Goal: Task Accomplishment & Management: Manage account settings

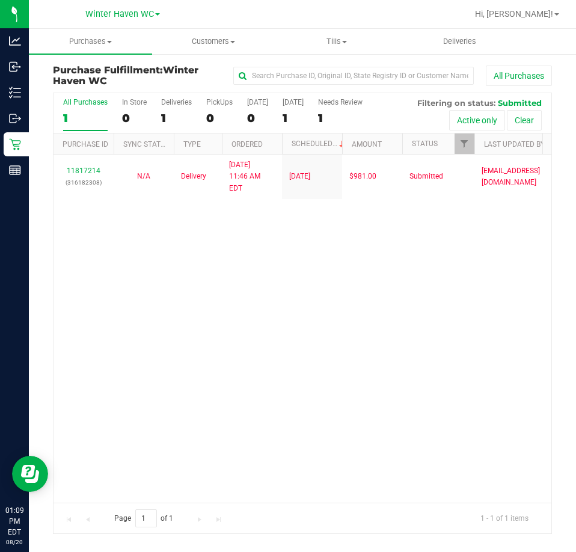
click at [339, 323] on div "11817214 (316182308) N/A Delivery 8/20/2025 11:46 AM EDT 8/21/2025 $981.00 Subm…" at bounding box center [301, 327] width 497 height 347
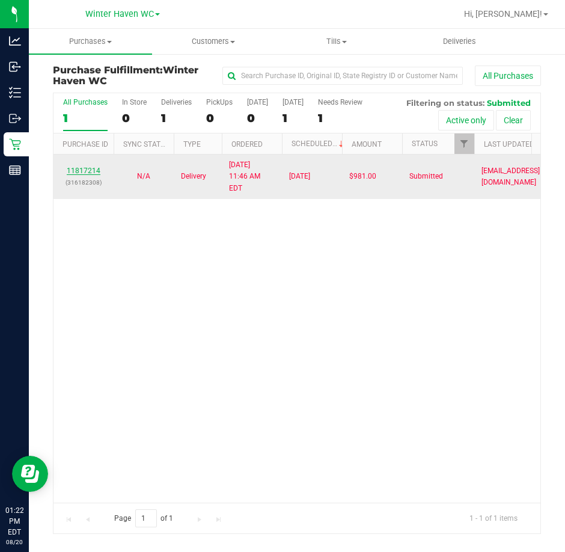
click at [98, 166] on link "11817214" at bounding box center [84, 170] width 34 height 8
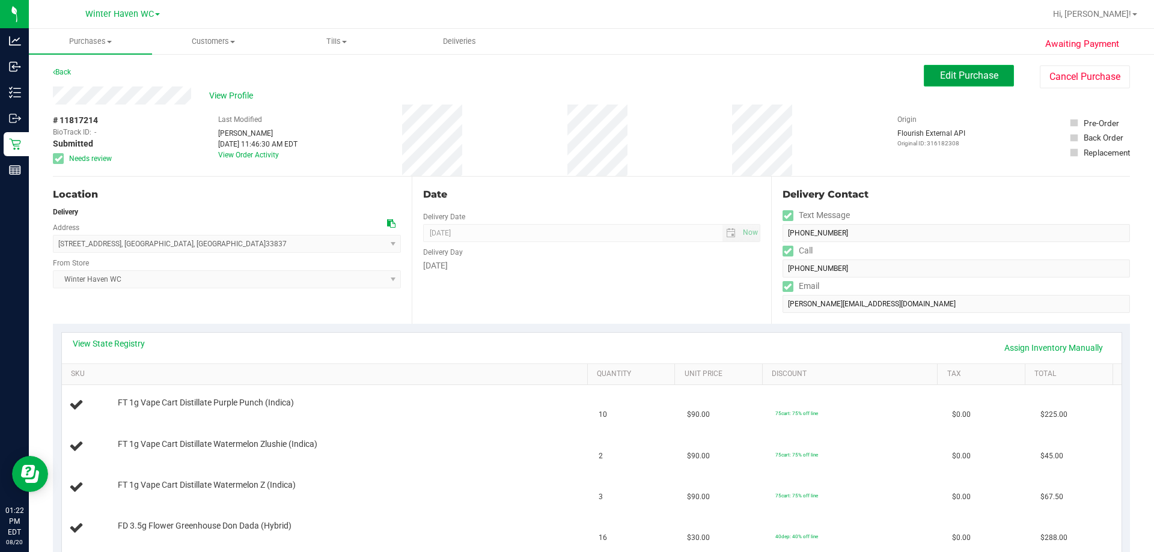
click at [575, 68] on button "Edit Purchase" at bounding box center [968, 76] width 90 height 22
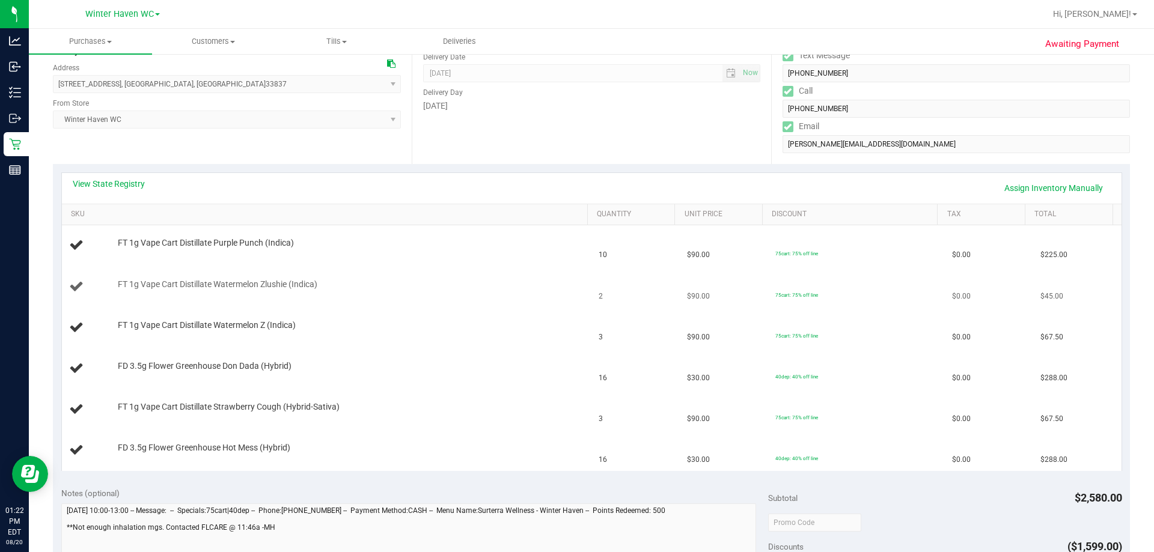
scroll to position [300, 0]
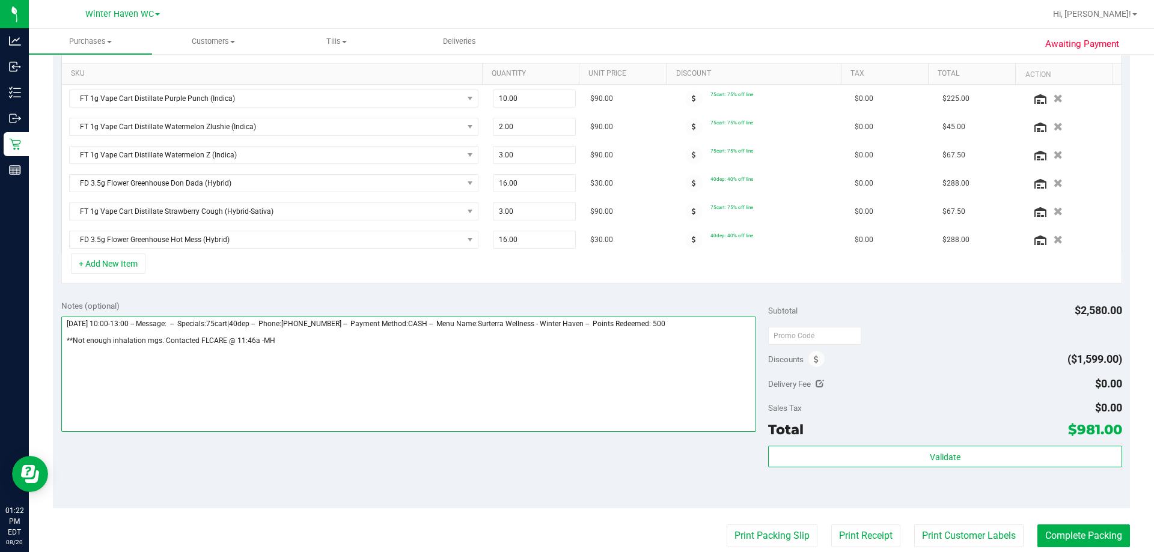
click at [283, 344] on textarea at bounding box center [408, 374] width 695 height 115
click at [163, 342] on textarea at bounding box center [408, 374] width 695 height 115
click at [359, 352] on textarea at bounding box center [408, 374] width 695 height 115
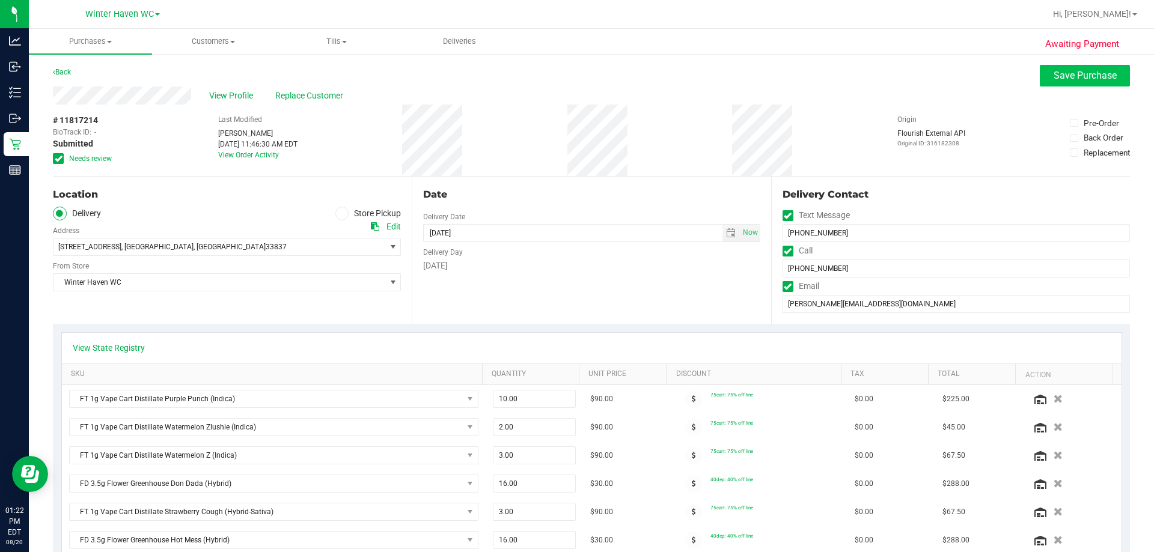
type textarea "Thursday 08/21/2025 10:00-13:00 -- Message: -- Specials:75cart|40dep -- Phone:4…"
click at [575, 84] on button "Save Purchase" at bounding box center [1084, 76] width 90 height 22
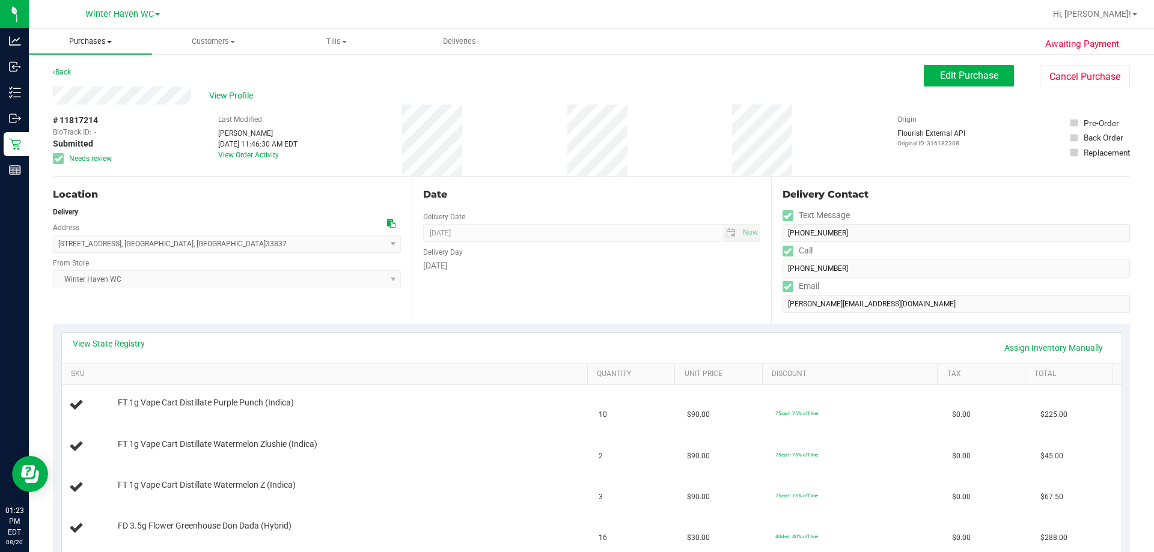
click at [88, 44] on span "Purchases" at bounding box center [90, 41] width 123 height 11
click at [91, 84] on span "Fulfillment" at bounding box center [66, 87] width 74 height 10
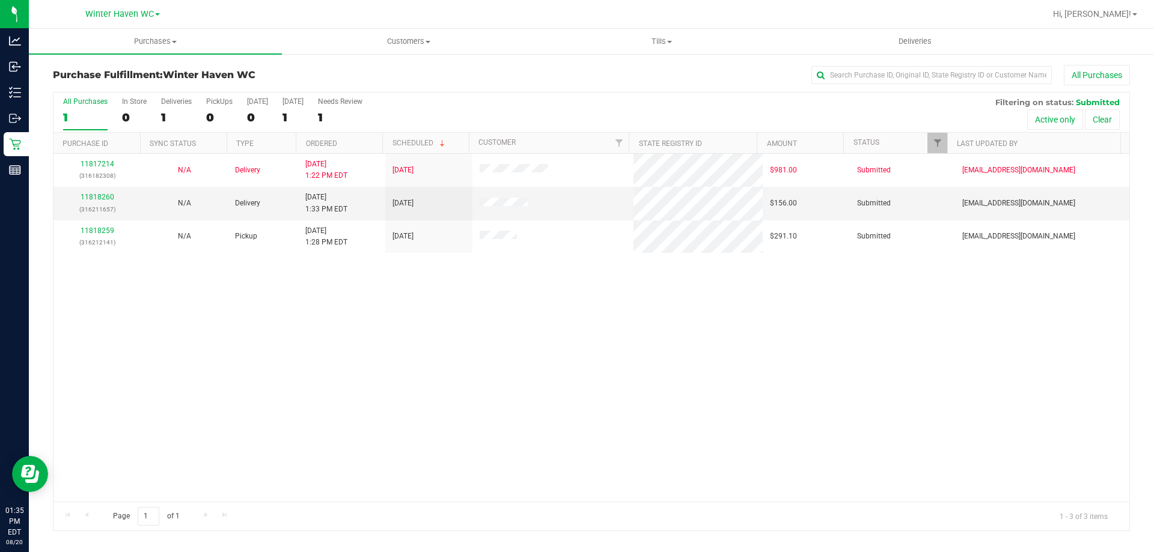
click at [362, 142] on th "Ordered" at bounding box center [339, 143] width 87 height 21
click at [105, 197] on link "11818259" at bounding box center [98, 197] width 34 height 8
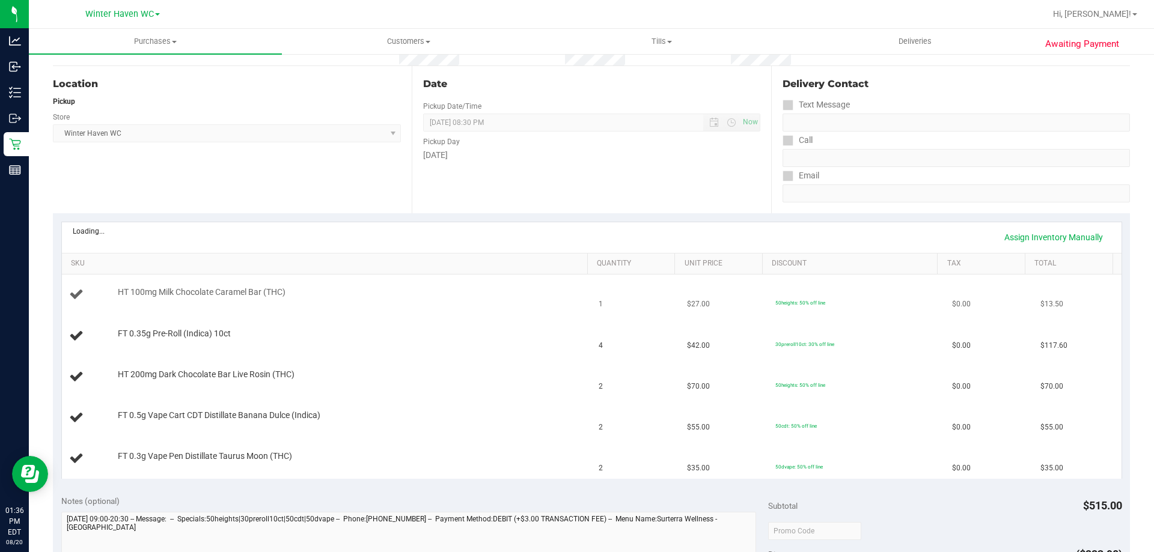
scroll to position [120, 0]
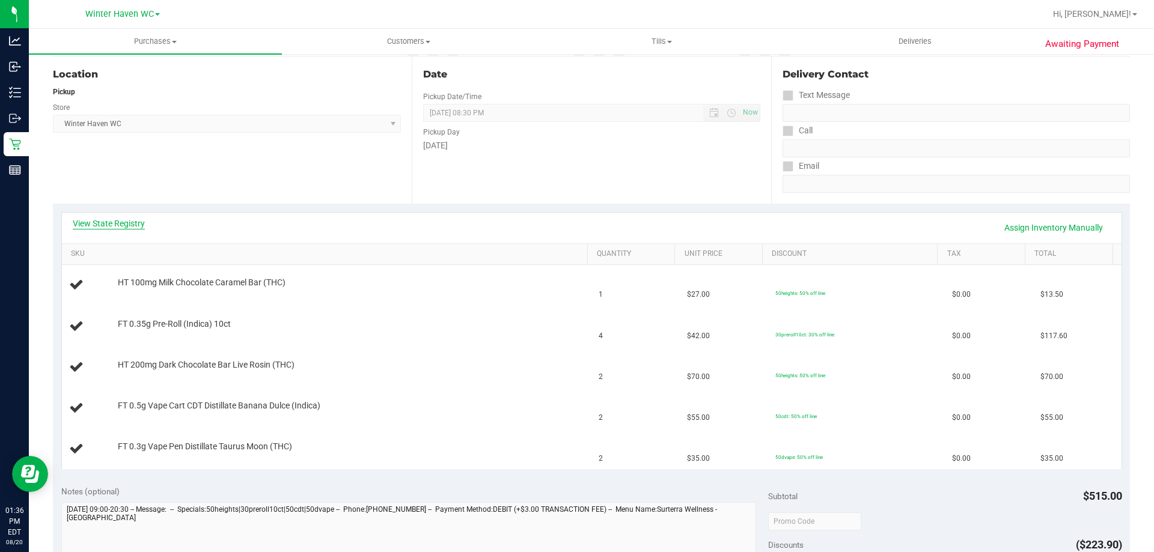
click at [105, 226] on link "View State Registry" at bounding box center [109, 223] width 72 height 12
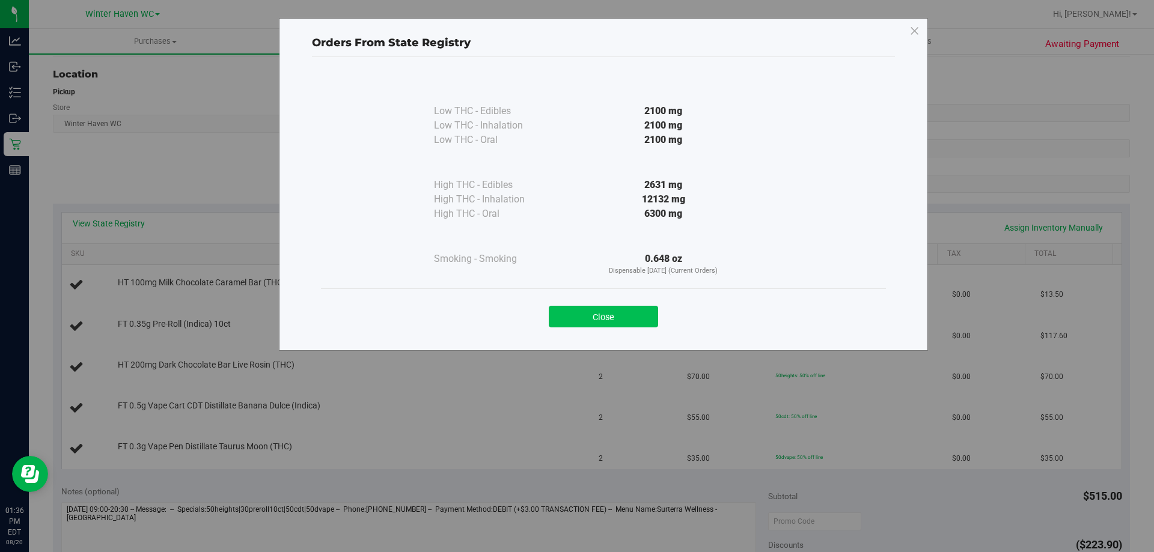
click at [575, 310] on button "Close" at bounding box center [603, 317] width 109 height 22
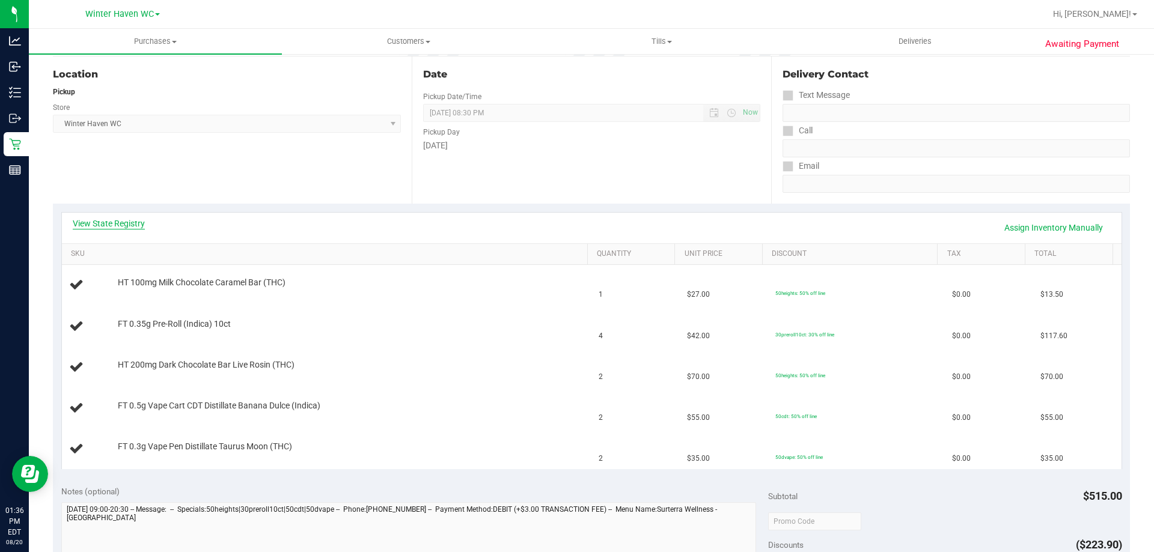
click at [134, 227] on link "View State Registry" at bounding box center [109, 223] width 72 height 12
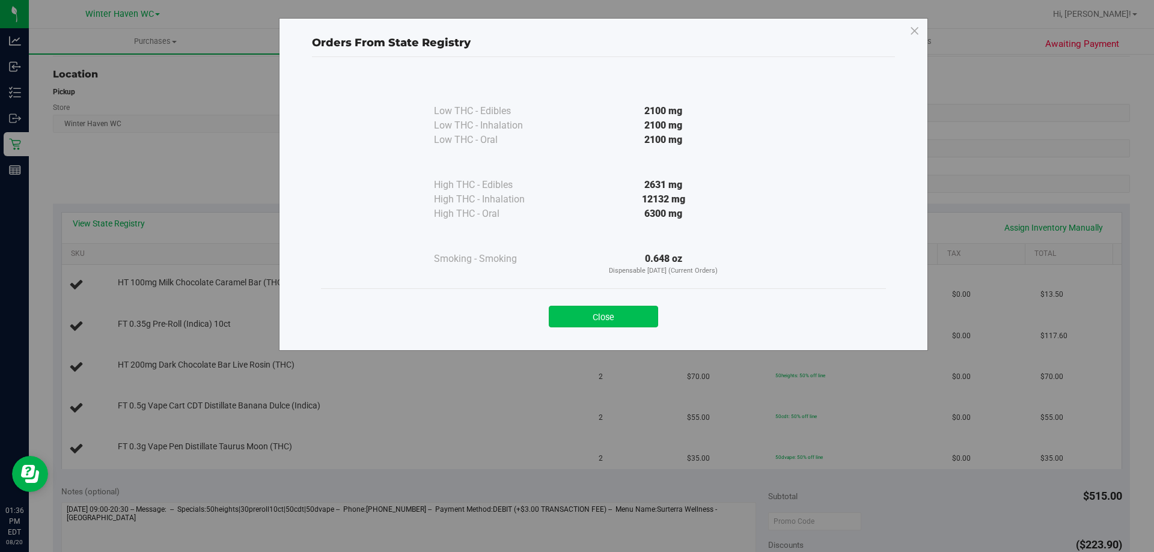
click at [575, 315] on button "Close" at bounding box center [603, 317] width 109 height 22
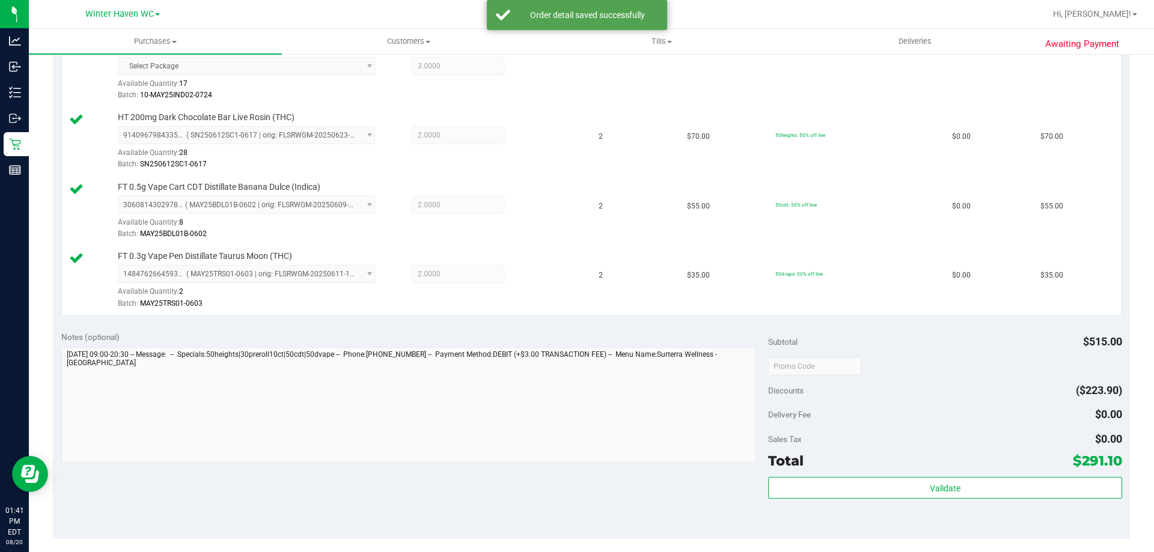
scroll to position [601, 0]
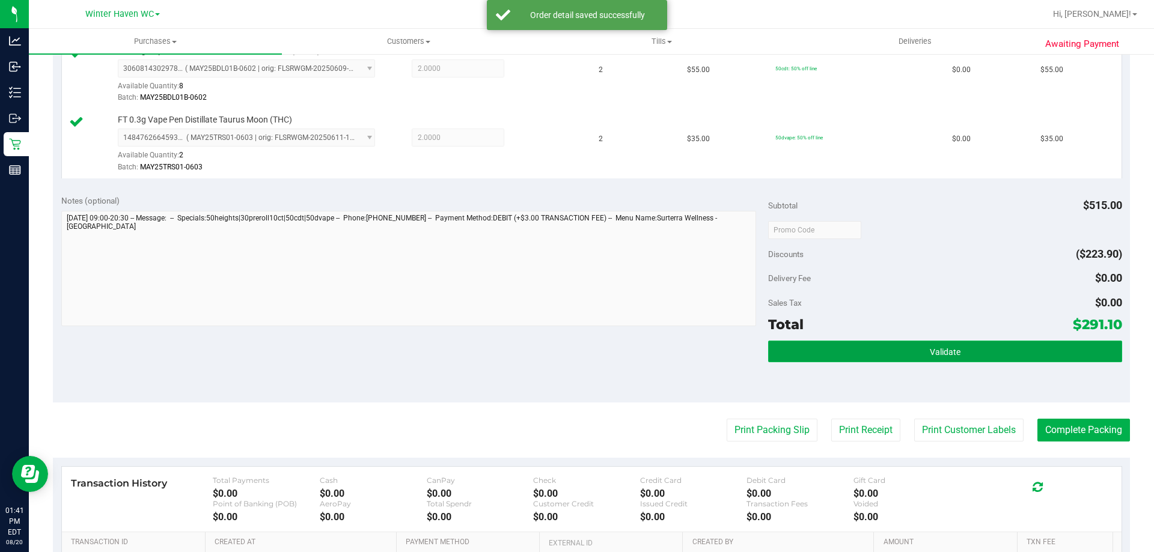
click at [575, 356] on button "Validate" at bounding box center [944, 352] width 353 height 22
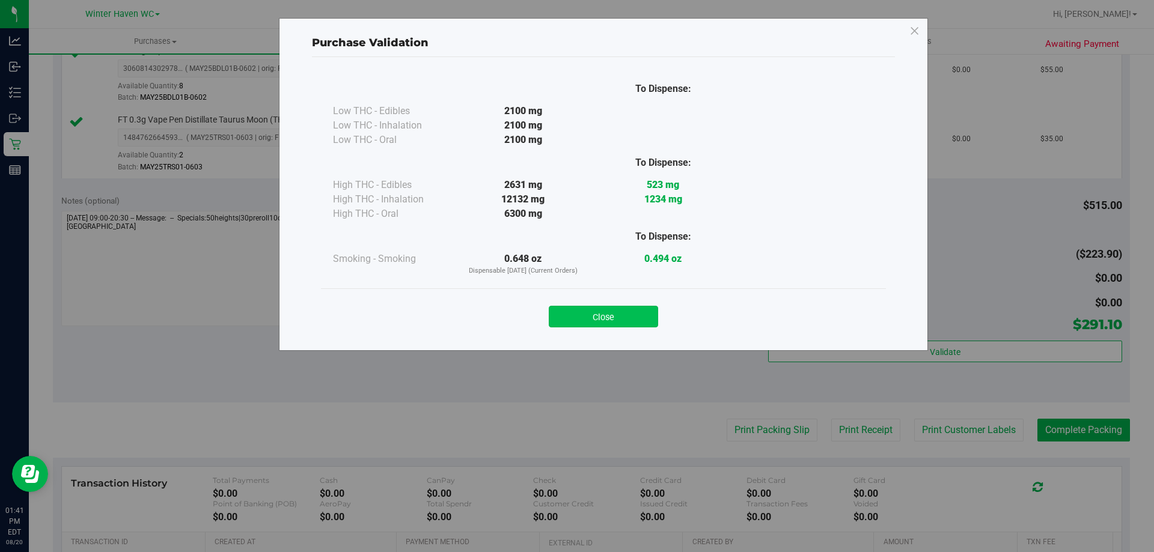
click at [575, 323] on button "Close" at bounding box center [603, 317] width 109 height 22
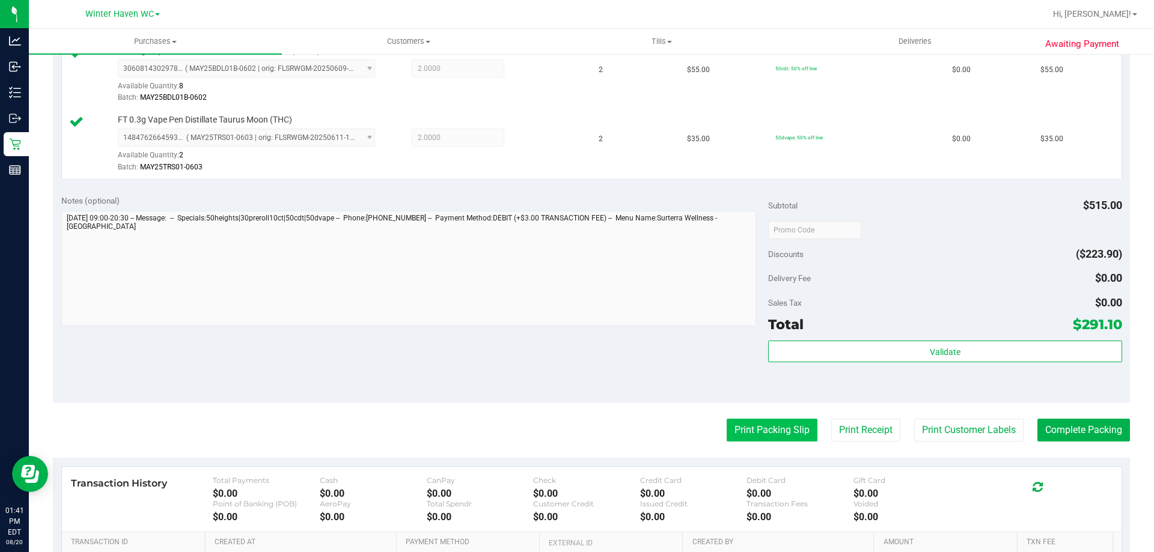
click at [575, 433] on button "Print Packing Slip" at bounding box center [771, 430] width 91 height 23
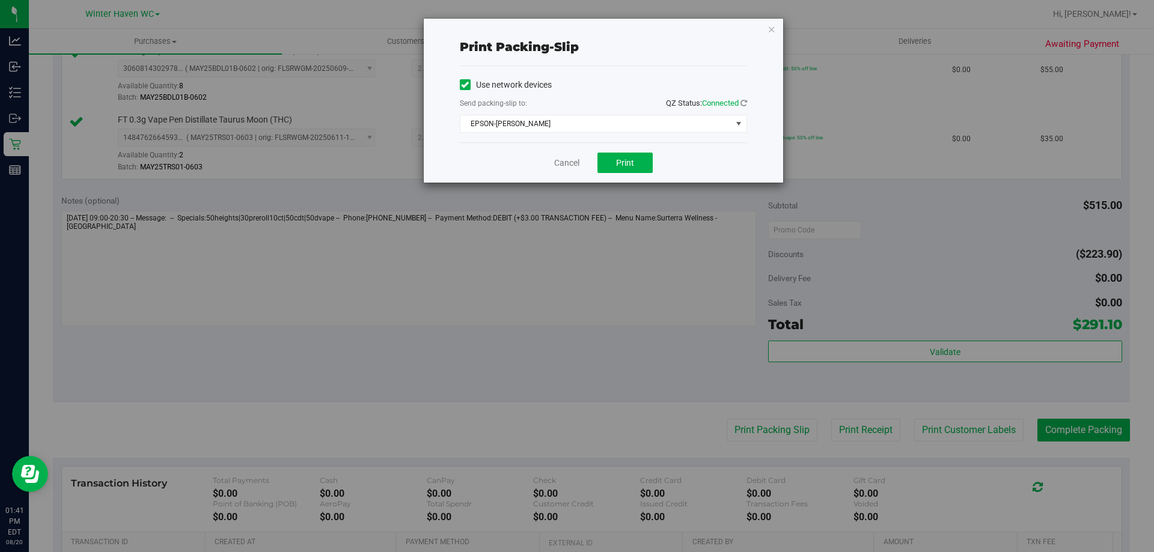
click at [575, 152] on div "Cancel Print" at bounding box center [603, 162] width 287 height 40
click at [575, 166] on span "Print" at bounding box center [625, 163] width 18 height 10
click at [575, 30] on icon "button" at bounding box center [771, 29] width 8 height 14
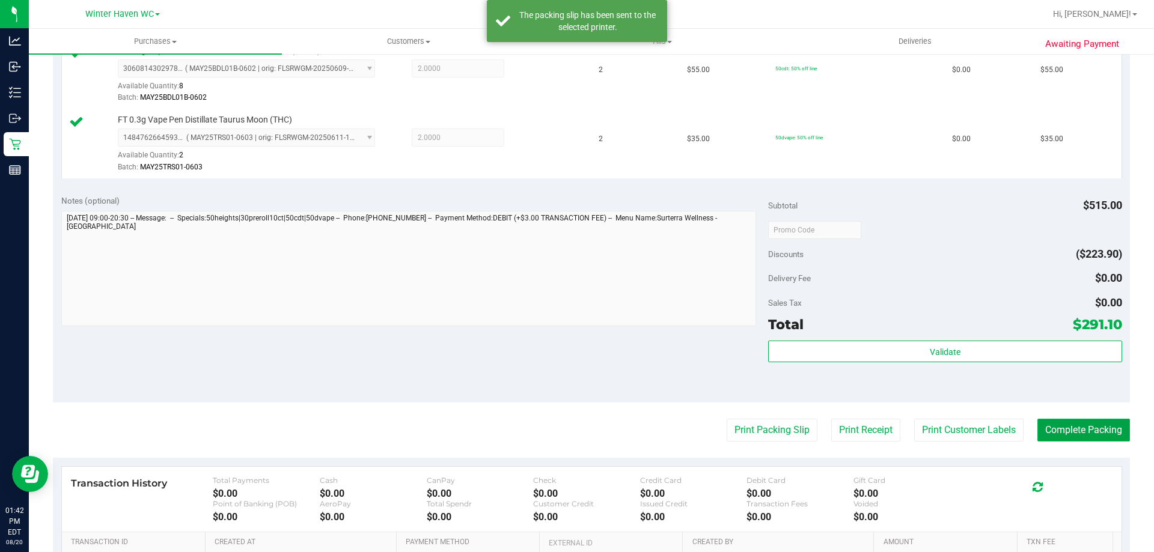
click at [575, 434] on button "Complete Packing" at bounding box center [1083, 430] width 93 height 23
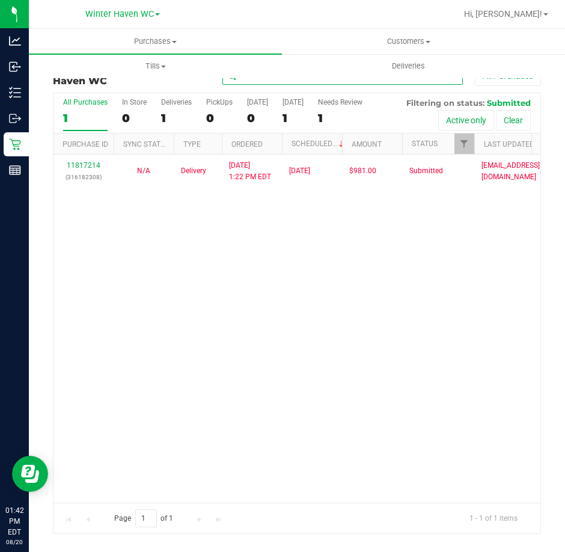
click at [387, 84] on input "text" at bounding box center [342, 76] width 240 height 18
type input "11814140"
click at [515, 125] on button "Clear" at bounding box center [513, 120] width 35 height 20
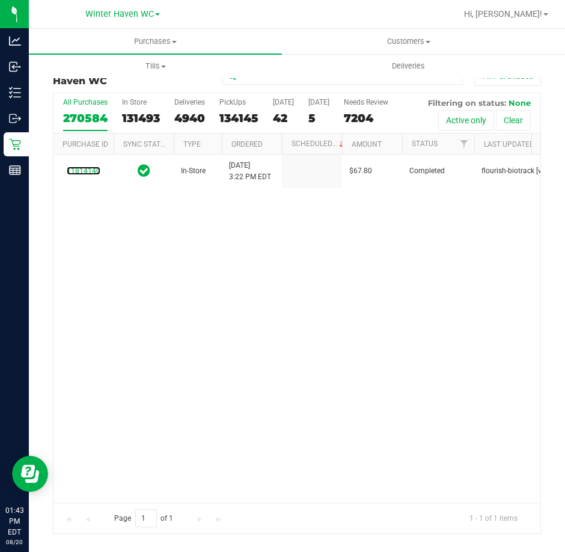
click at [90, 169] on link "11814140" at bounding box center [84, 170] width 34 height 8
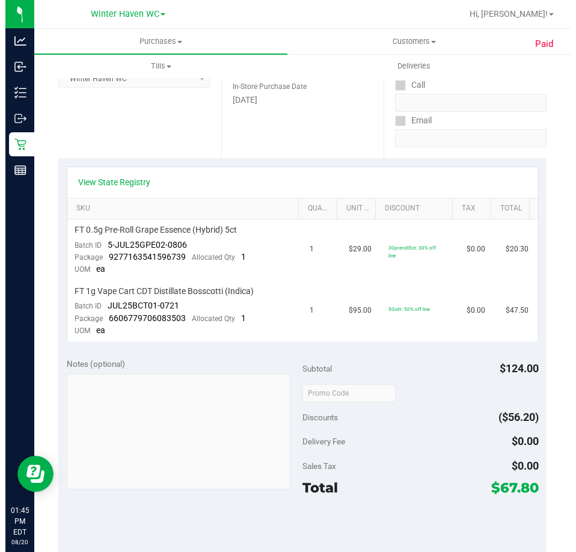
scroll to position [173, 0]
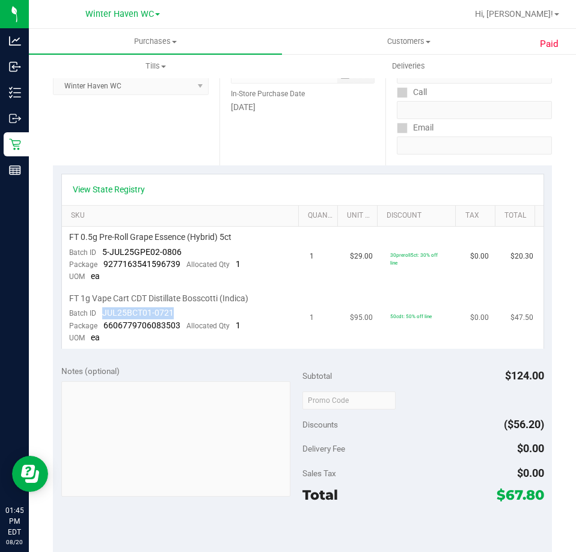
drag, startPoint x: 184, startPoint y: 311, endPoint x: 102, endPoint y: 313, distance: 82.9
click at [102, 313] on td "FT 1g Vape Cart CDT Distillate Bosscotti (Indica) Batch ID JUL25BCT01-0721 Pack…" at bounding box center [182, 318] width 241 height 61
click at [102, 313] on span "JUL25BCT01-0721" at bounding box center [137, 313] width 71 height 10
click at [138, 314] on span "JUL25BCT01-0721" at bounding box center [137, 313] width 71 height 10
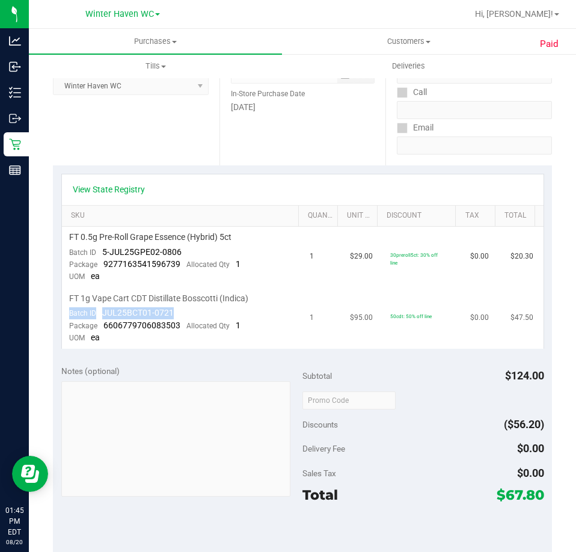
click at [138, 314] on span "JUL25BCT01-0721" at bounding box center [137, 313] width 71 height 10
click at [184, 306] on td "FT 1g Vape Cart CDT Distillate Bosscotti (Indica) Batch ID JUL25BCT01-0721 Pack…" at bounding box center [182, 318] width 241 height 61
drag, startPoint x: 184, startPoint y: 314, endPoint x: 104, endPoint y: 309, distance: 80.1
click at [104, 309] on td "FT 1g Vape Cart CDT Distillate Bosscotti (Indica) Batch ID JUL25BCT01-0721 Pack…" at bounding box center [182, 318] width 241 height 61
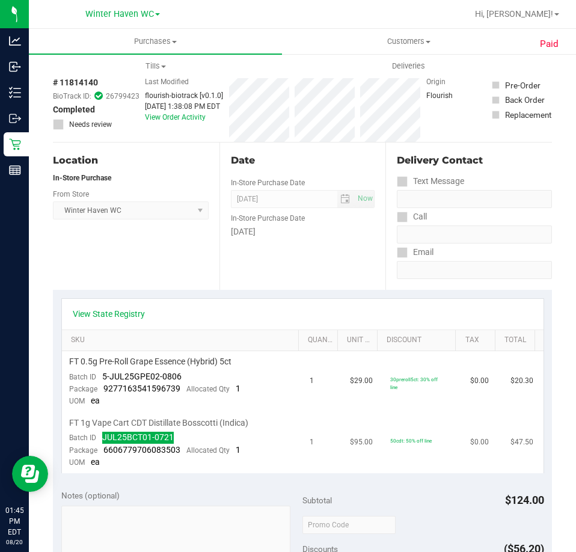
scroll to position [0, 0]
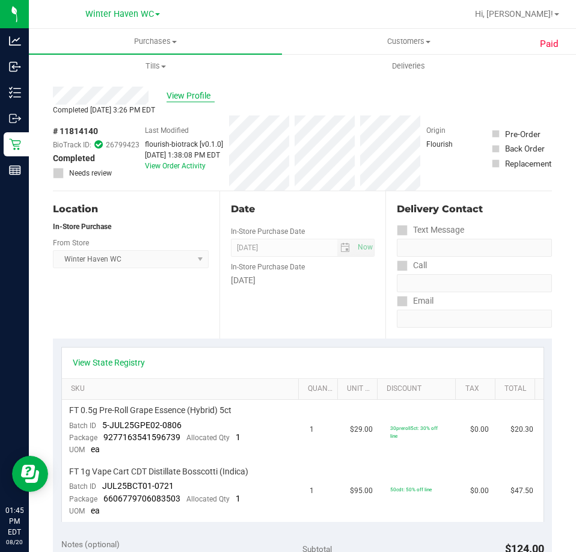
click at [194, 98] on span "View Profile" at bounding box center [190, 96] width 48 height 13
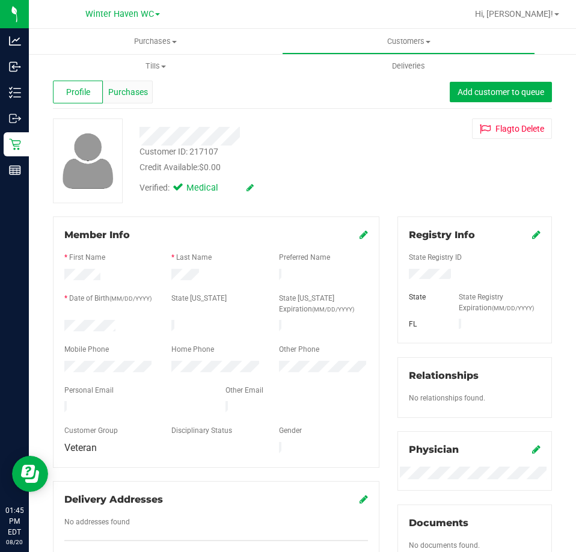
click at [138, 97] on span "Purchases" at bounding box center [128, 92] width 40 height 13
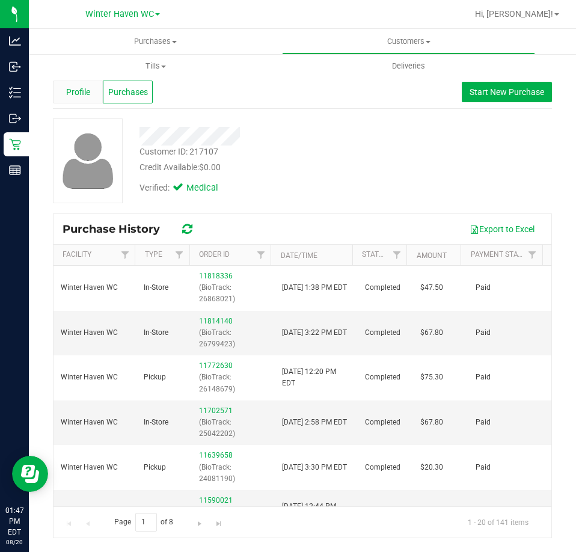
click at [81, 89] on span "Profile" at bounding box center [78, 92] width 24 height 13
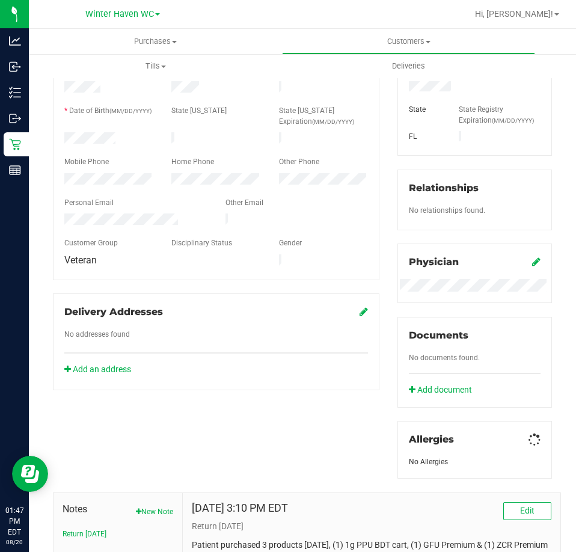
scroll to position [328, 0]
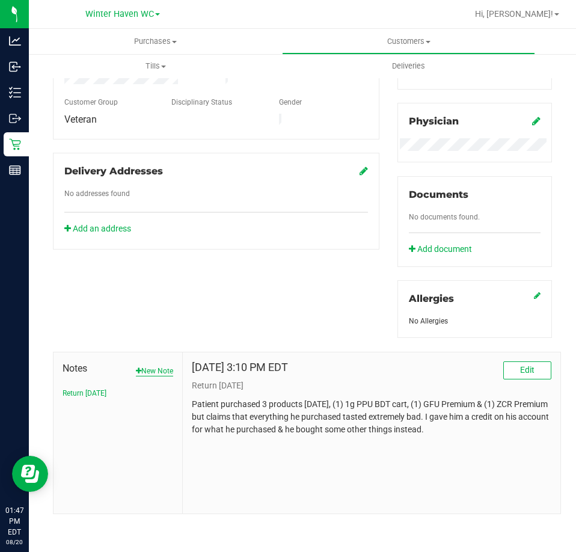
click at [139, 368] on button "New Note" at bounding box center [154, 370] width 37 height 11
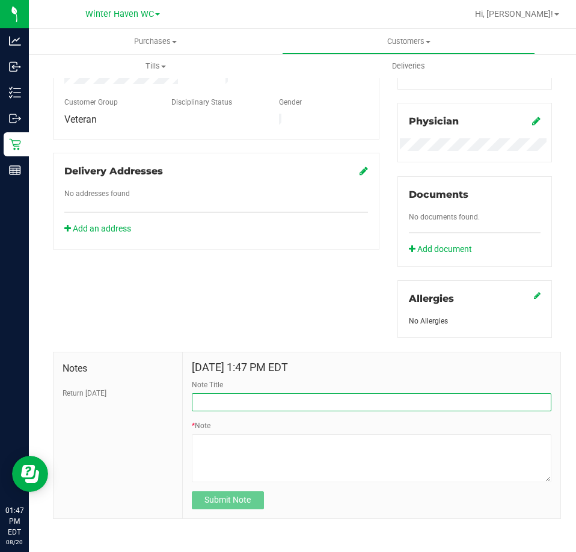
click at [252, 405] on input "Note Title" at bounding box center [371, 402] width 359 height 18
type input "CDT Return 8/20/25"
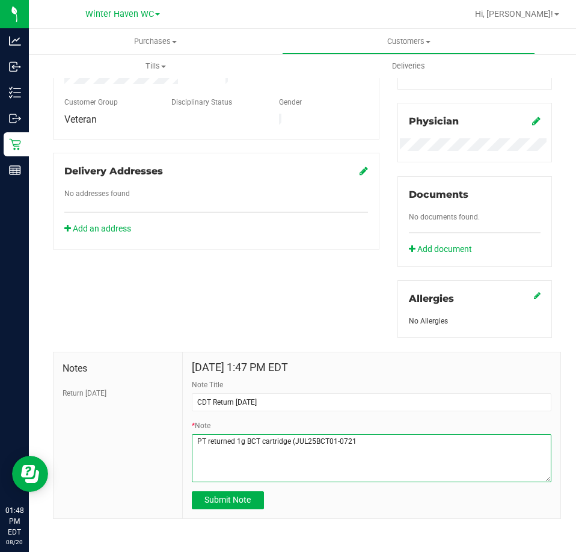
click at [470, 451] on textarea "* Note" at bounding box center [371, 458] width 359 height 48
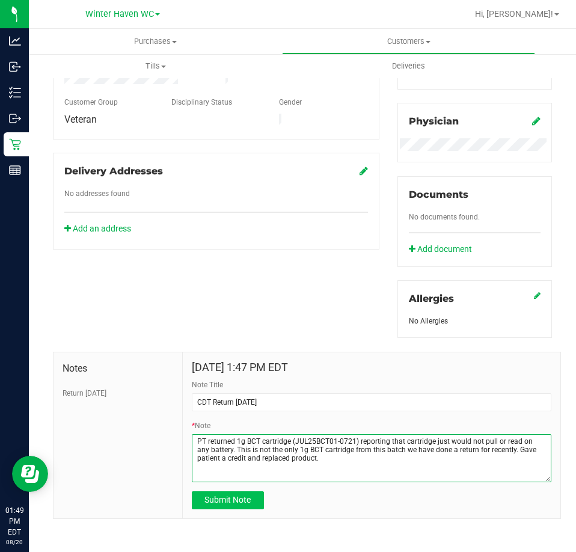
type textarea "PT returned 1g BCT cartridge (JUL25BCT01-0721) reporting that cartridge just wo…"
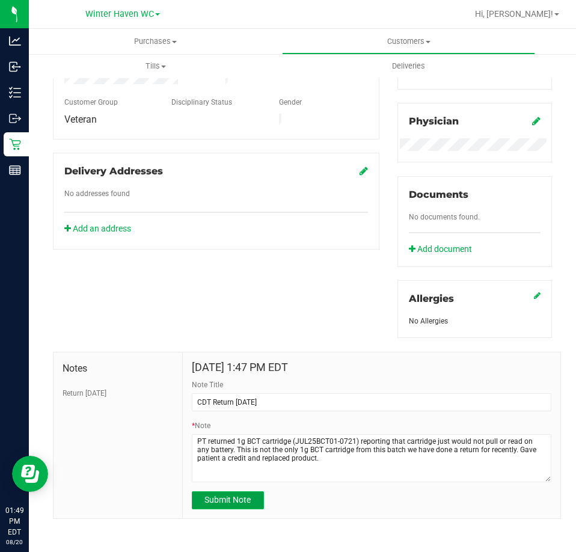
click at [253, 503] on button "Submit Note" at bounding box center [228, 500] width 72 height 18
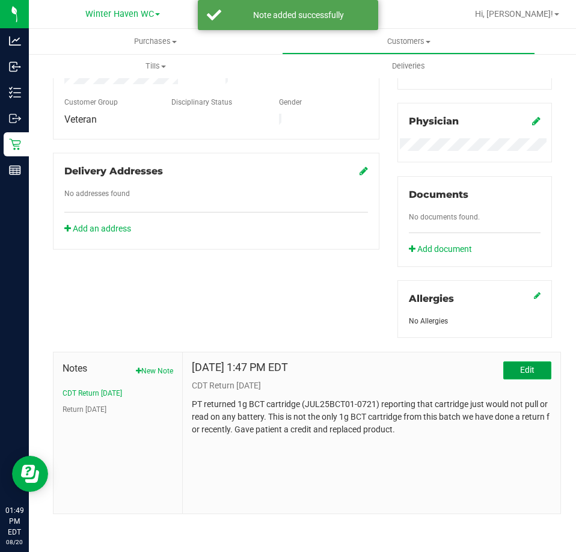
click at [524, 367] on span "Edit" at bounding box center [527, 370] width 14 height 10
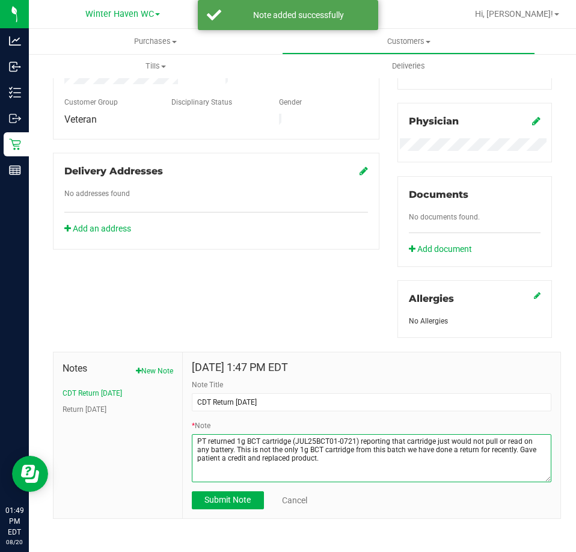
click at [391, 457] on textarea "* Note" at bounding box center [371, 458] width 359 height 48
type textarea "PT returned 1g BCT cartridge (JUL25BCT01-0721) reporting that cartridge just wo…"
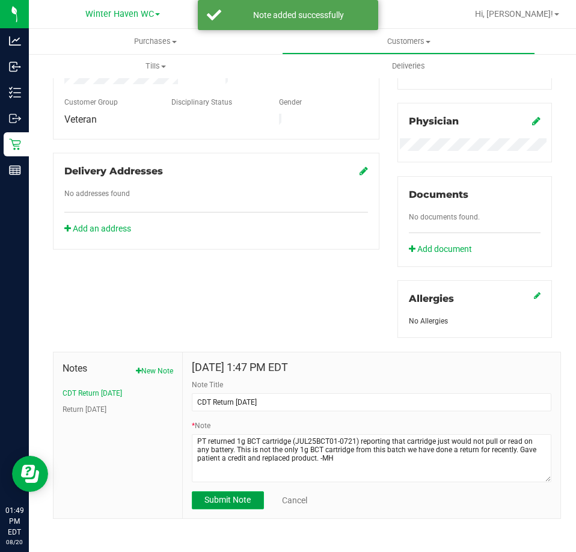
click at [216, 502] on span "Submit Note" at bounding box center [227, 499] width 46 height 10
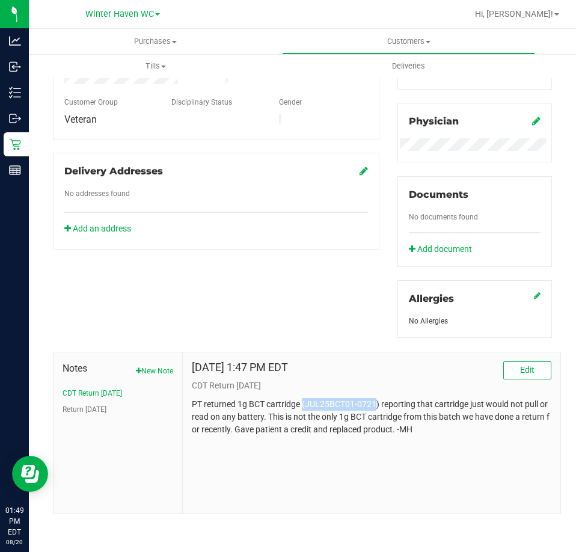
drag, startPoint x: 300, startPoint y: 406, endPoint x: 371, endPoint y: 401, distance: 71.1
click at [371, 401] on p "PT returned 1g BCT cartridge (JUL25BCT01-0721) reporting that cartridge just wo…" at bounding box center [371, 417] width 359 height 38
copy p "(JUL25BCT01-0721"
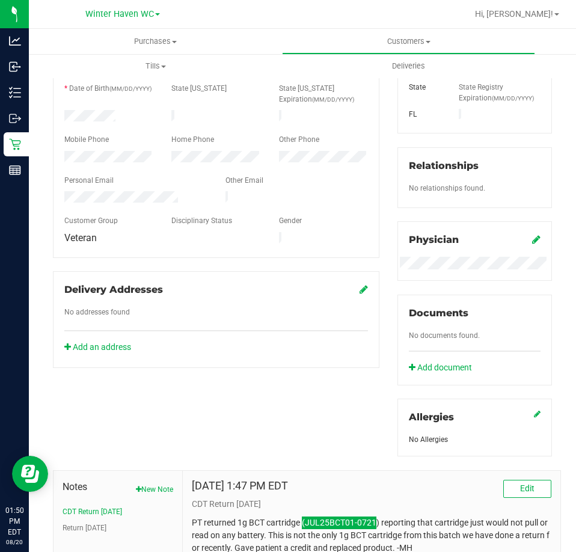
scroll to position [0, 0]
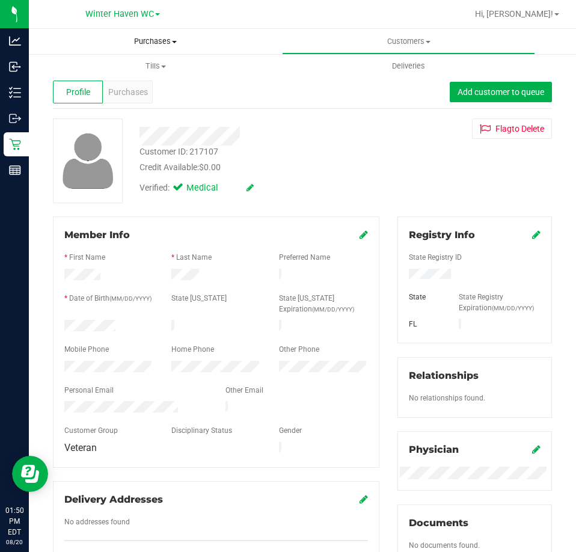
click at [146, 38] on span "Purchases" at bounding box center [155, 41] width 253 height 11
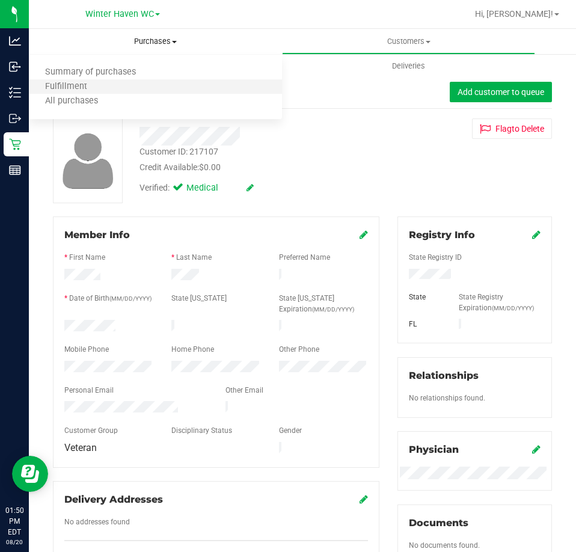
click at [162, 86] on li "Fulfillment" at bounding box center [155, 87] width 253 height 14
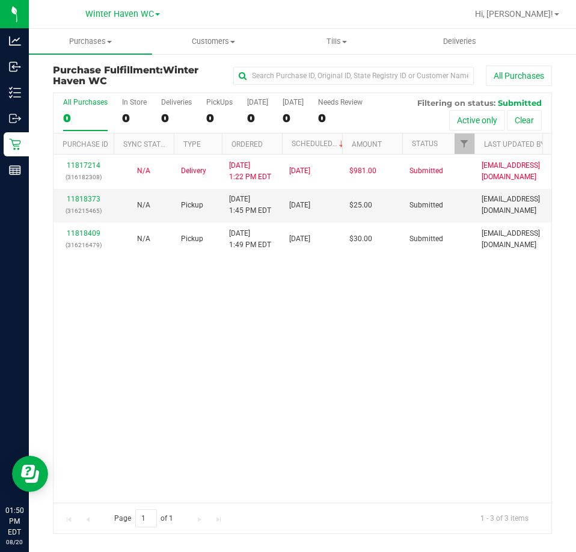
click at [255, 326] on div "11817214 (316182308) N/A Delivery 8/20/2025 1:22 PM EDT 8/21/2025 $981.00 Submi…" at bounding box center [301, 327] width 497 height 347
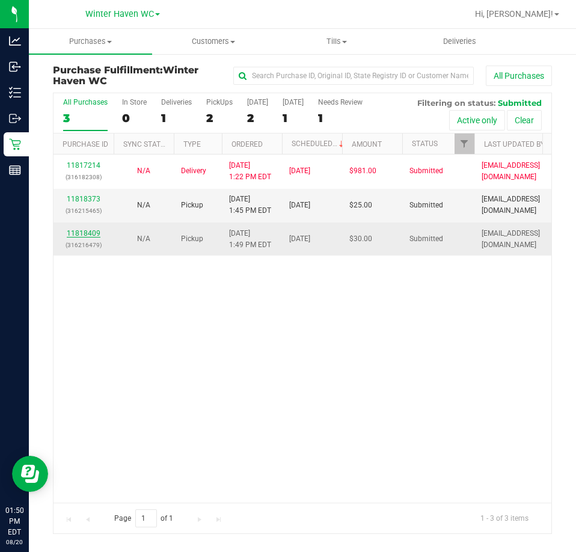
click at [85, 232] on link "11818409" at bounding box center [84, 233] width 34 height 8
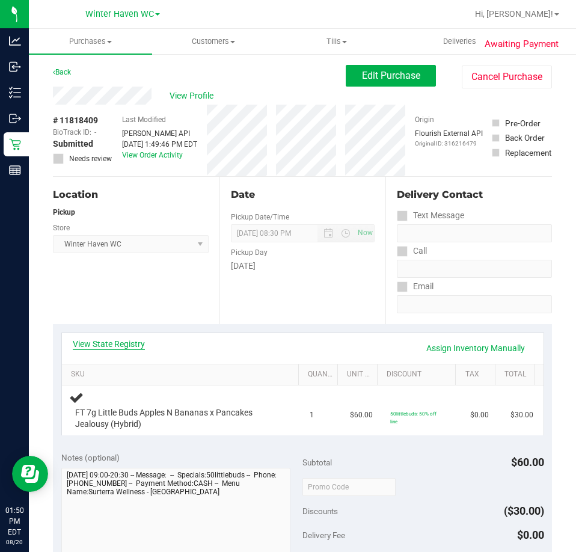
click at [129, 341] on link "View State Registry" at bounding box center [109, 344] width 72 height 12
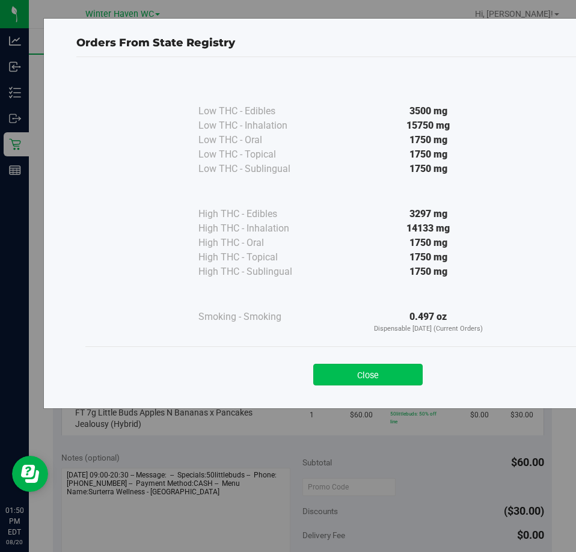
click at [366, 368] on button "Close" at bounding box center [367, 374] width 109 height 22
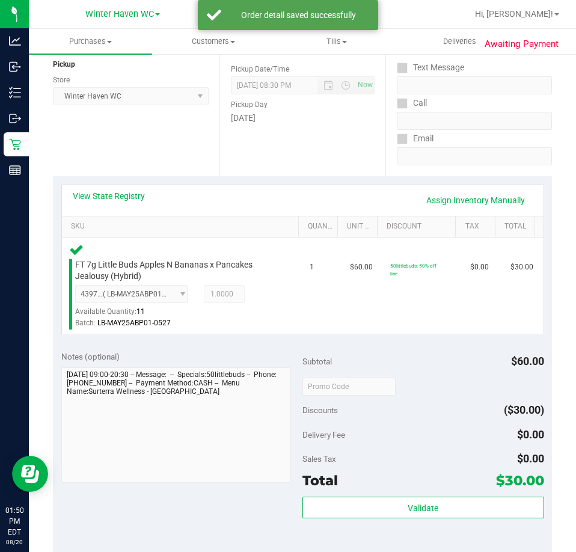
scroll to position [300, 0]
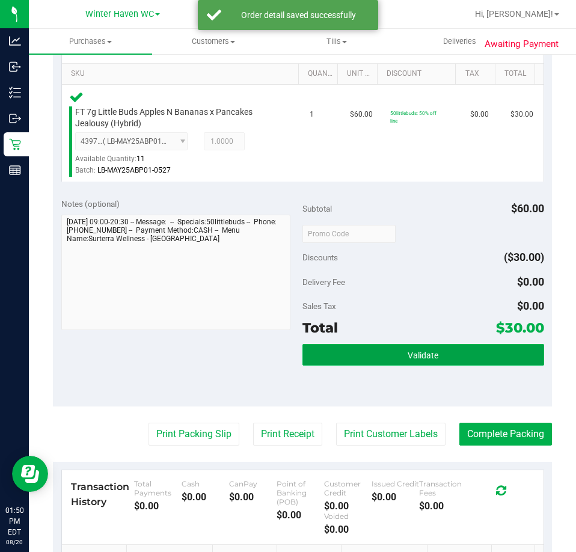
click at [407, 350] on span "Validate" at bounding box center [422, 355] width 31 height 10
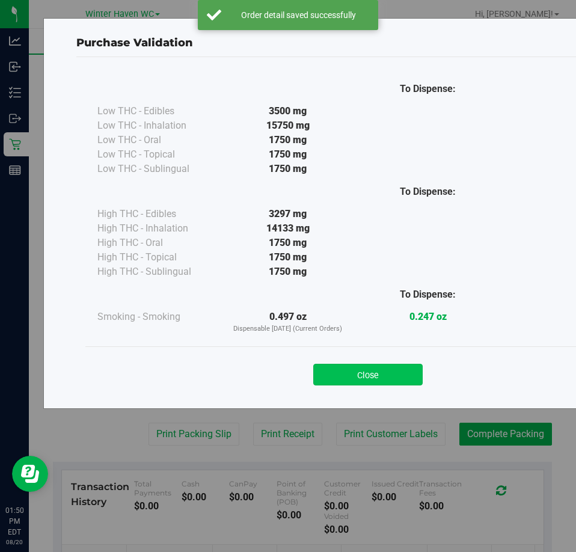
click at [381, 368] on button "Close" at bounding box center [367, 374] width 109 height 22
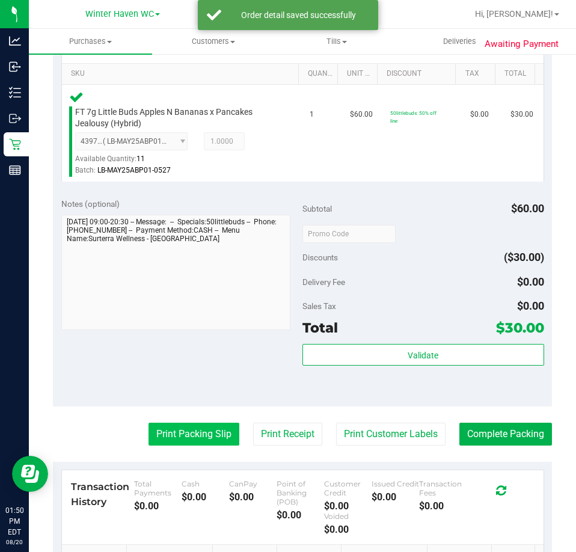
click at [196, 434] on button "Print Packing Slip" at bounding box center [193, 433] width 91 height 23
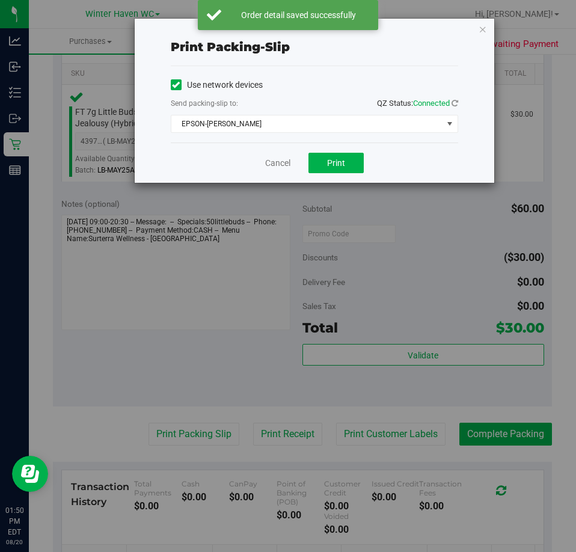
click at [338, 173] on div "Cancel Print" at bounding box center [314, 162] width 287 height 40
click at [345, 162] on button "Print" at bounding box center [335, 163] width 55 height 20
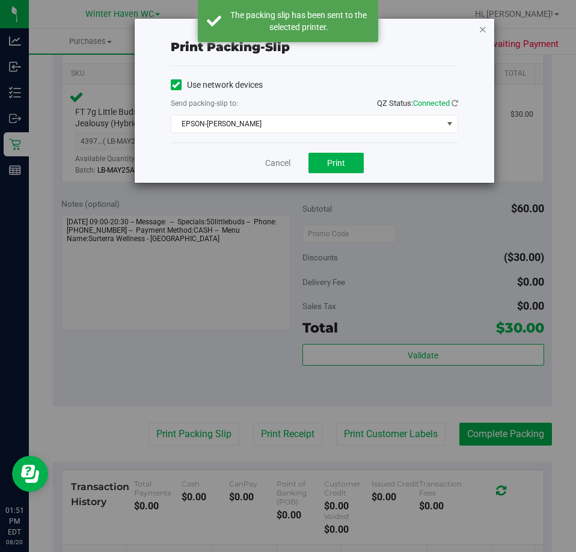
click at [483, 28] on icon "button" at bounding box center [482, 29] width 8 height 14
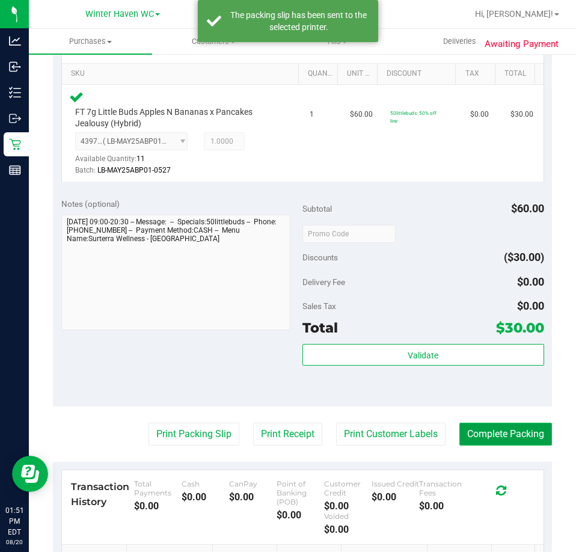
click at [515, 440] on button "Complete Packing" at bounding box center [505, 433] width 93 height 23
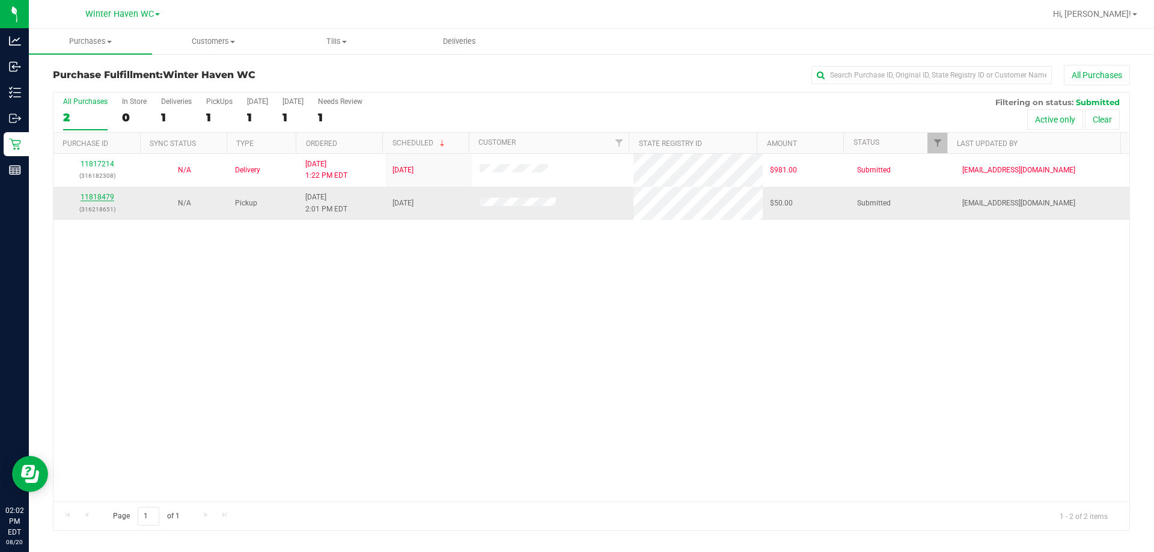
click at [98, 199] on link "11818479" at bounding box center [98, 197] width 34 height 8
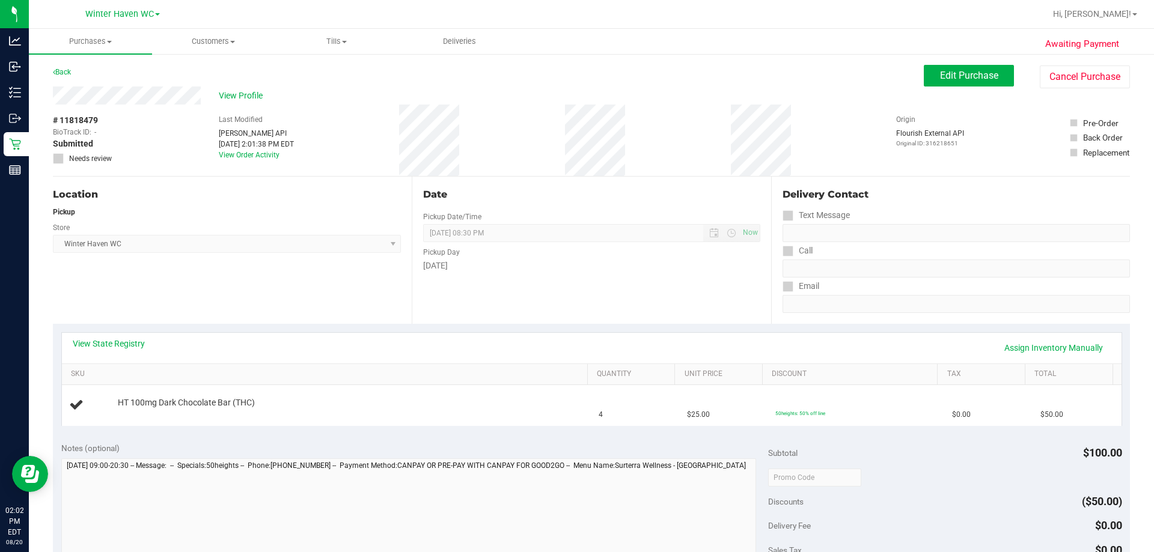
click at [129, 336] on div "View State Registry Assign Inventory Manually" at bounding box center [591, 348] width 1059 height 31
click at [137, 339] on link "View State Registry" at bounding box center [109, 344] width 72 height 12
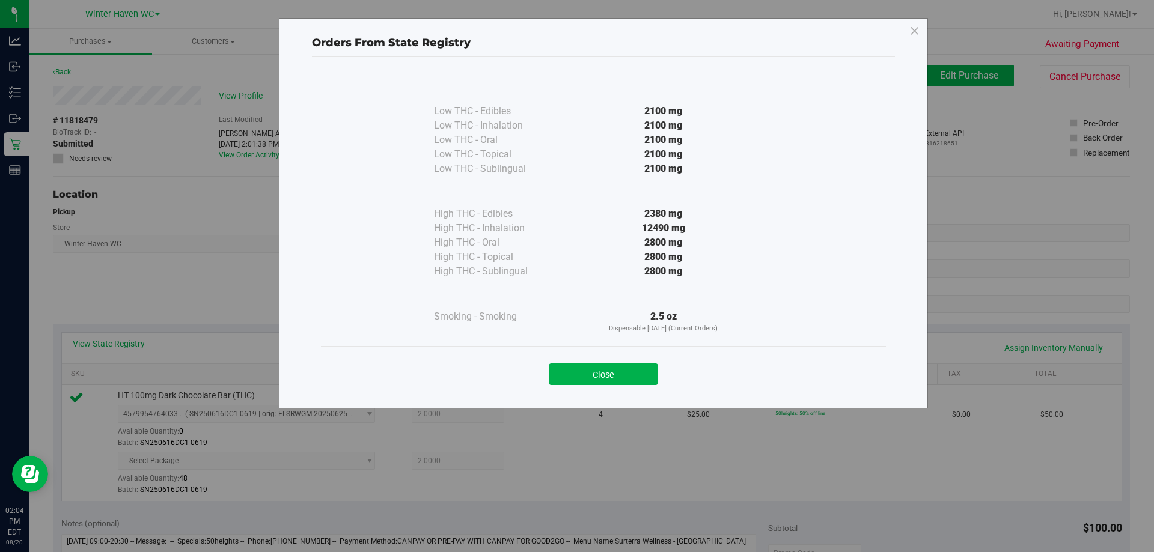
click at [575, 391] on div "Close" at bounding box center [603, 370] width 565 height 49
click at [575, 377] on button "Close" at bounding box center [603, 374] width 109 height 22
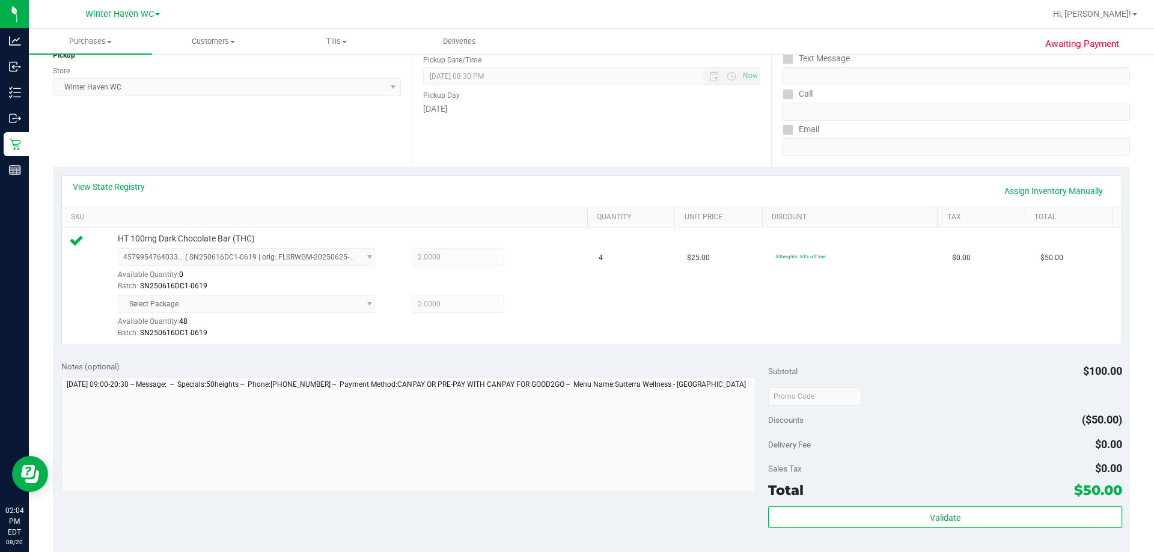
scroll to position [360, 0]
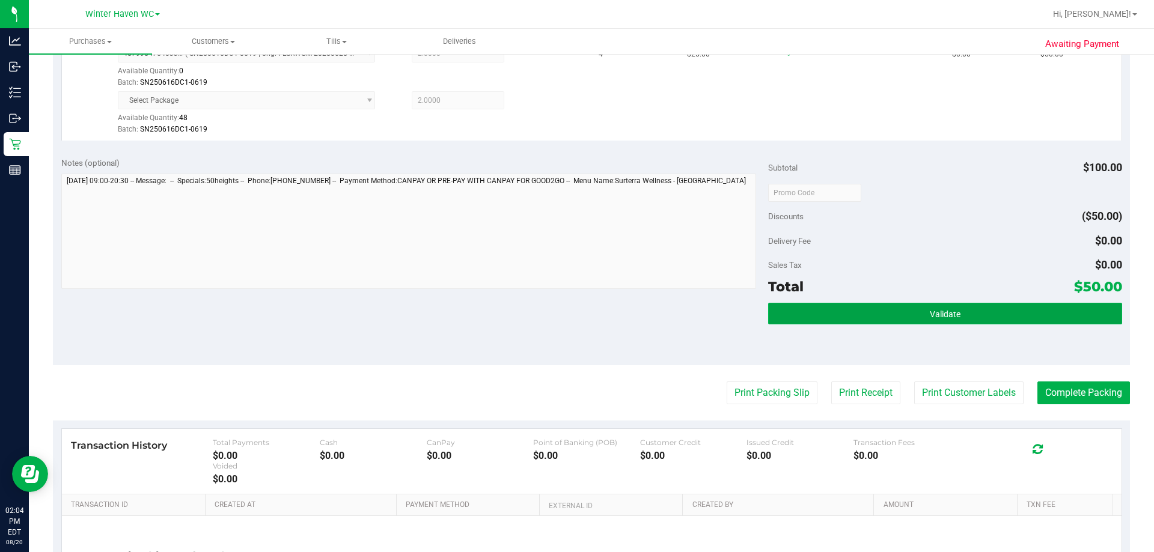
click at [575, 318] on button "Validate" at bounding box center [944, 314] width 353 height 22
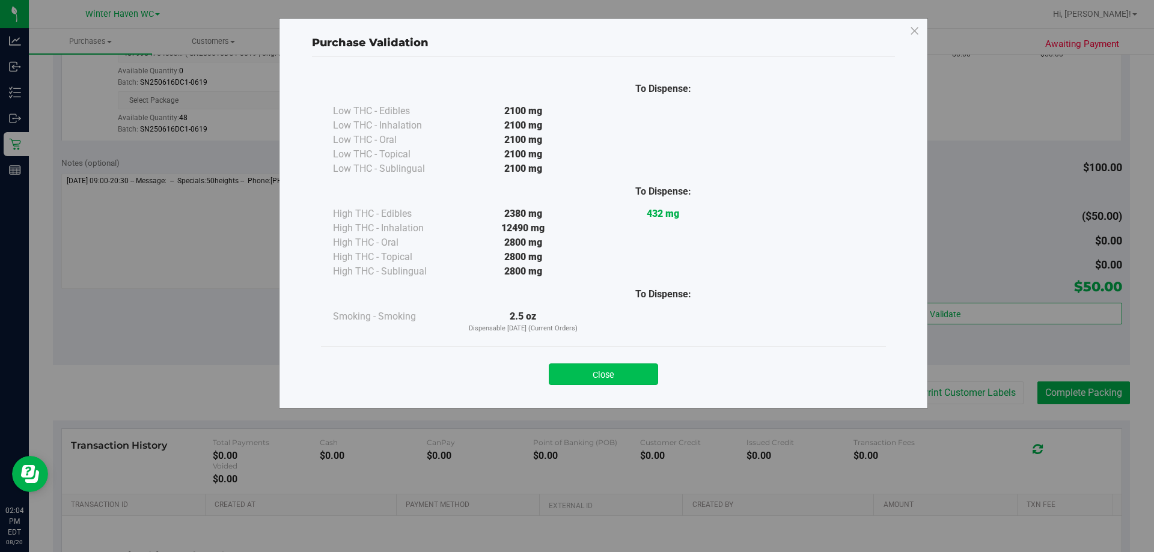
click at [575, 363] on button "Close" at bounding box center [603, 374] width 109 height 22
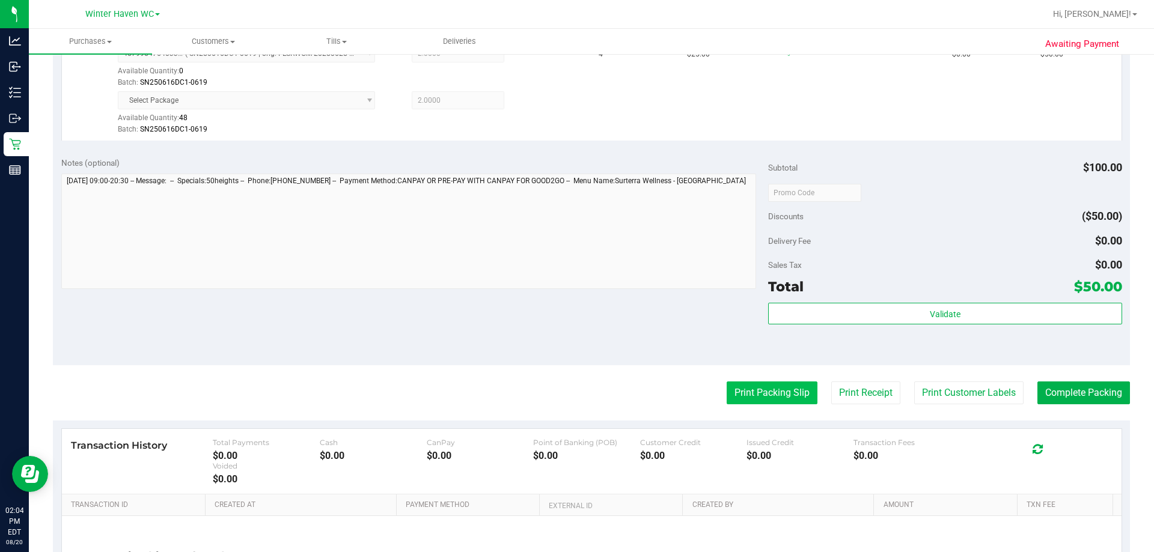
click at [575, 389] on button "Print Packing Slip" at bounding box center [771, 393] width 91 height 23
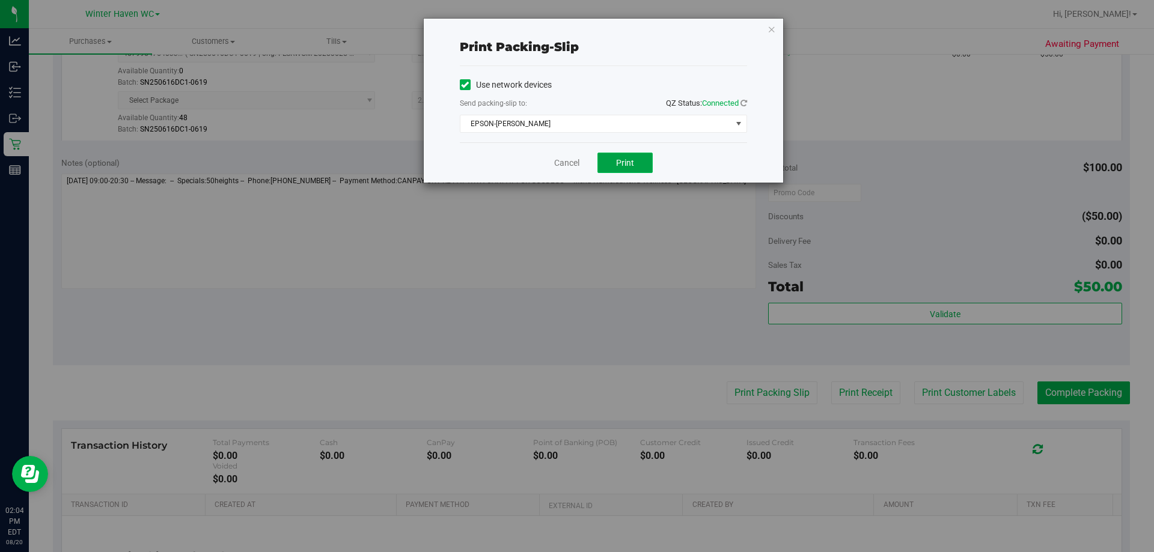
click at [575, 163] on span "Print" at bounding box center [625, 163] width 18 height 10
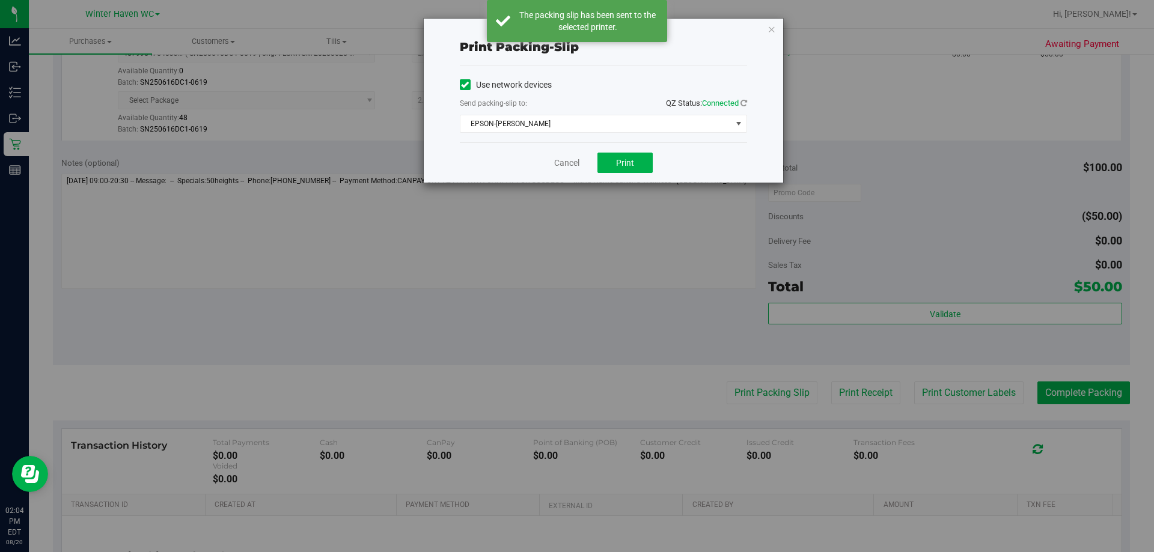
click at [552, 159] on div "Cancel Print" at bounding box center [603, 162] width 287 height 40
click at [568, 167] on link "Cancel" at bounding box center [566, 163] width 25 height 13
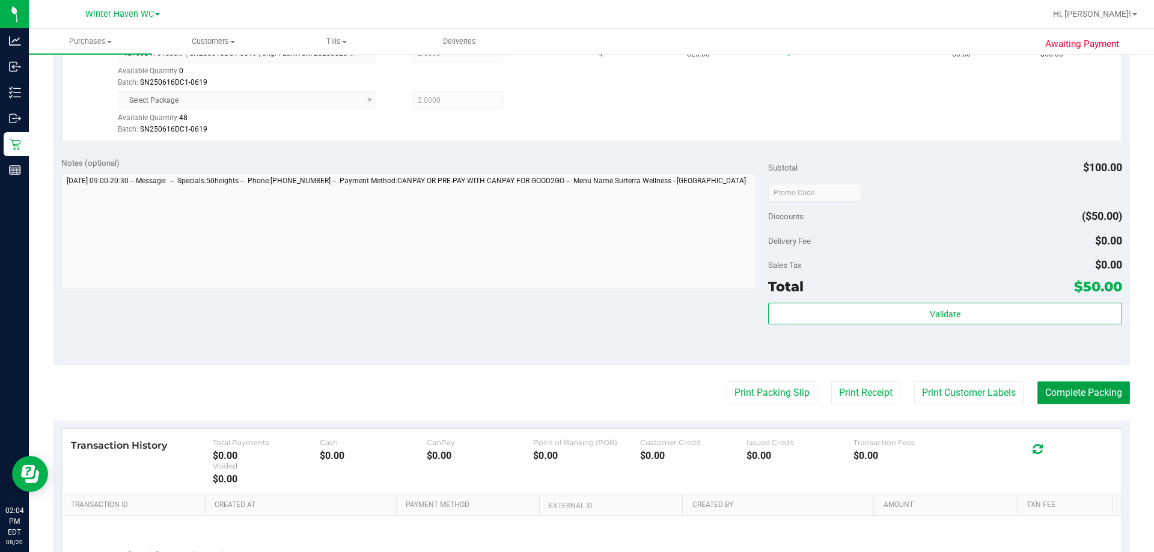
click at [575, 394] on button "Complete Packing" at bounding box center [1083, 393] width 93 height 23
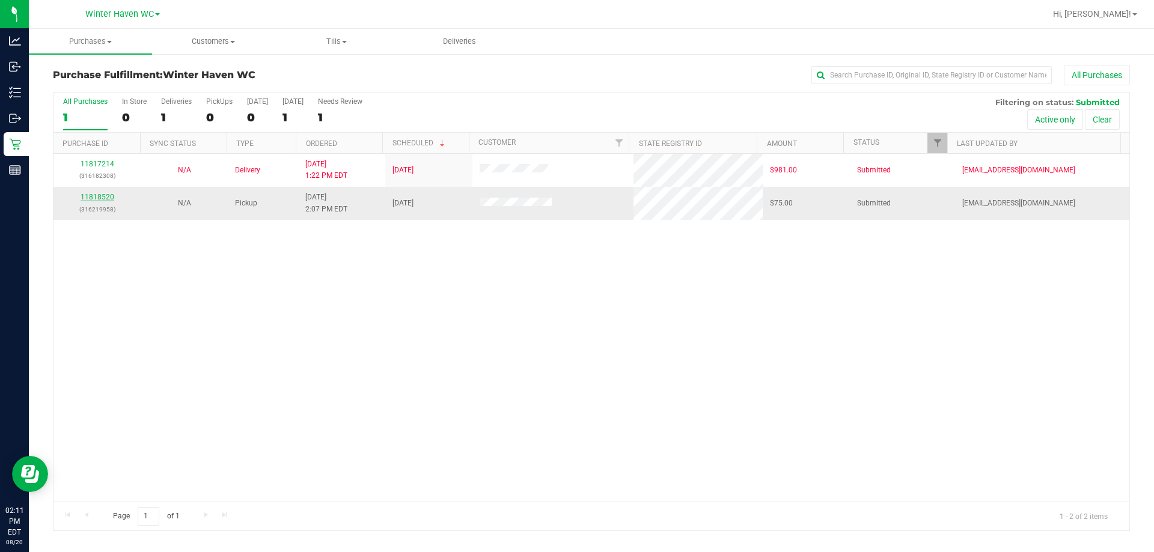
click at [108, 196] on link "11818520" at bounding box center [98, 197] width 34 height 8
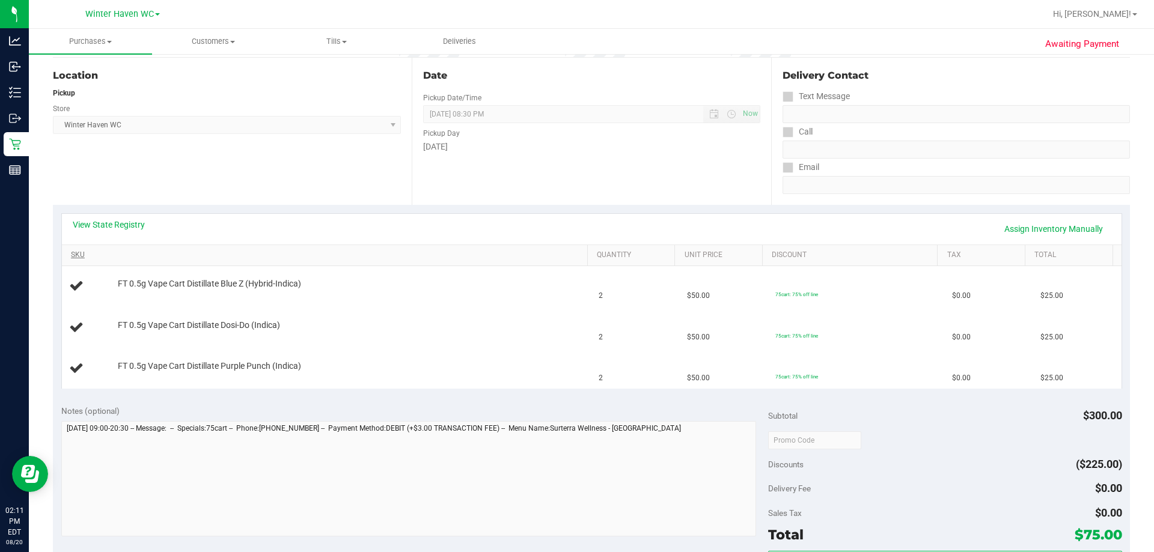
scroll to position [120, 0]
click at [122, 223] on link "View State Registry" at bounding box center [109, 223] width 72 height 12
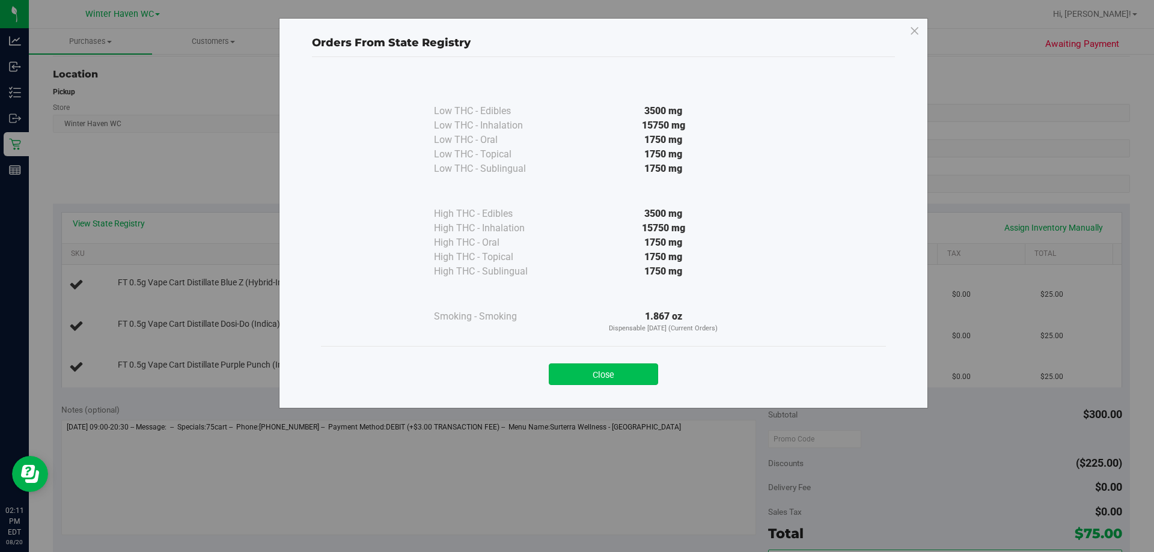
click at [575, 378] on button "Close" at bounding box center [603, 374] width 109 height 22
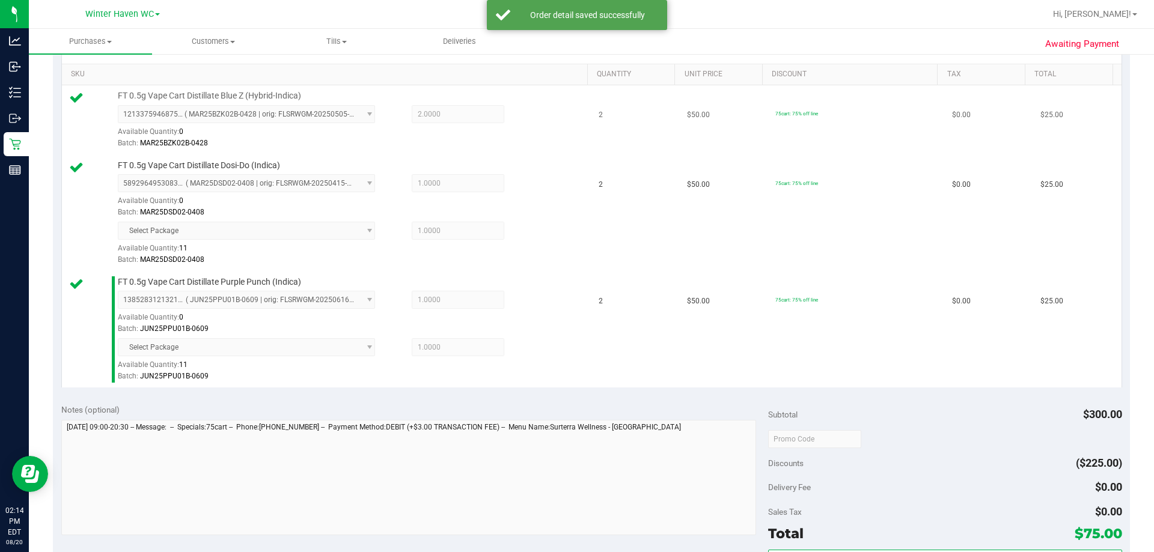
scroll to position [421, 0]
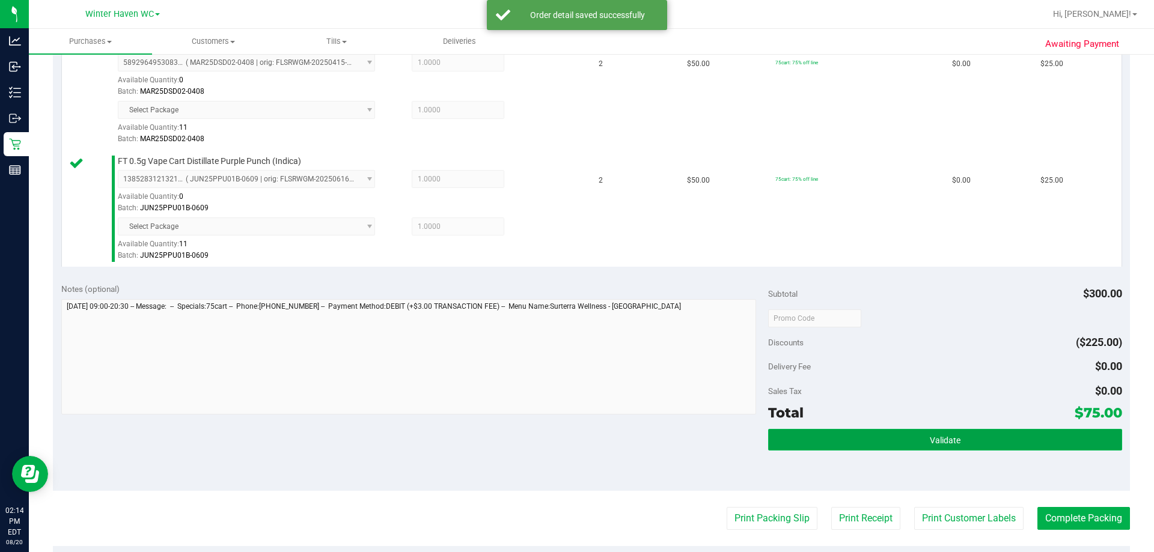
click at [575, 431] on button "Validate" at bounding box center [944, 440] width 353 height 22
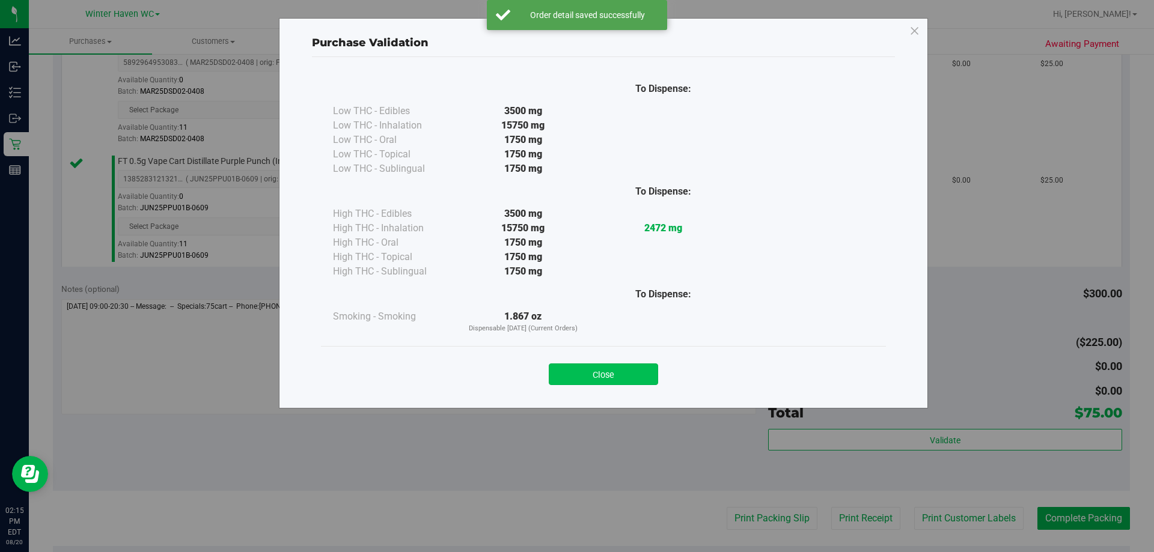
click at [575, 372] on button "Close" at bounding box center [603, 374] width 109 height 22
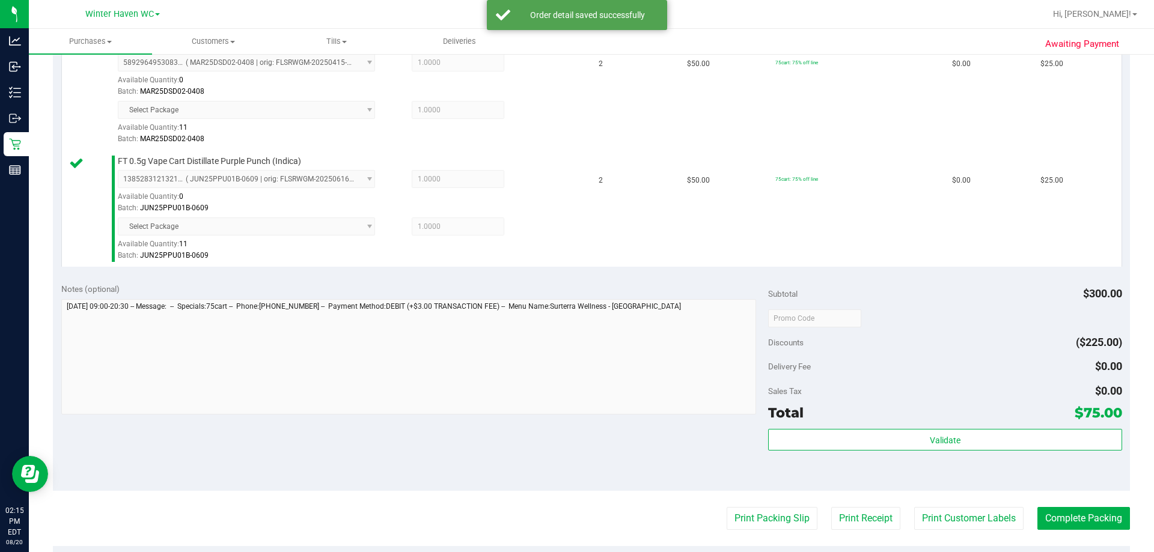
scroll to position [541, 0]
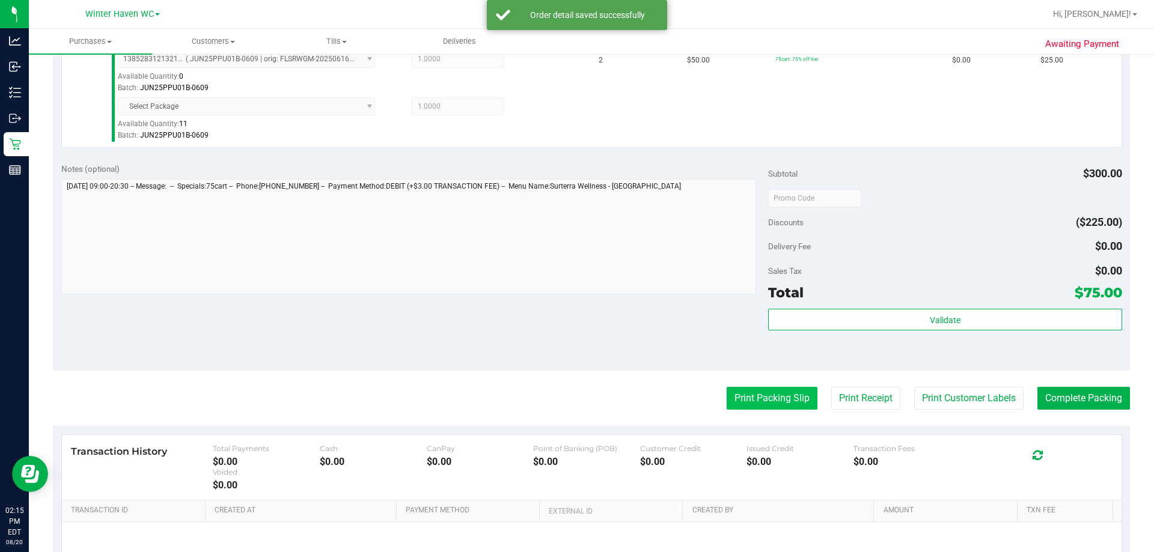
click at [575, 404] on button "Print Packing Slip" at bounding box center [771, 398] width 91 height 23
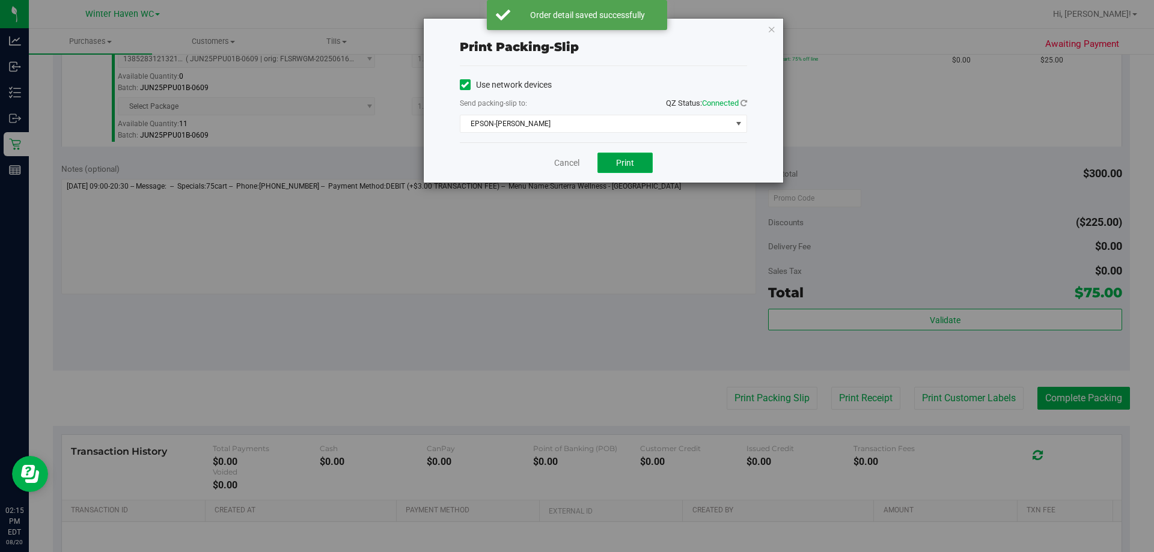
click at [575, 172] on button "Print" at bounding box center [624, 163] width 55 height 20
drag, startPoint x: 563, startPoint y: 160, endPoint x: 569, endPoint y: 168, distance: 9.4
click at [562, 160] on link "Cancel" at bounding box center [566, 163] width 25 height 13
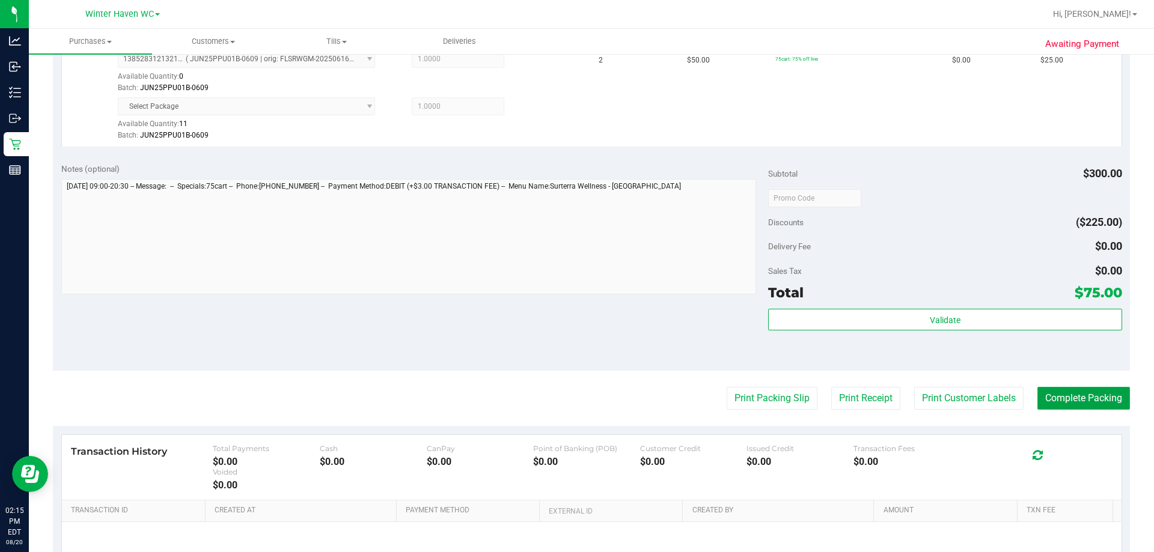
click at [575, 400] on button "Complete Packing" at bounding box center [1083, 398] width 93 height 23
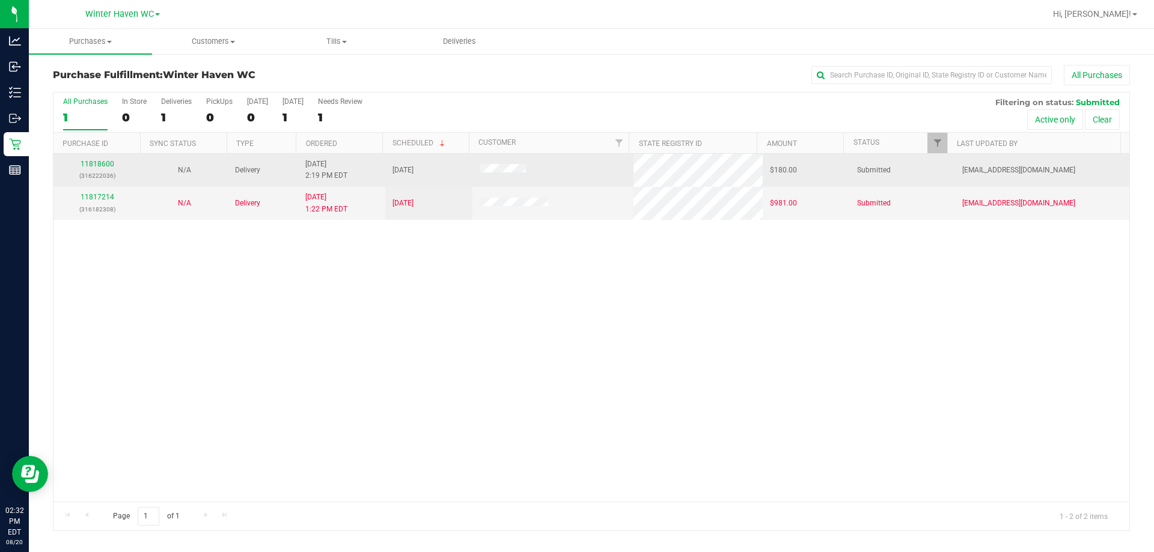
drag, startPoint x: 944, startPoint y: 272, endPoint x: 244, endPoint y: 175, distance: 706.7
click at [575, 272] on div "11818600 (316222036) N/A Delivery 8/20/2025 2:19 PM EDT 8/23/2025 $180.00 Submi…" at bounding box center [590, 328] width 1075 height 348
click at [103, 166] on link "11818600" at bounding box center [98, 164] width 34 height 8
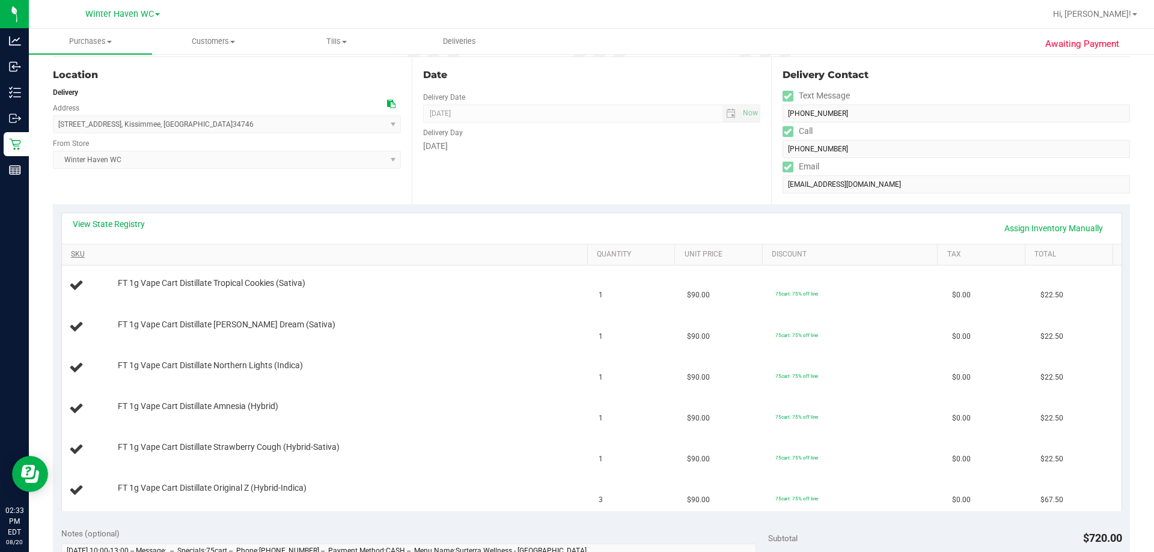
scroll to position [120, 0]
click at [130, 223] on link "View State Registry" at bounding box center [109, 223] width 72 height 12
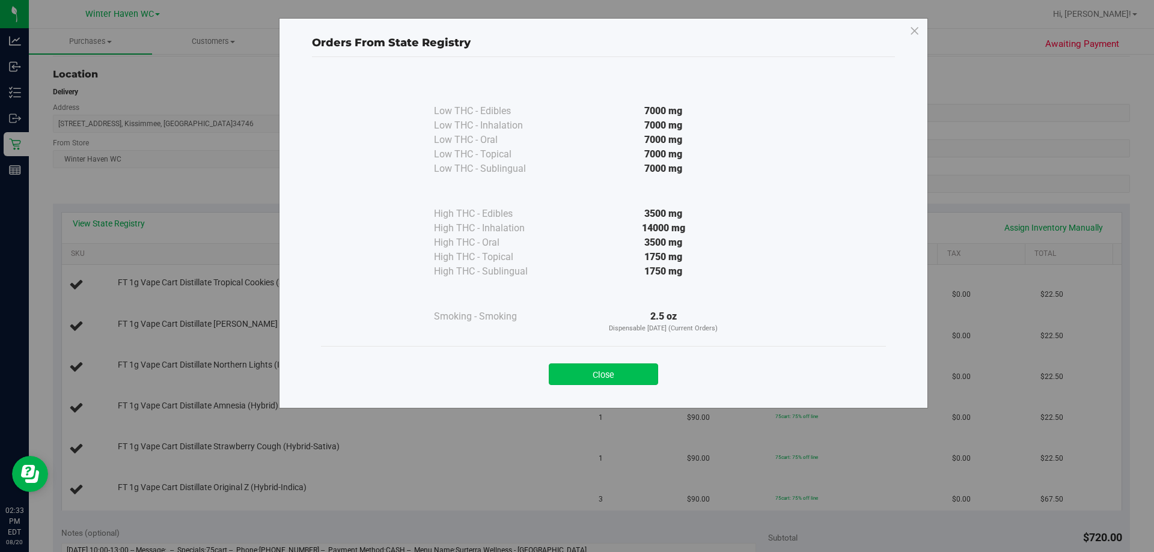
click at [575, 371] on button "Close" at bounding box center [603, 374] width 109 height 22
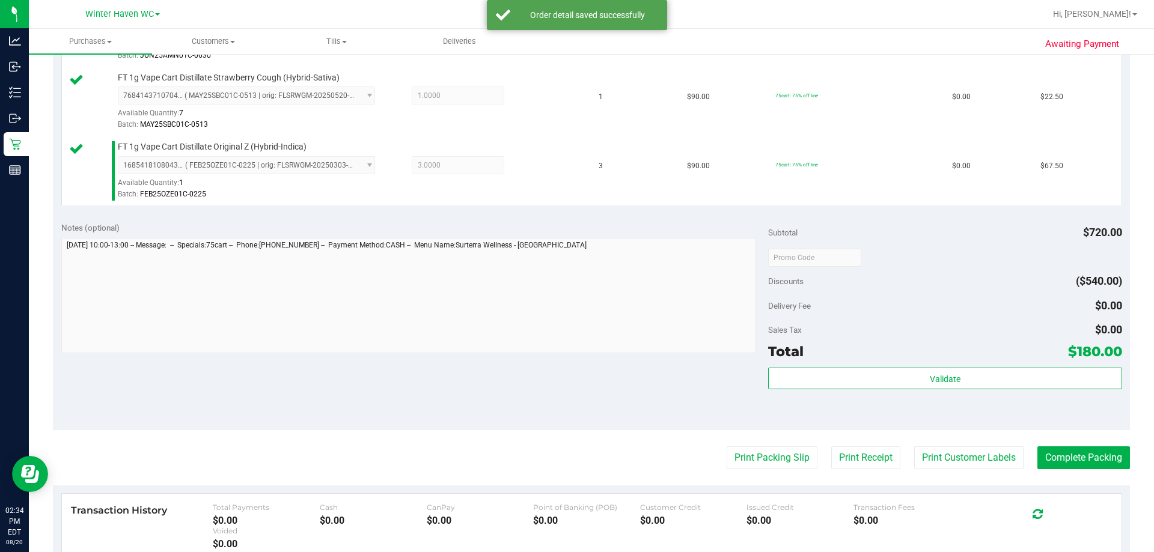
scroll to position [777, 0]
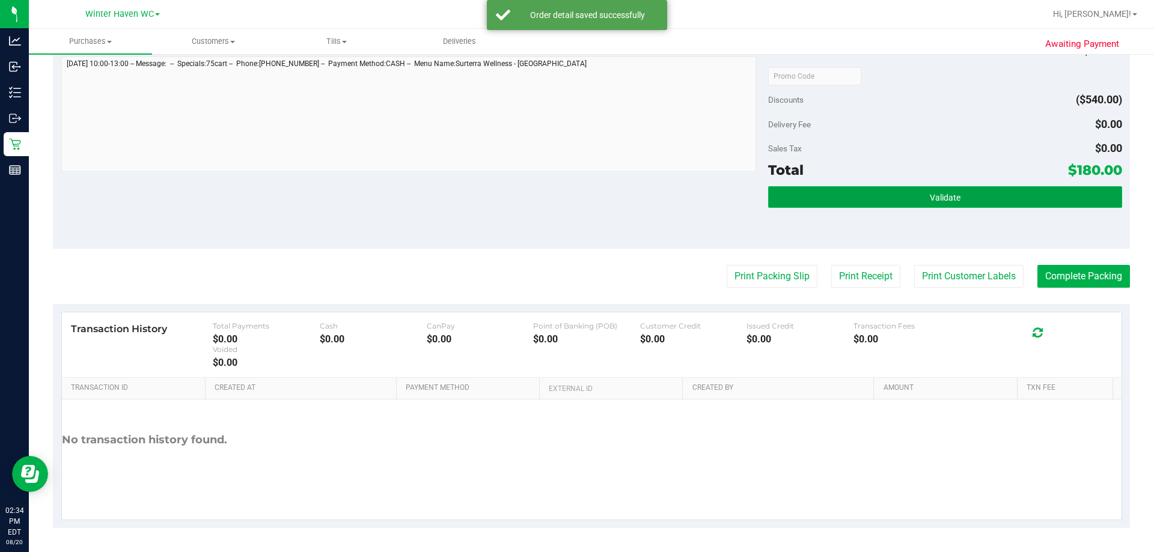
click at [575, 198] on span "Validate" at bounding box center [944, 198] width 31 height 10
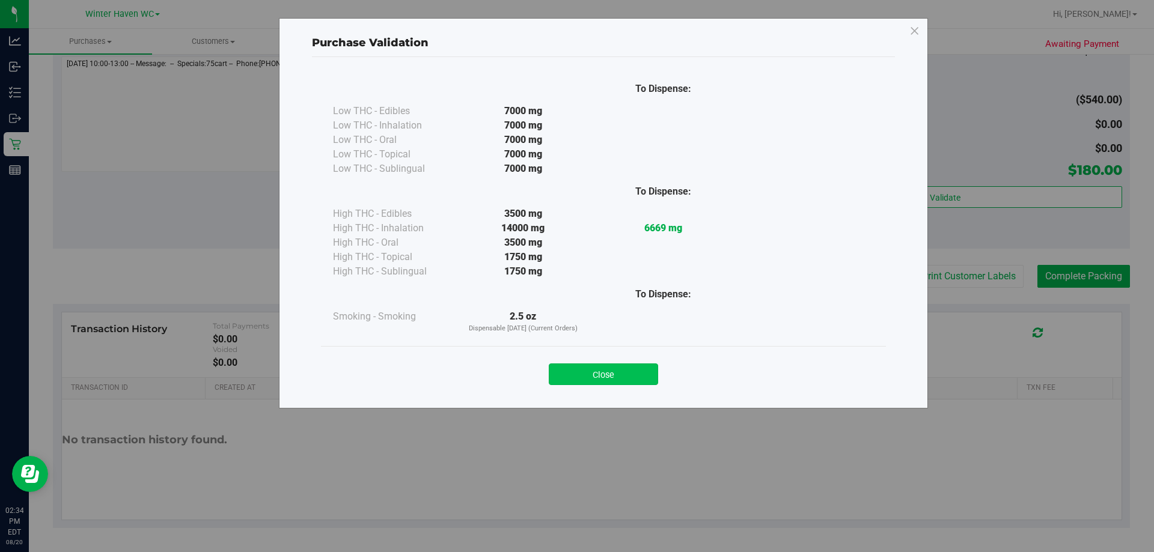
click at [575, 371] on button "Close" at bounding box center [603, 374] width 109 height 22
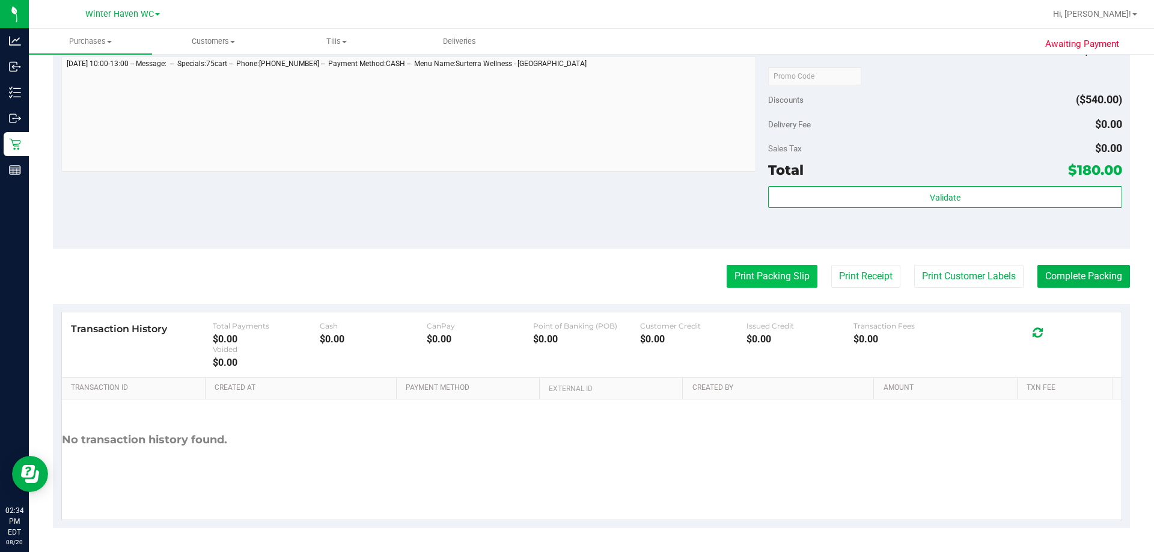
click at [575, 278] on button "Print Packing Slip" at bounding box center [771, 276] width 91 height 23
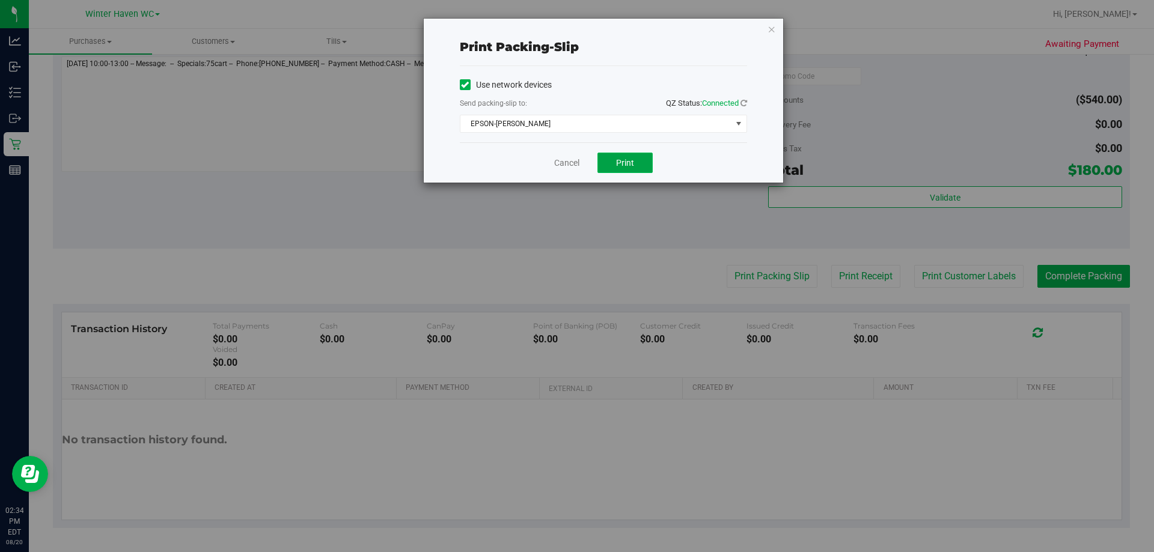
click at [575, 170] on button "Print" at bounding box center [624, 163] width 55 height 20
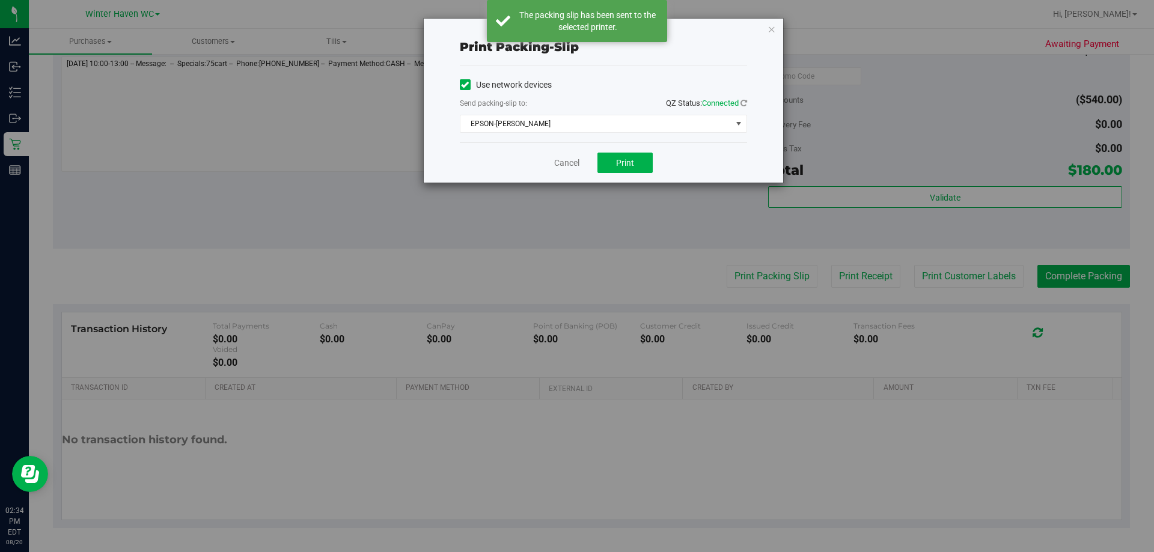
click at [575, 34] on div "Print packing-slip Use network devices Send packing-slip to: QZ Status: Connect…" at bounding box center [603, 101] width 359 height 164
click at [575, 28] on icon "button" at bounding box center [771, 29] width 8 height 14
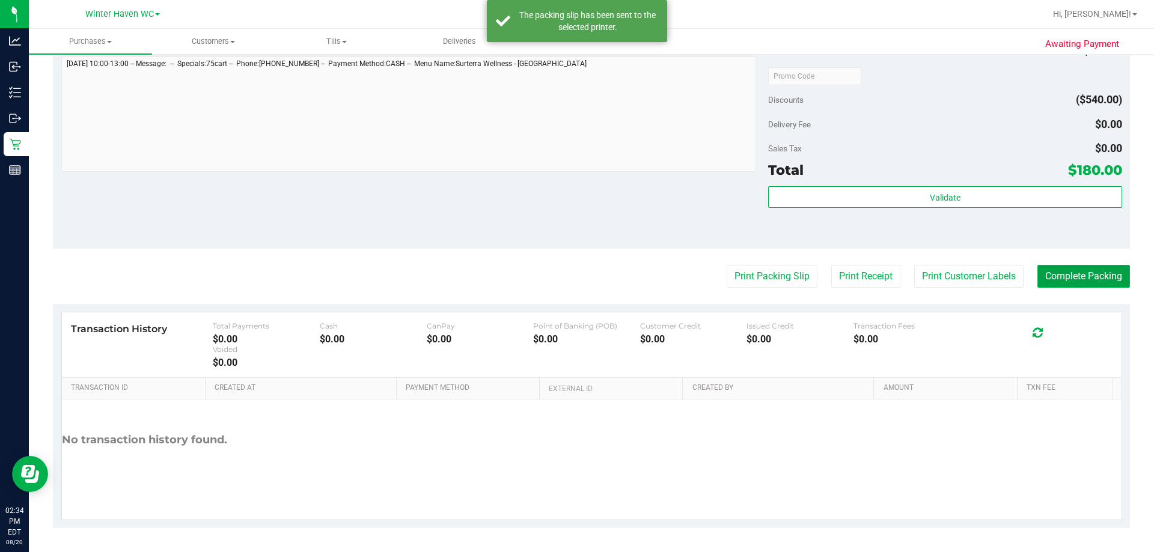
click at [575, 269] on button "Complete Packing" at bounding box center [1083, 276] width 93 height 23
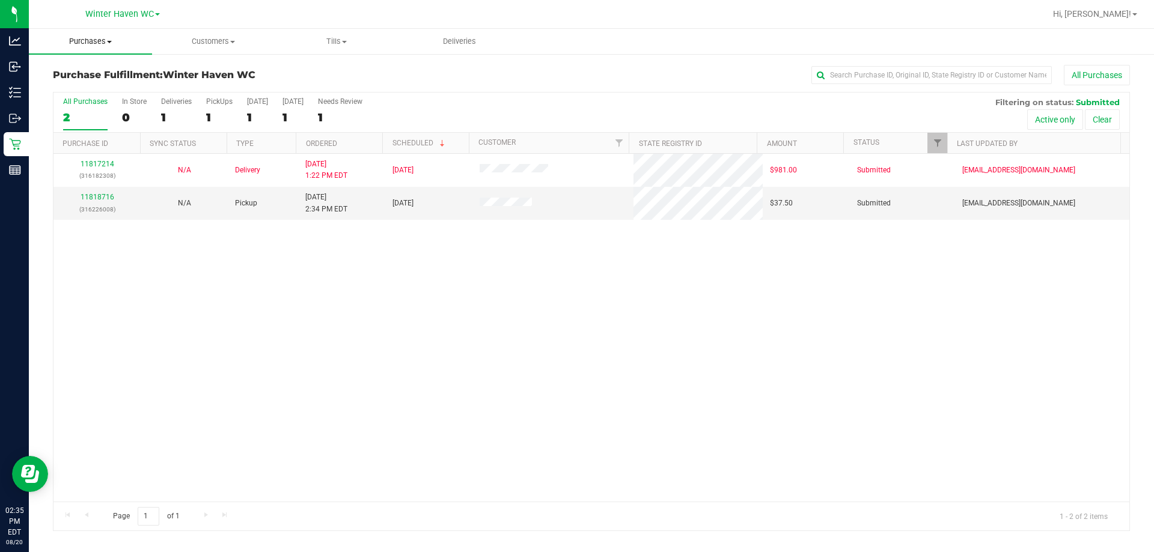
click at [112, 41] on span at bounding box center [109, 42] width 5 height 2
click at [103, 72] on span "Summary of purchases" at bounding box center [90, 72] width 123 height 10
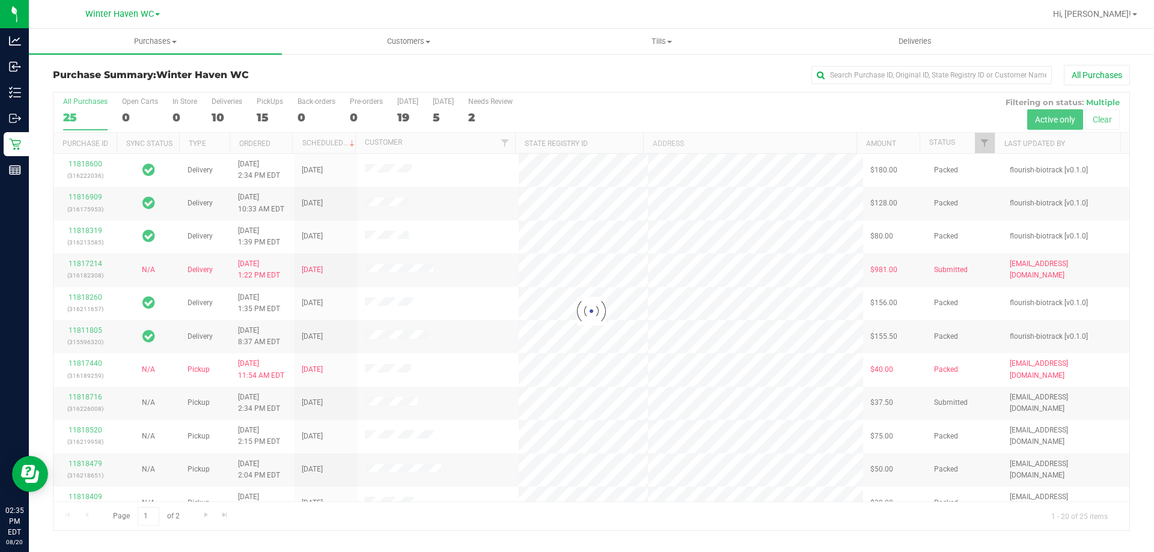
click at [214, 108] on label "Deliveries 10" at bounding box center [226, 113] width 31 height 33
click at [0, 0] on input "Deliveries 10" at bounding box center [0, 0] width 0 height 0
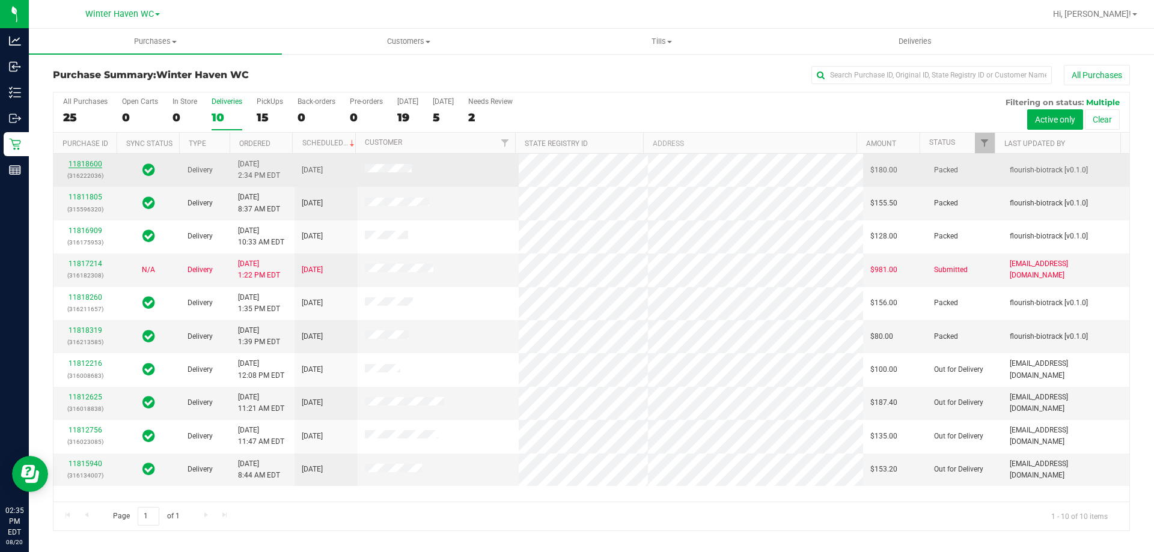
click at [85, 160] on link "11818600" at bounding box center [85, 164] width 34 height 8
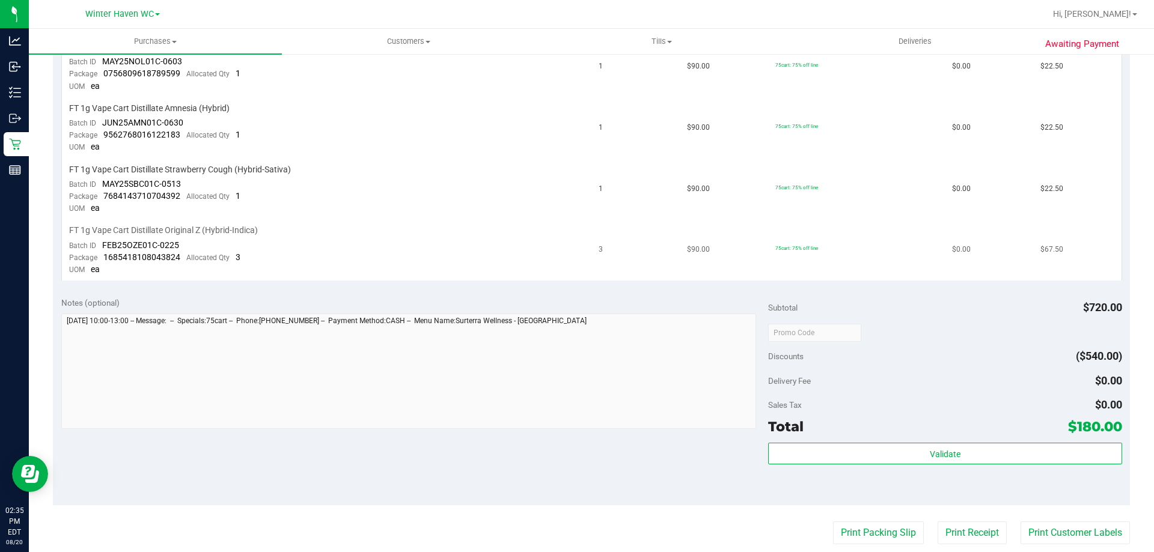
scroll to position [481, 0]
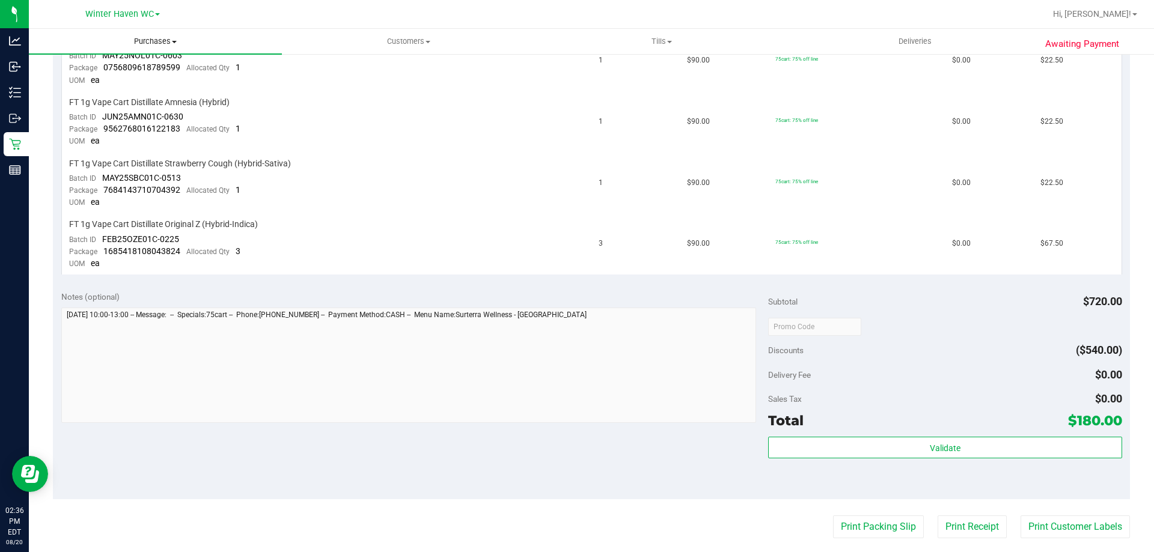
click at [163, 35] on uib-tab-heading "Purchases Summary of purchases Fulfillment All purchases" at bounding box center [155, 41] width 253 height 25
click at [145, 91] on li "Fulfillment" at bounding box center [155, 87] width 253 height 14
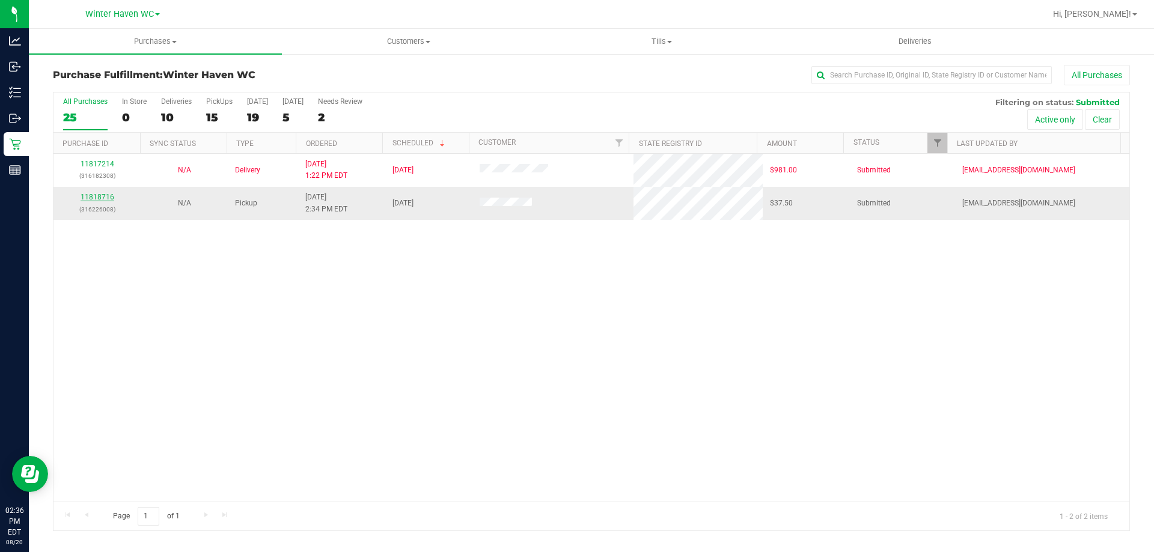
click at [100, 195] on link "11818716" at bounding box center [98, 197] width 34 height 8
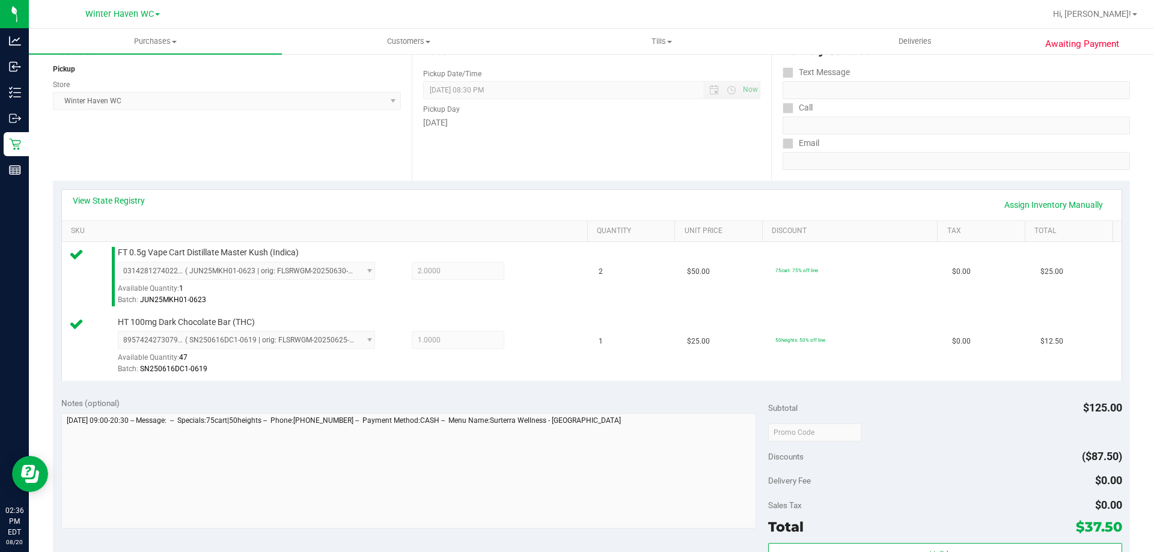
scroll to position [360, 0]
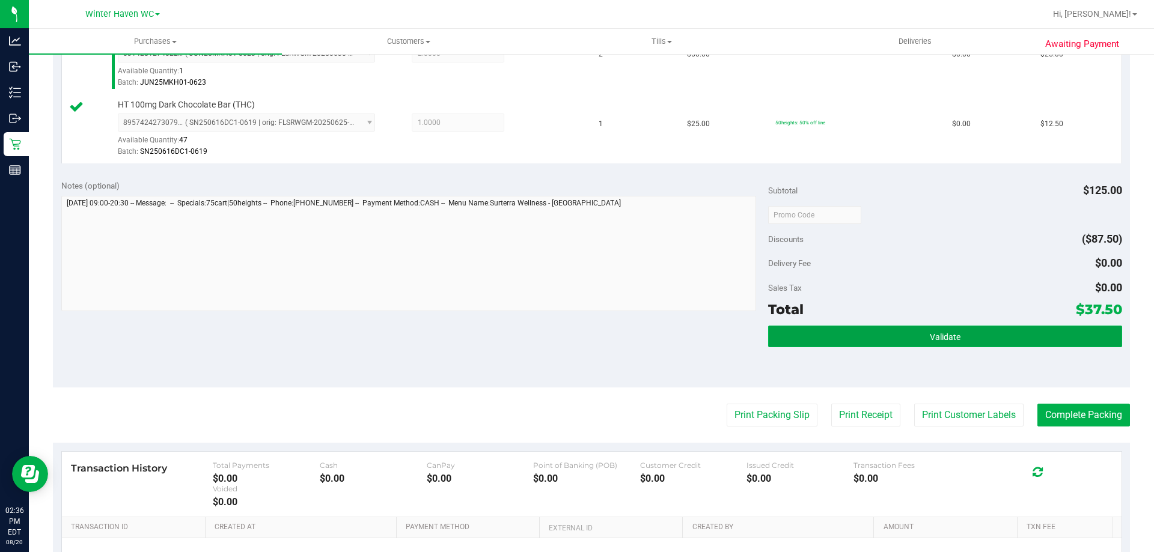
click at [575, 342] on button "Validate" at bounding box center [944, 337] width 353 height 22
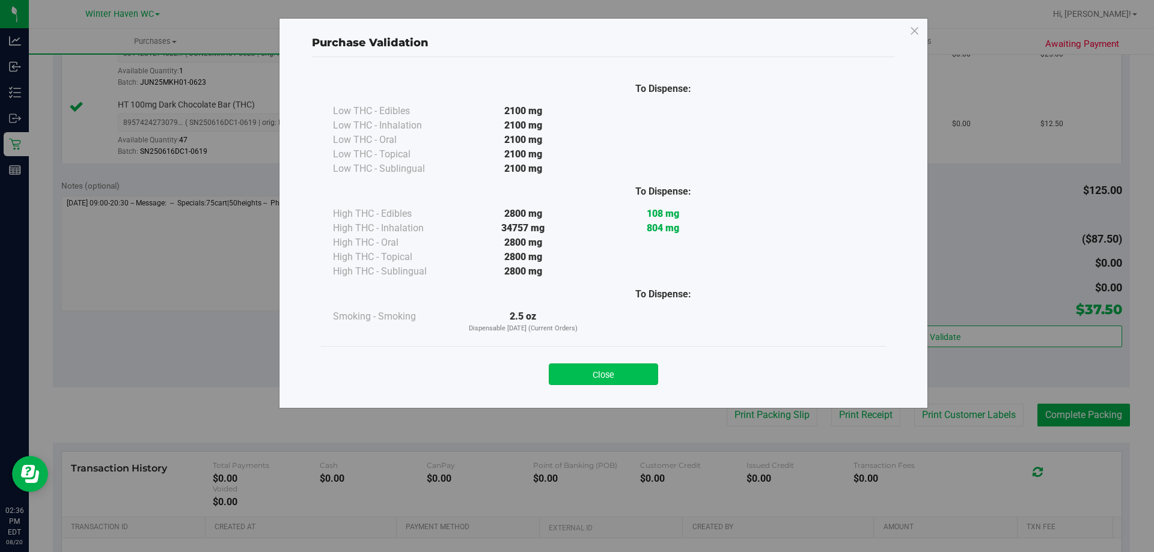
click at [575, 377] on button "Close" at bounding box center [603, 374] width 109 height 22
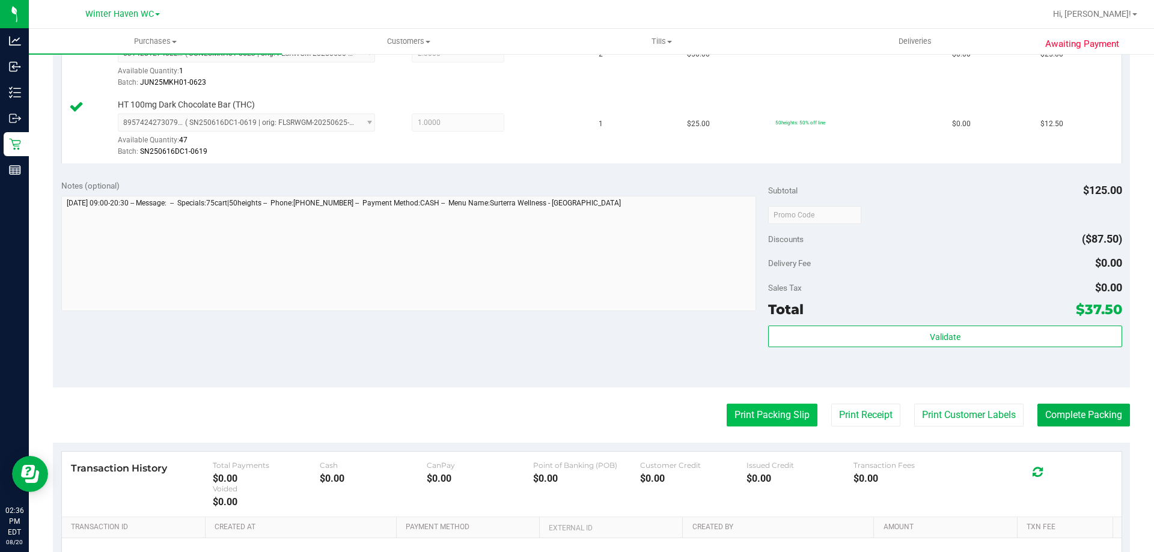
click at [575, 408] on button "Print Packing Slip" at bounding box center [771, 415] width 91 height 23
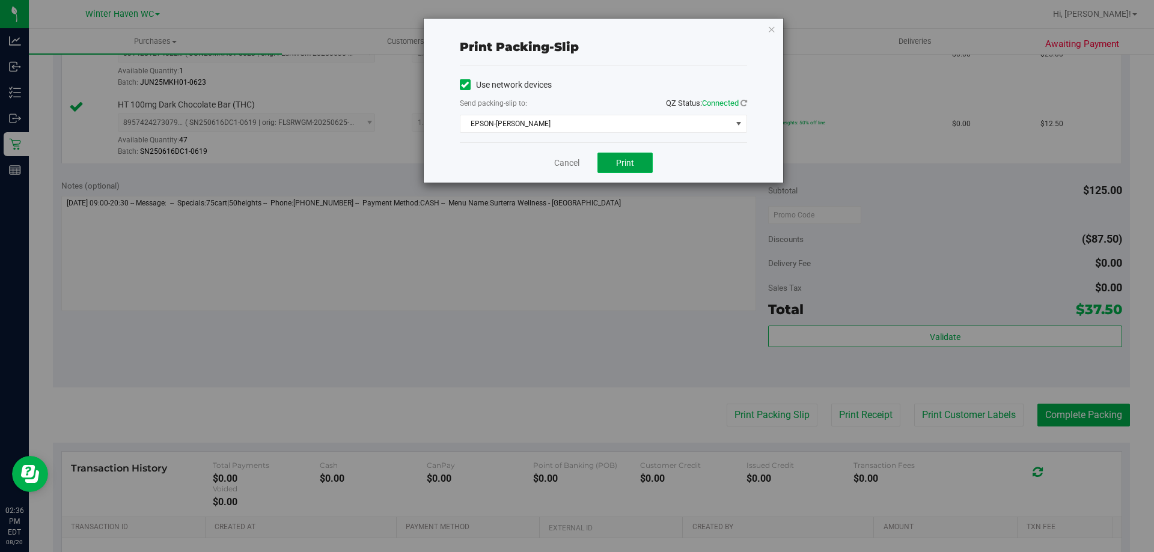
click at [575, 165] on button "Print" at bounding box center [624, 163] width 55 height 20
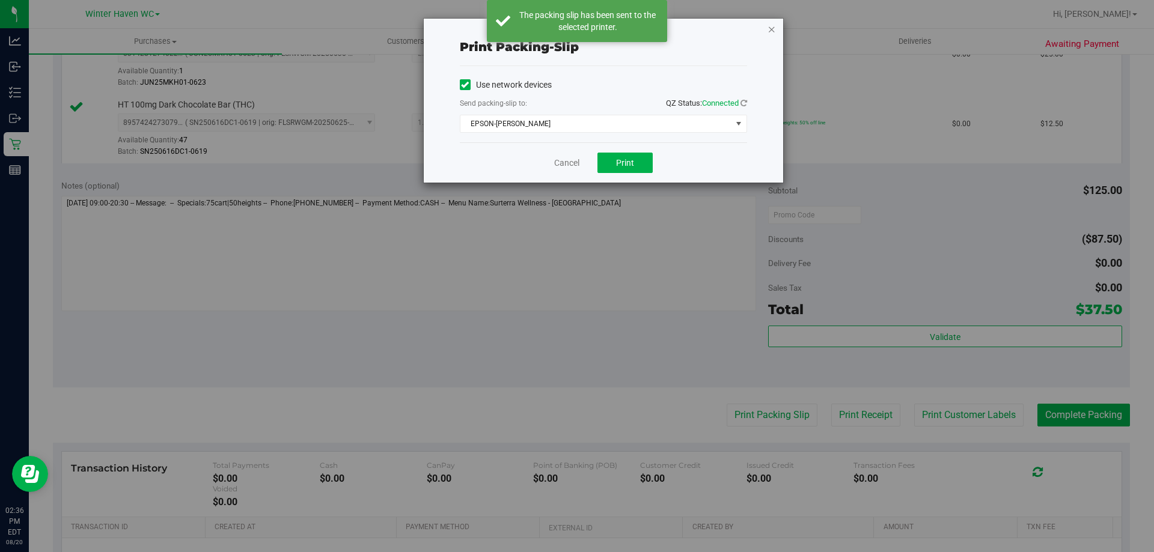
click at [575, 30] on icon "button" at bounding box center [771, 29] width 8 height 14
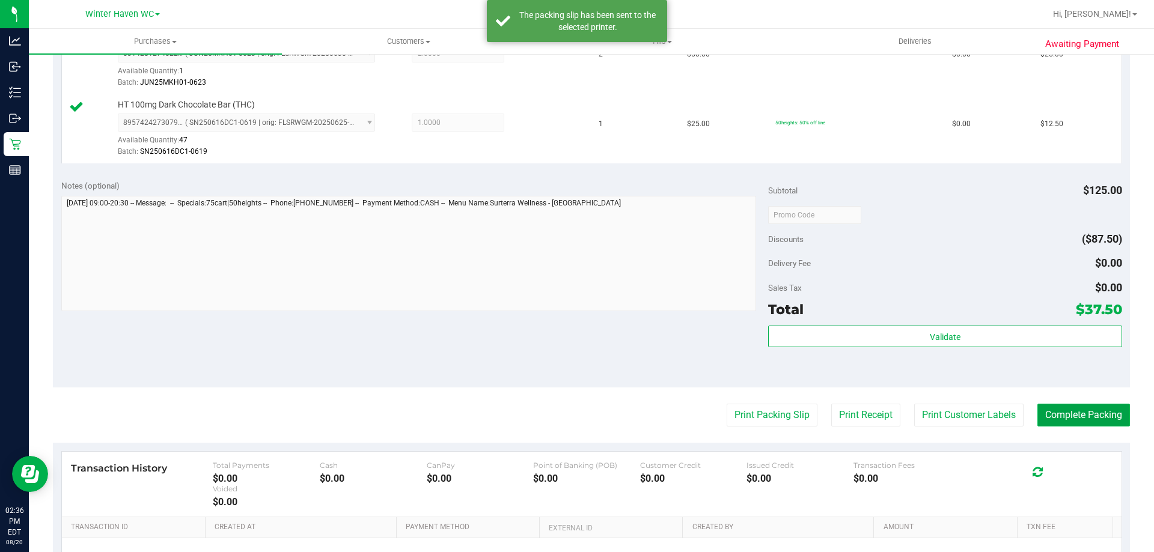
click at [575, 408] on button "Complete Packing" at bounding box center [1083, 415] width 93 height 23
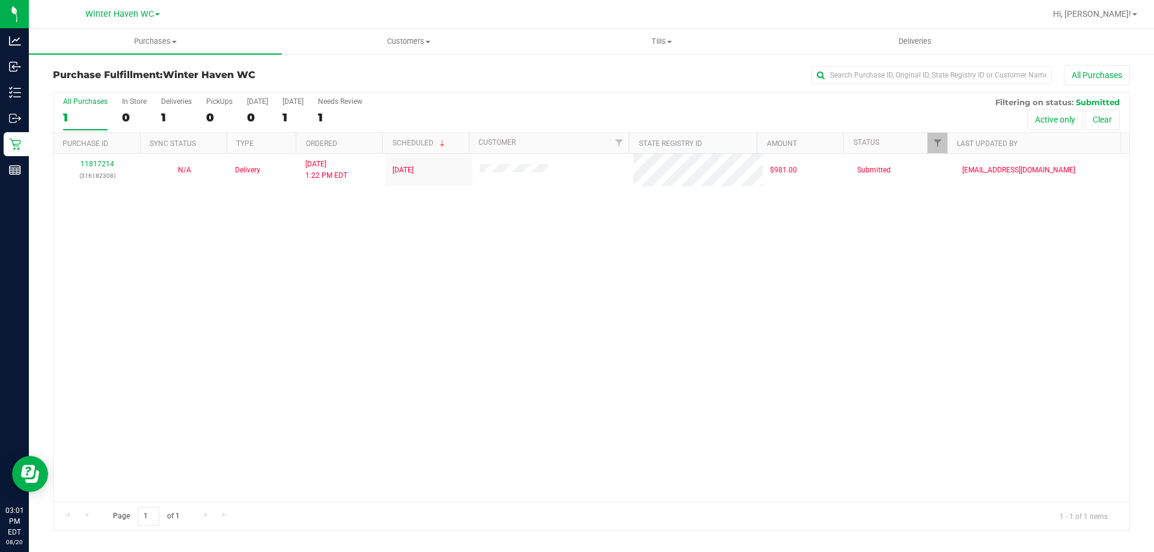
click at [440, 317] on div "11817214 (316182308) N/A Delivery 8/20/2025 1:22 PM EDT 8/21/2025 $981.00 Submi…" at bounding box center [590, 328] width 1075 height 348
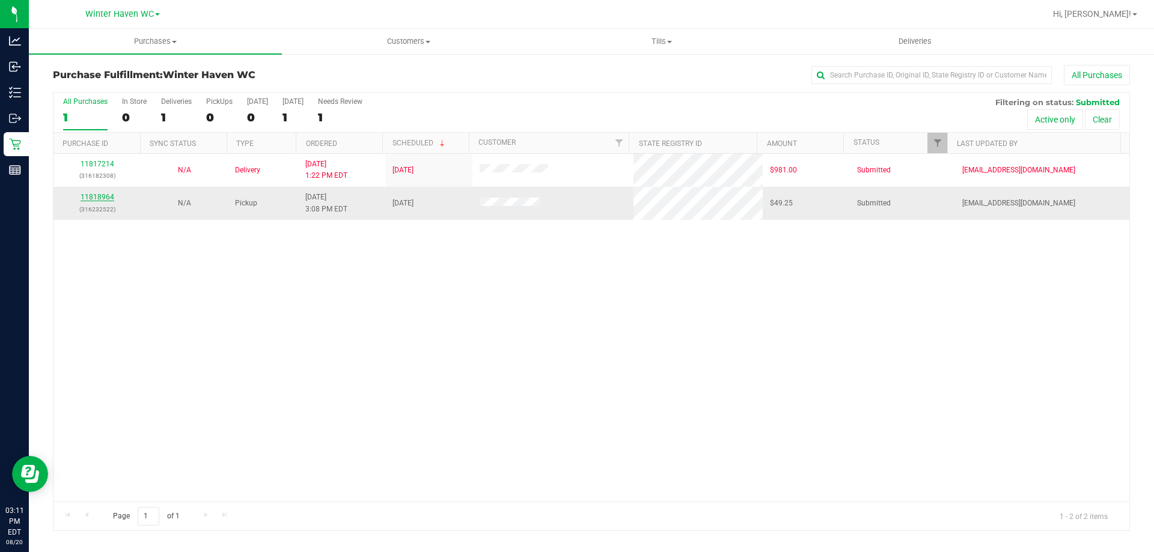
click at [97, 196] on link "11818964" at bounding box center [98, 197] width 34 height 8
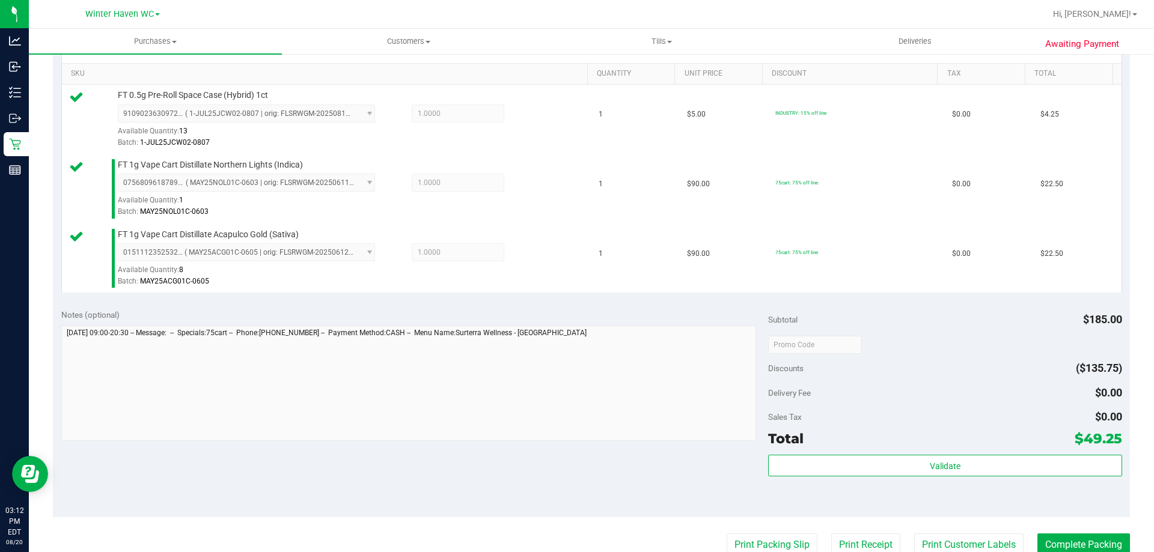
scroll to position [360, 0]
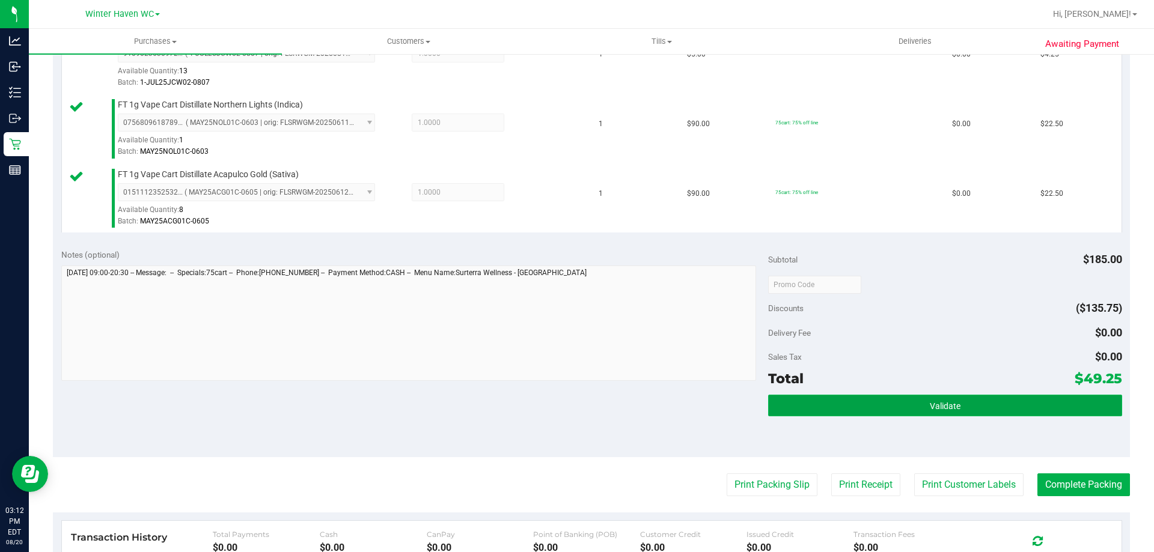
click at [575, 399] on button "Validate" at bounding box center [944, 406] width 353 height 22
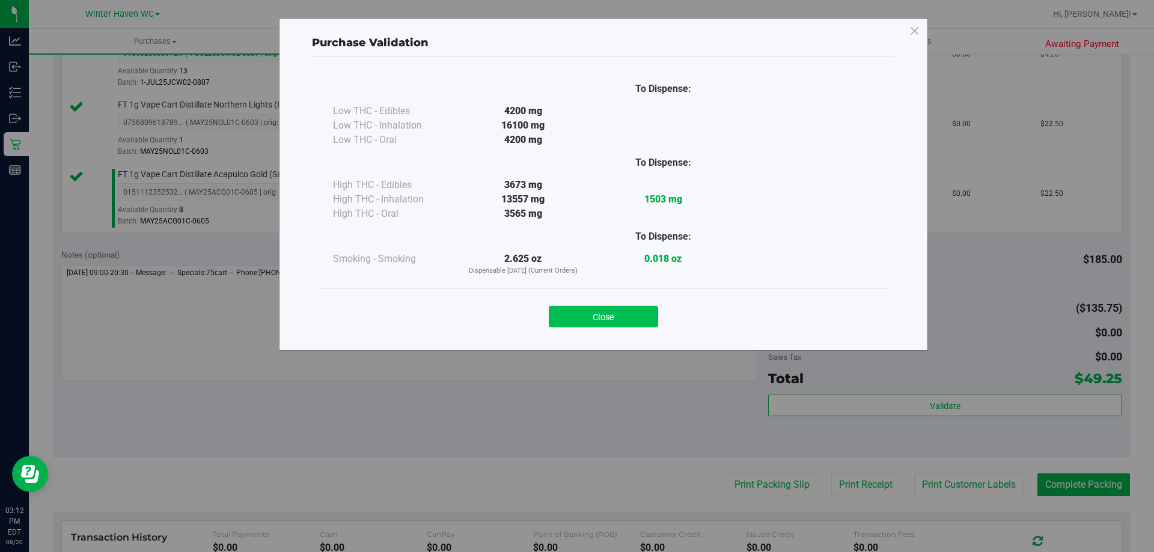
click at [575, 314] on button "Close" at bounding box center [603, 317] width 109 height 22
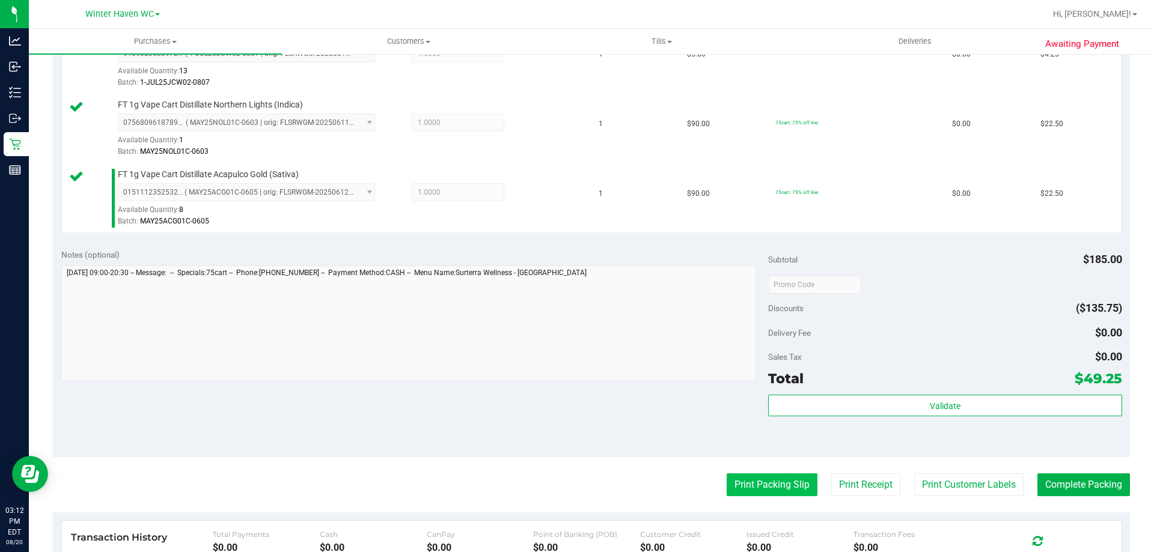
click at [575, 487] on button "Print Packing Slip" at bounding box center [771, 484] width 91 height 23
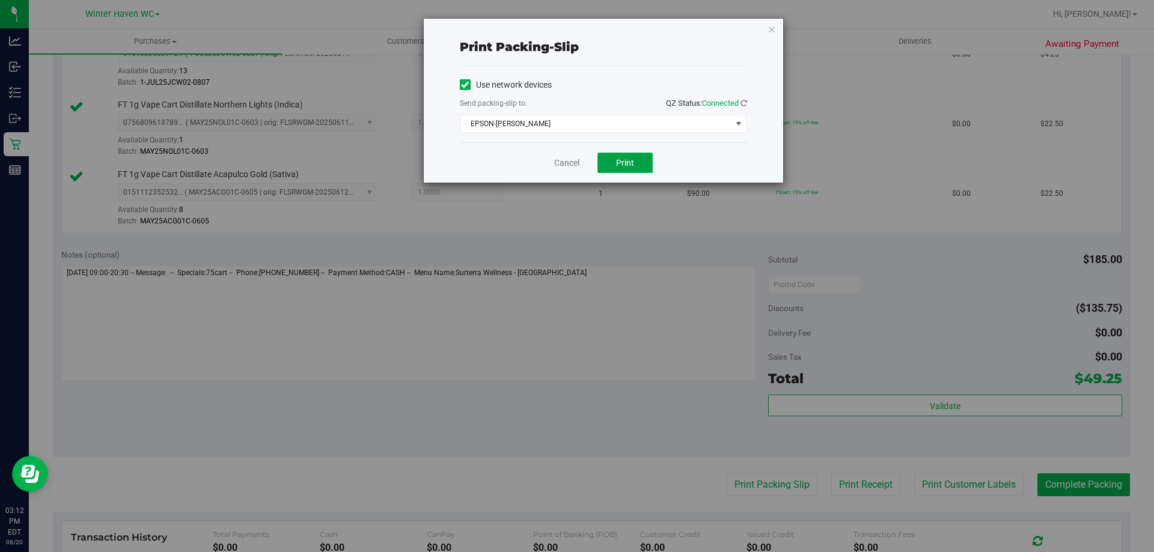
click at [575, 160] on span "Print" at bounding box center [625, 163] width 18 height 10
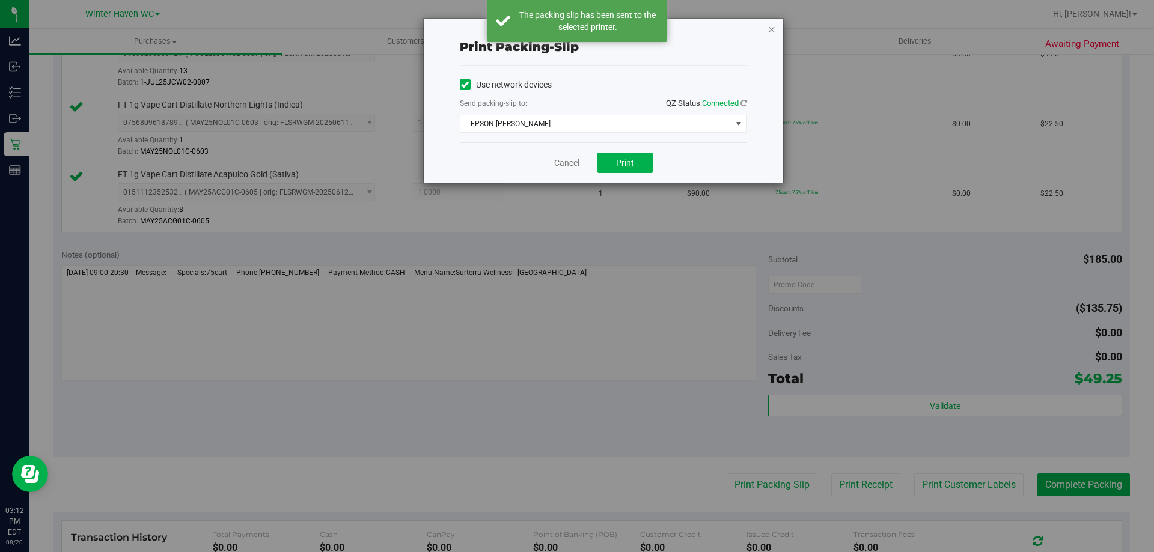
click at [575, 29] on icon "button" at bounding box center [771, 29] width 8 height 14
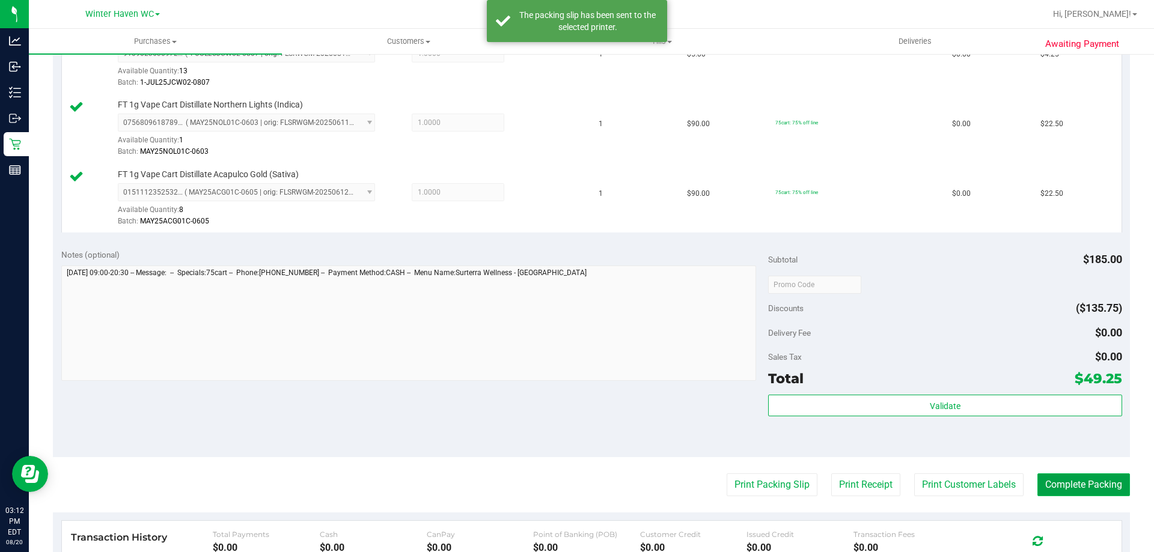
click at [575, 481] on button "Complete Packing" at bounding box center [1083, 484] width 93 height 23
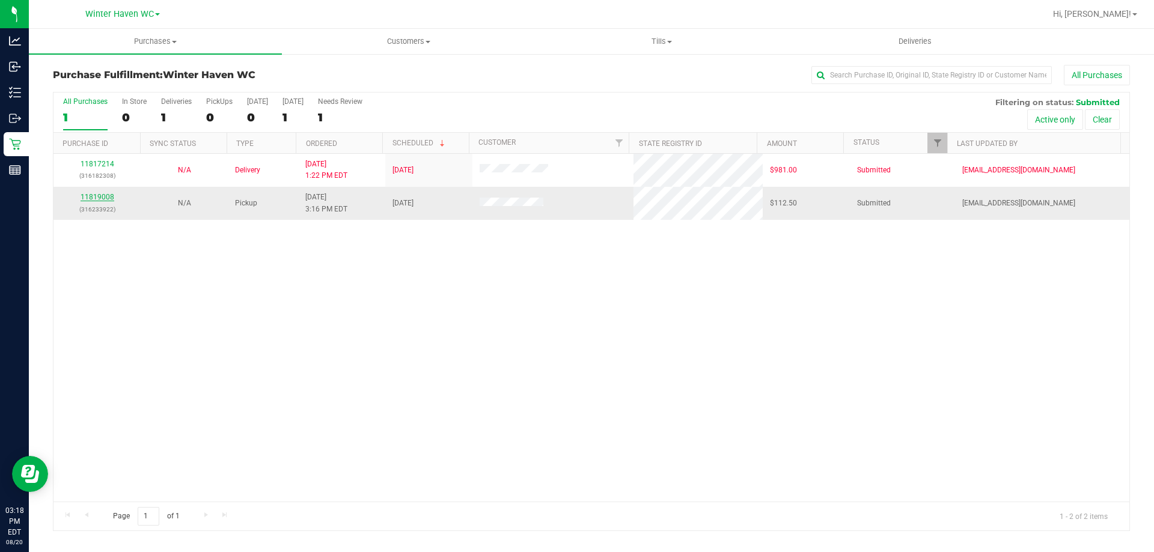
click at [97, 194] on link "11819008" at bounding box center [98, 197] width 34 height 8
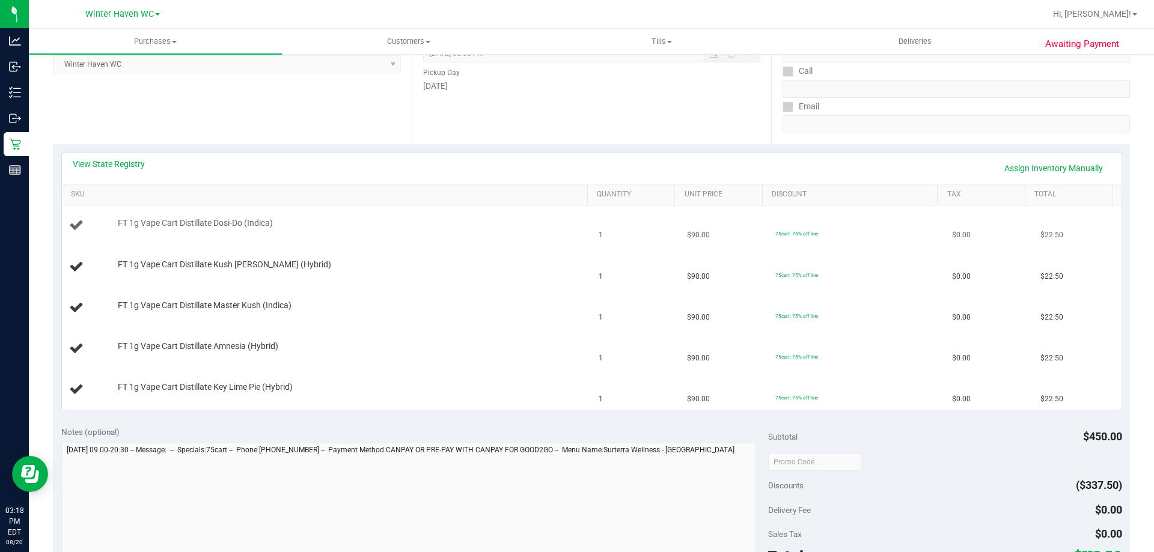
scroll to position [180, 0]
click at [114, 163] on link "View State Registry" at bounding box center [109, 163] width 72 height 12
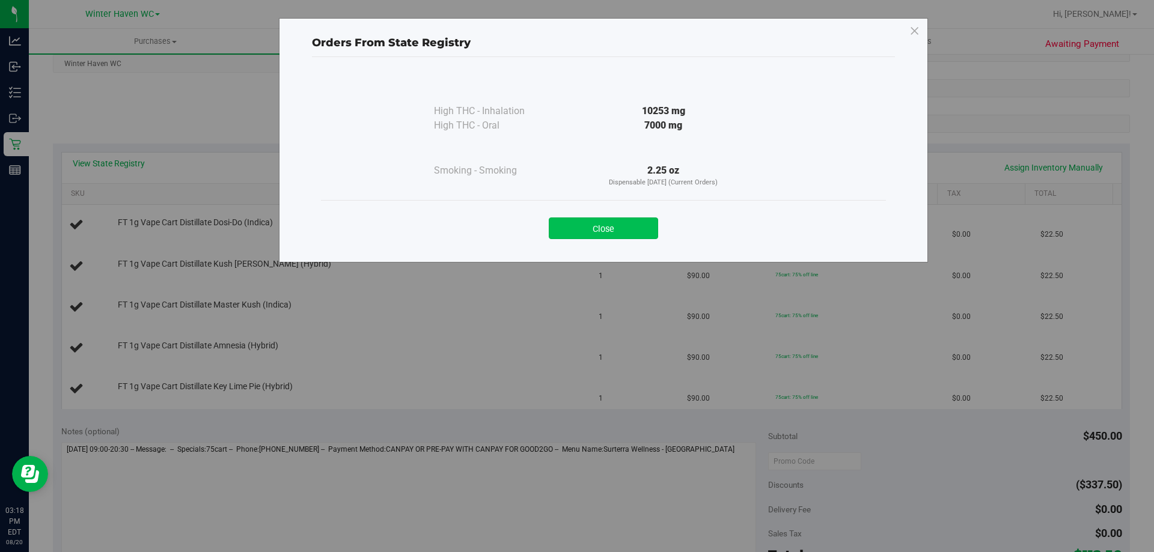
click at [575, 222] on button "Close" at bounding box center [603, 228] width 109 height 22
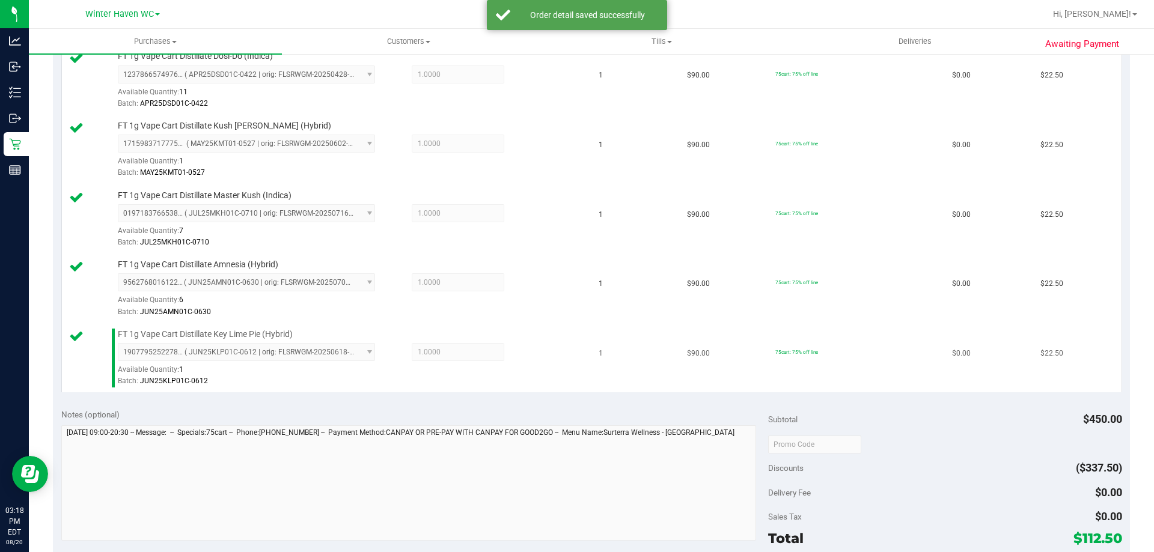
scroll to position [481, 0]
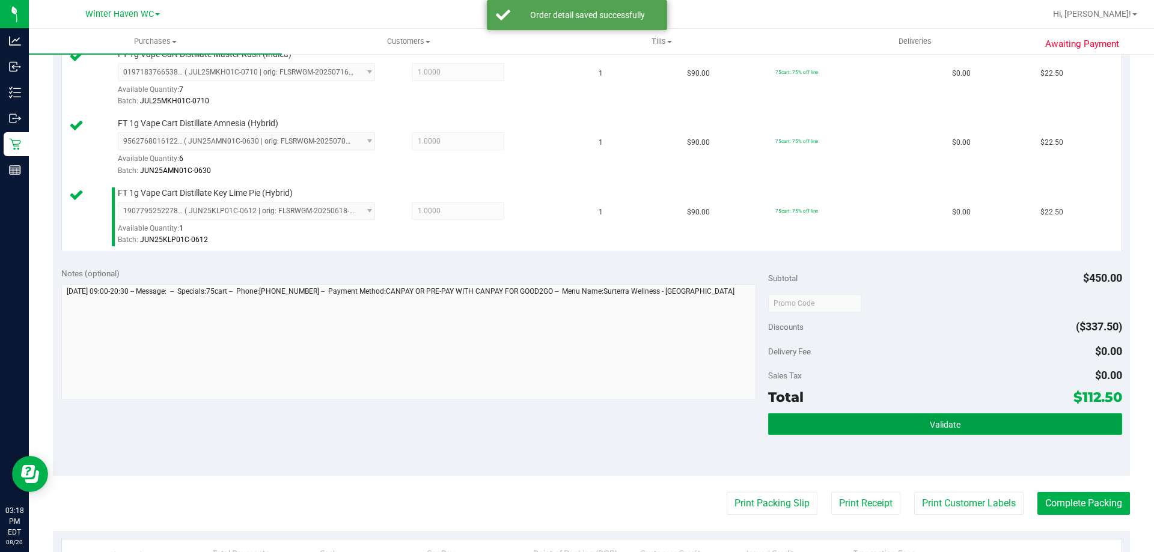
click at [575, 424] on span "Validate" at bounding box center [944, 425] width 31 height 10
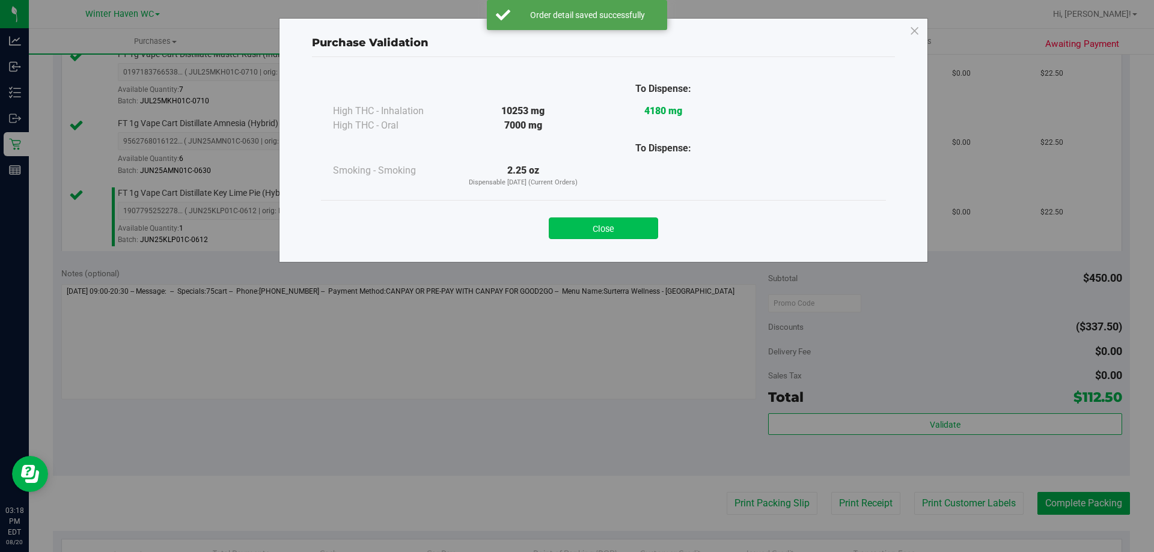
click at [575, 219] on button "Close" at bounding box center [603, 228] width 109 height 22
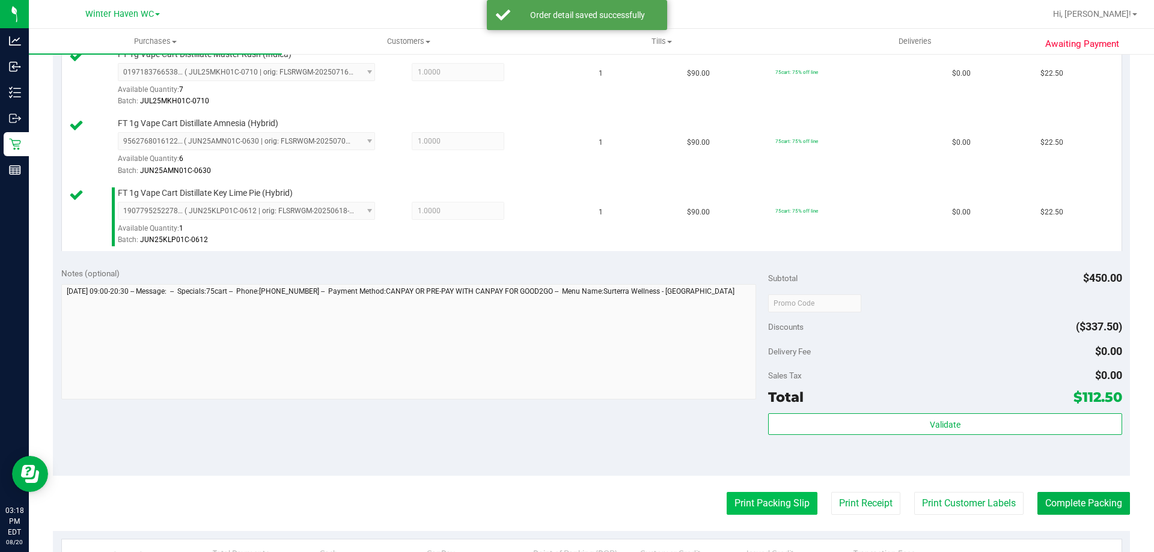
click at [575, 492] on button "Print Packing Slip" at bounding box center [771, 503] width 91 height 23
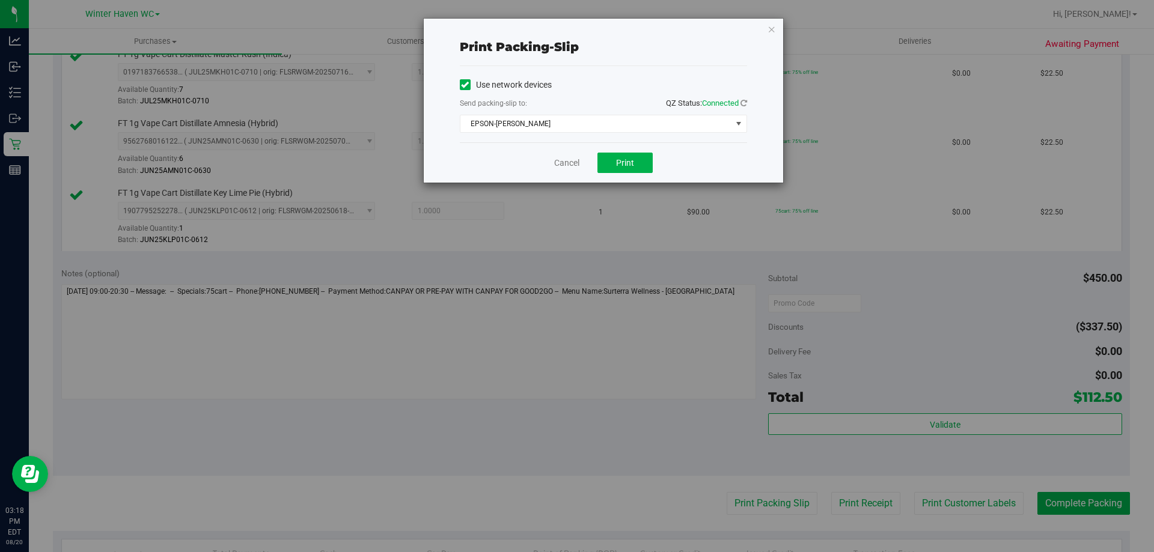
click at [575, 147] on div "Cancel Print" at bounding box center [603, 162] width 287 height 40
click at [575, 154] on button "Print" at bounding box center [624, 163] width 55 height 20
click at [575, 31] on icon "button" at bounding box center [771, 29] width 8 height 14
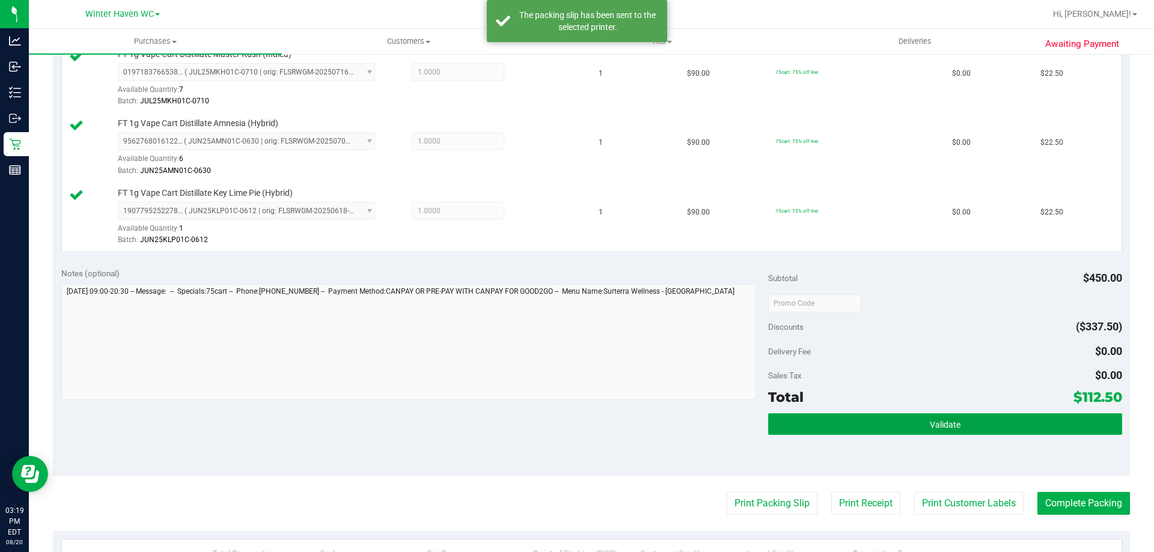
click at [575, 421] on button "Validate" at bounding box center [944, 424] width 353 height 22
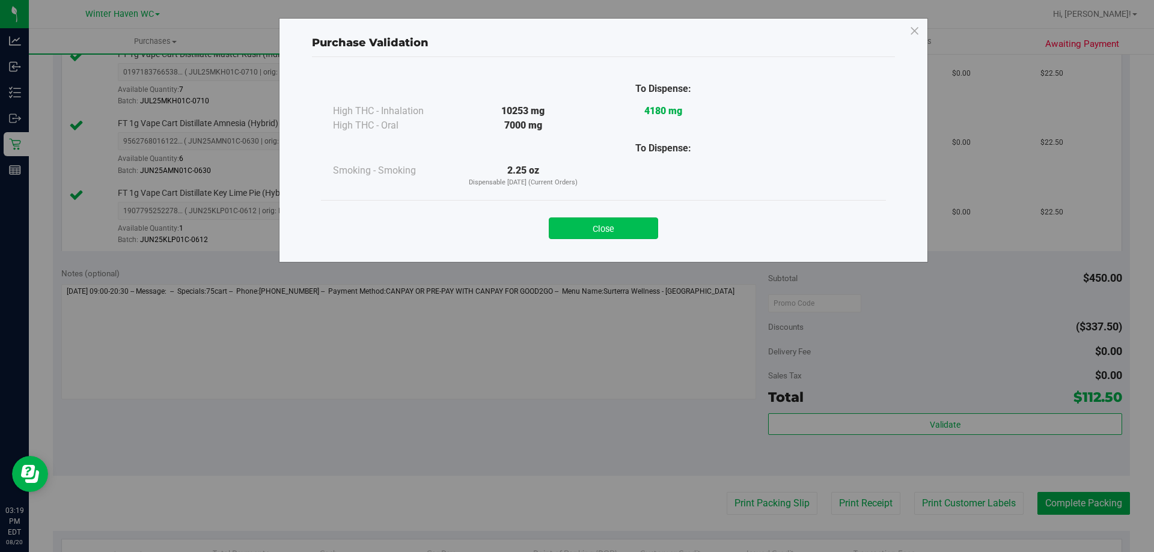
click at [575, 222] on button "Close" at bounding box center [603, 228] width 109 height 22
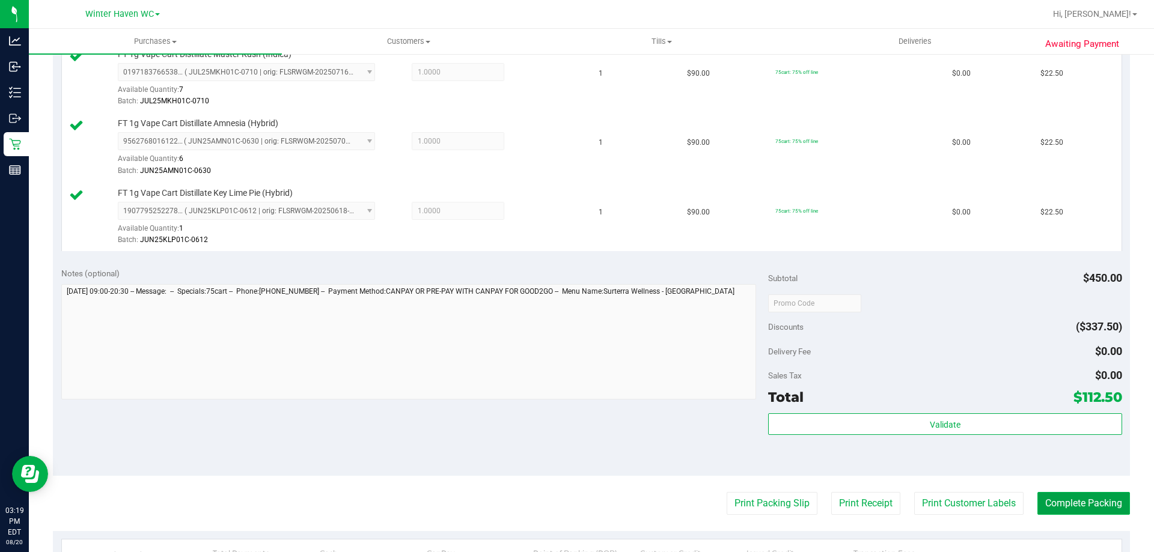
click at [575, 502] on button "Complete Packing" at bounding box center [1083, 503] width 93 height 23
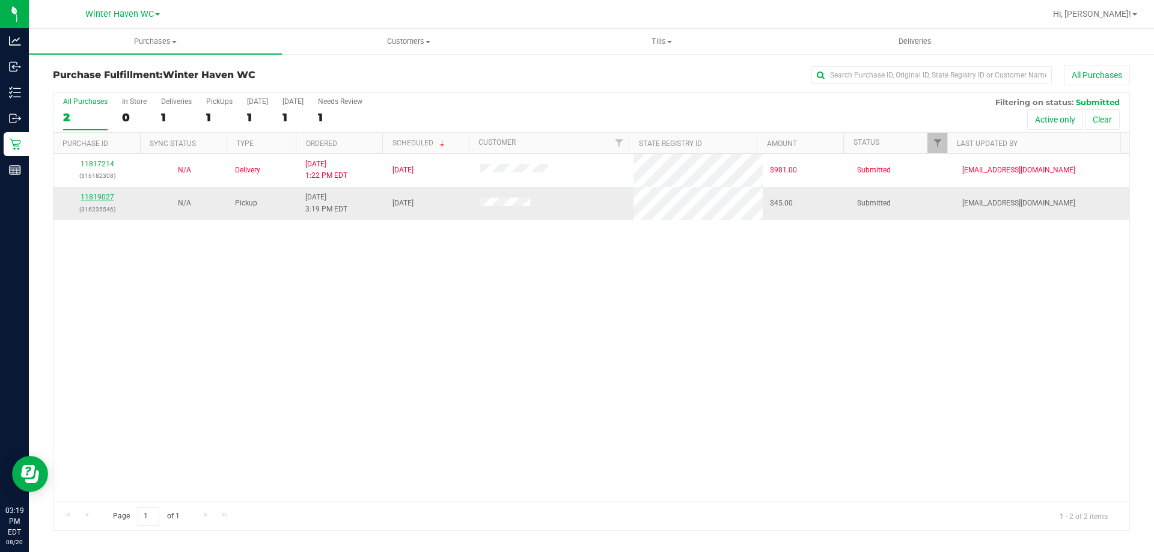
click at [100, 196] on link "11819027" at bounding box center [98, 197] width 34 height 8
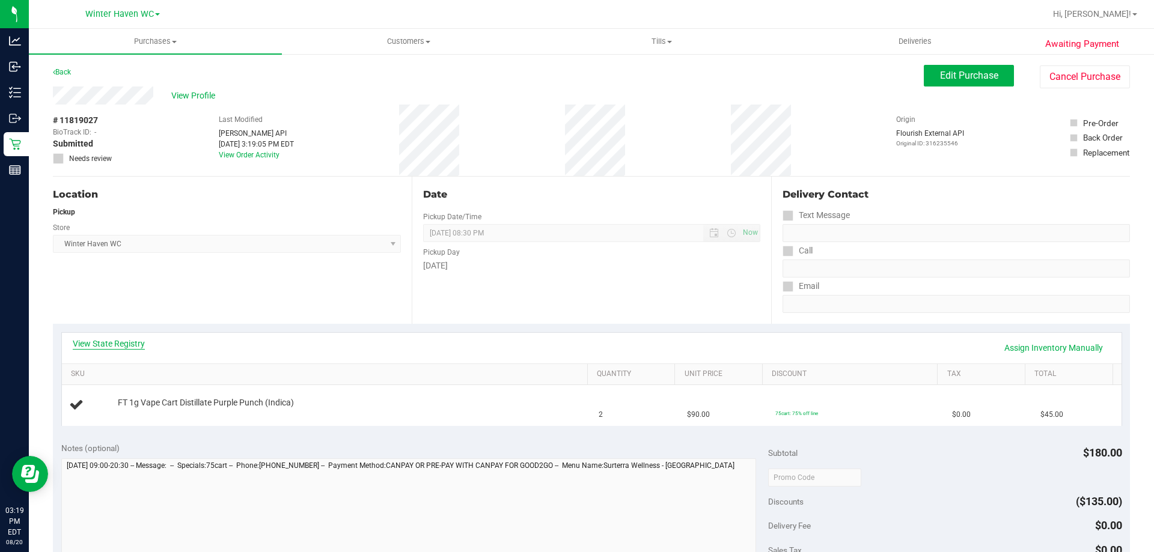
drag, startPoint x: 152, startPoint y: 343, endPoint x: 112, endPoint y: 345, distance: 40.3
click at [112, 345] on link "View State Registry" at bounding box center [109, 344] width 72 height 12
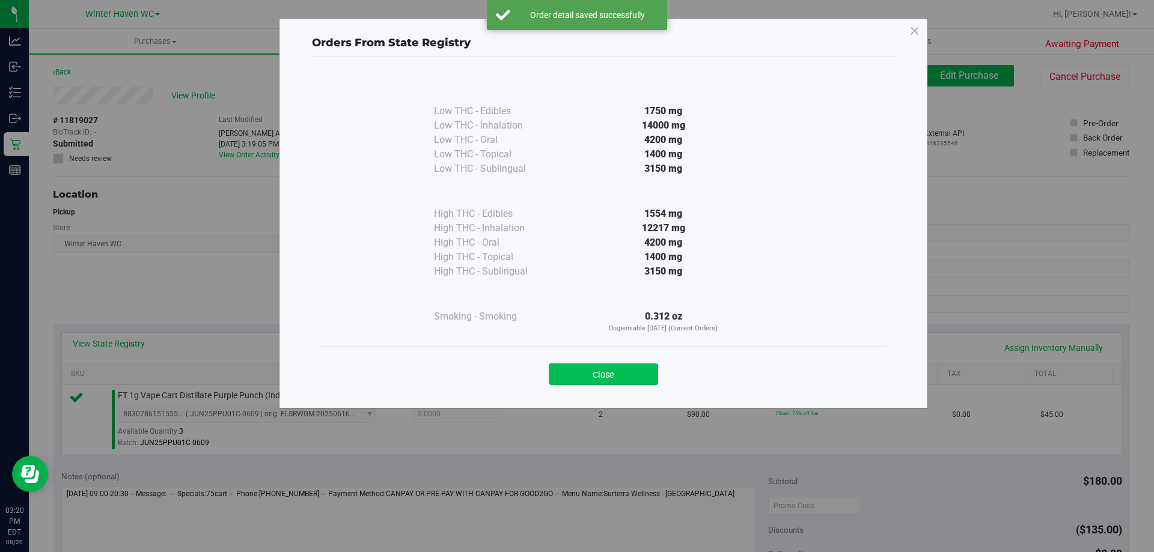
click at [575, 368] on button "Close" at bounding box center [603, 374] width 109 height 22
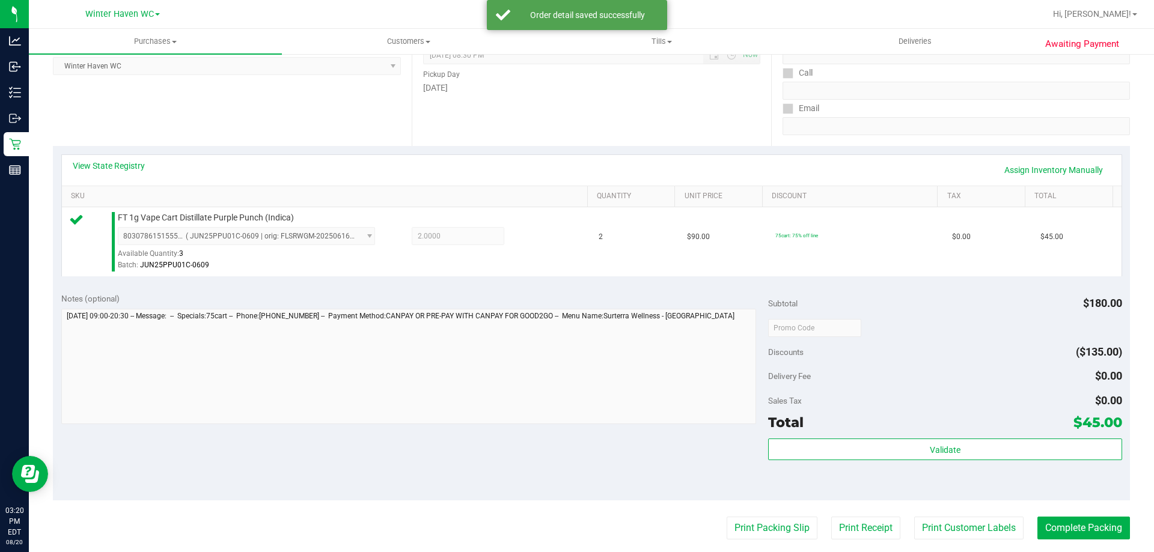
scroll to position [300, 0]
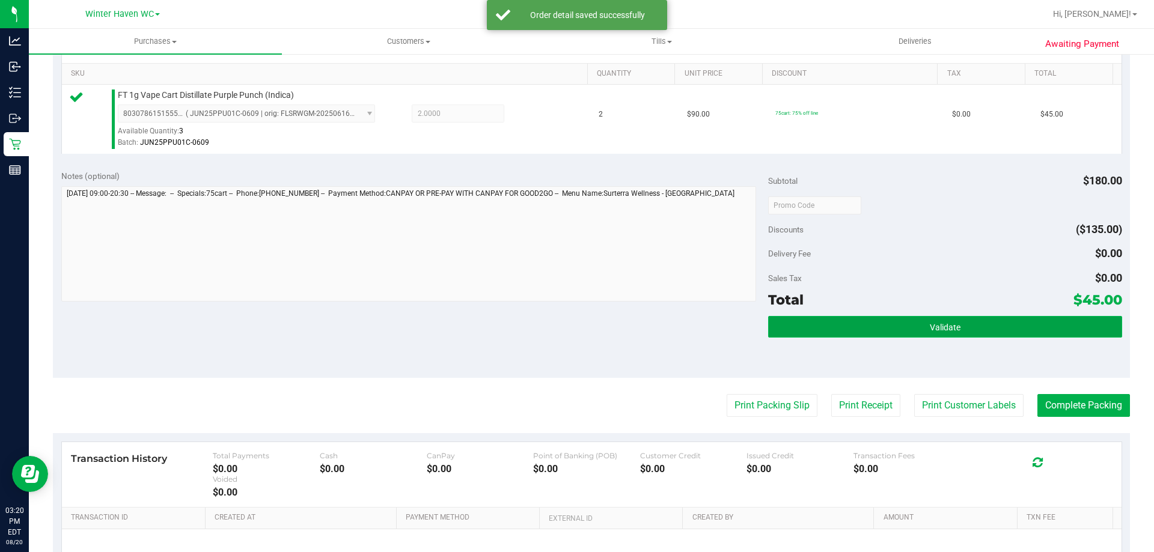
click at [575, 332] on span "Validate" at bounding box center [944, 328] width 31 height 10
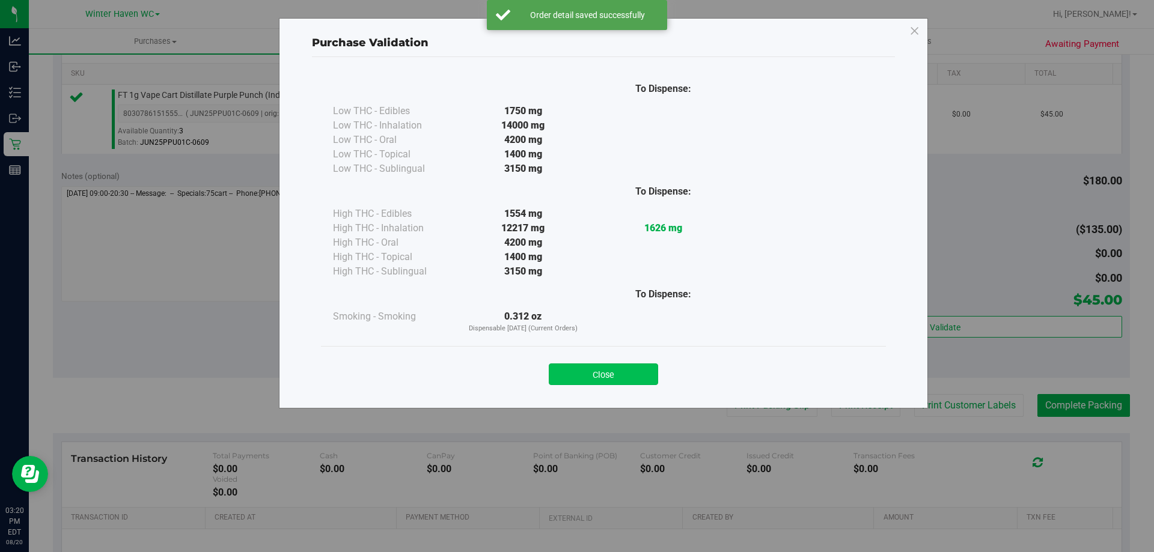
click at [575, 365] on button "Close" at bounding box center [603, 374] width 109 height 22
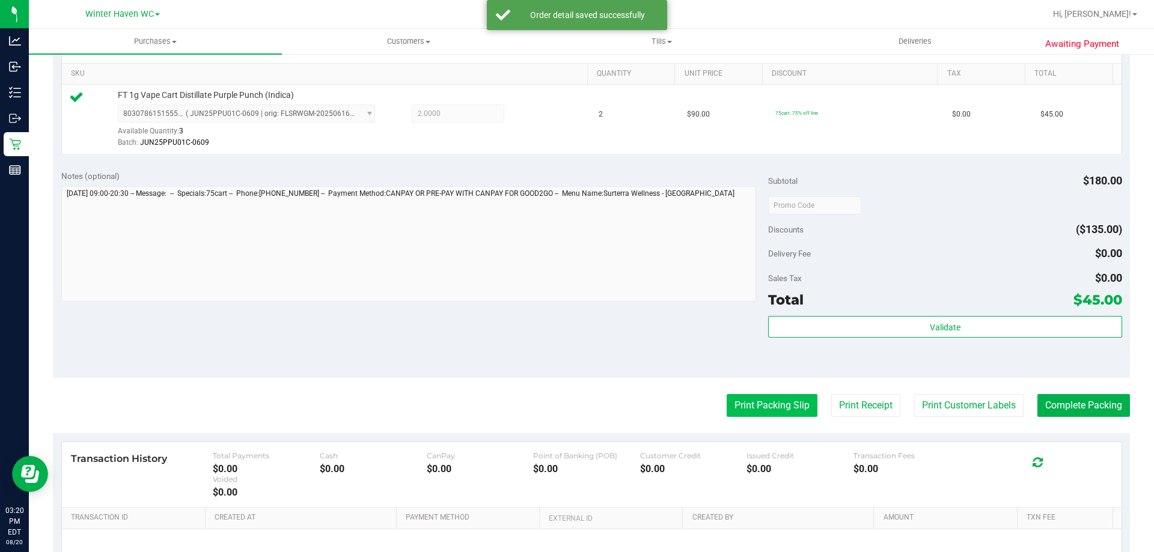
click at [575, 399] on button "Print Packing Slip" at bounding box center [771, 405] width 91 height 23
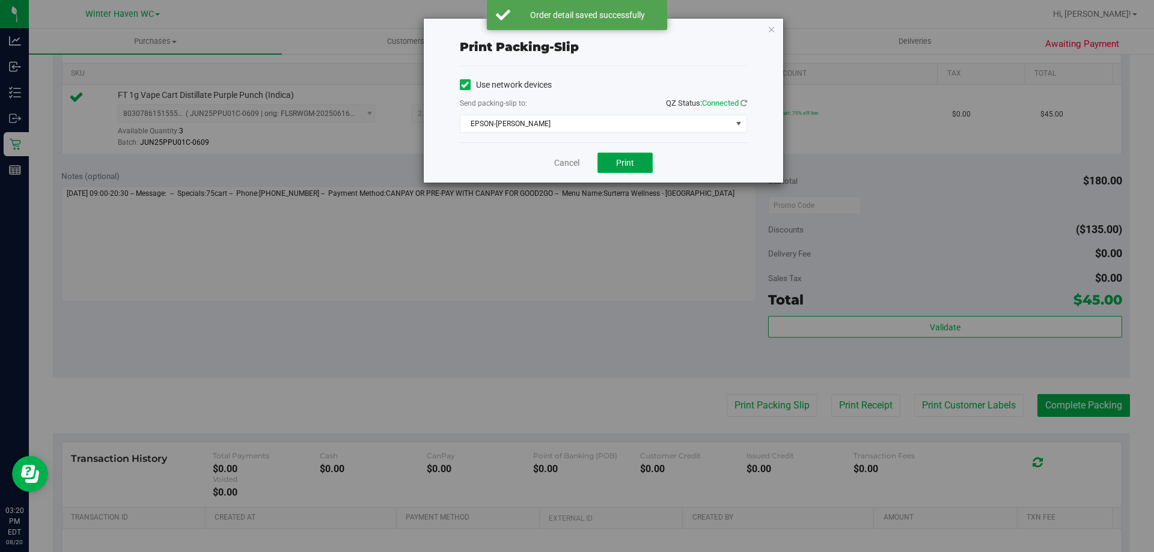
click at [575, 167] on span "Print" at bounding box center [625, 163] width 18 height 10
click at [575, 32] on icon "button" at bounding box center [771, 29] width 8 height 14
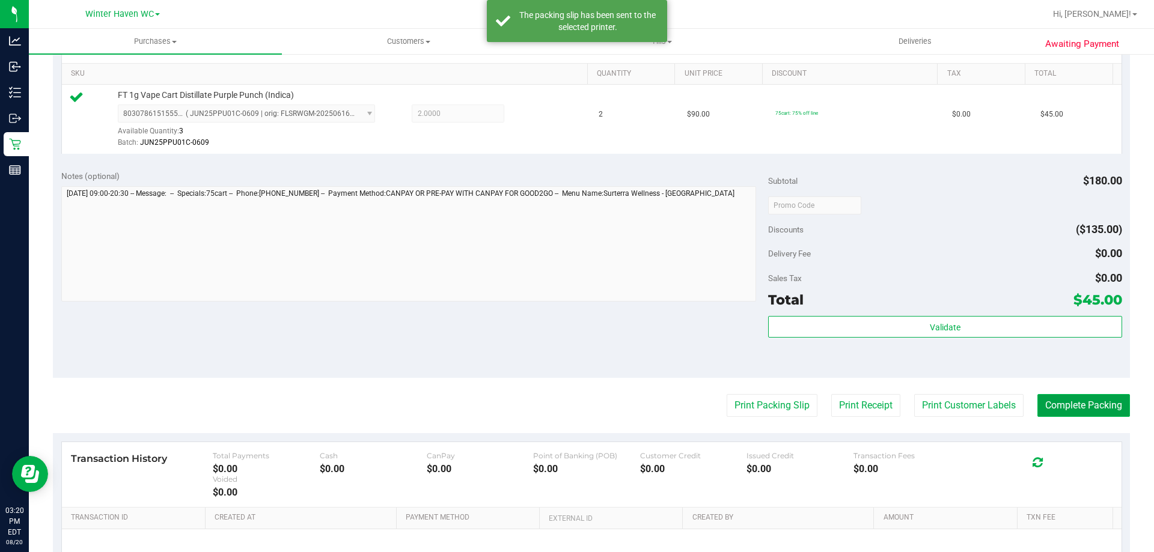
click at [575, 400] on button "Complete Packing" at bounding box center [1083, 405] width 93 height 23
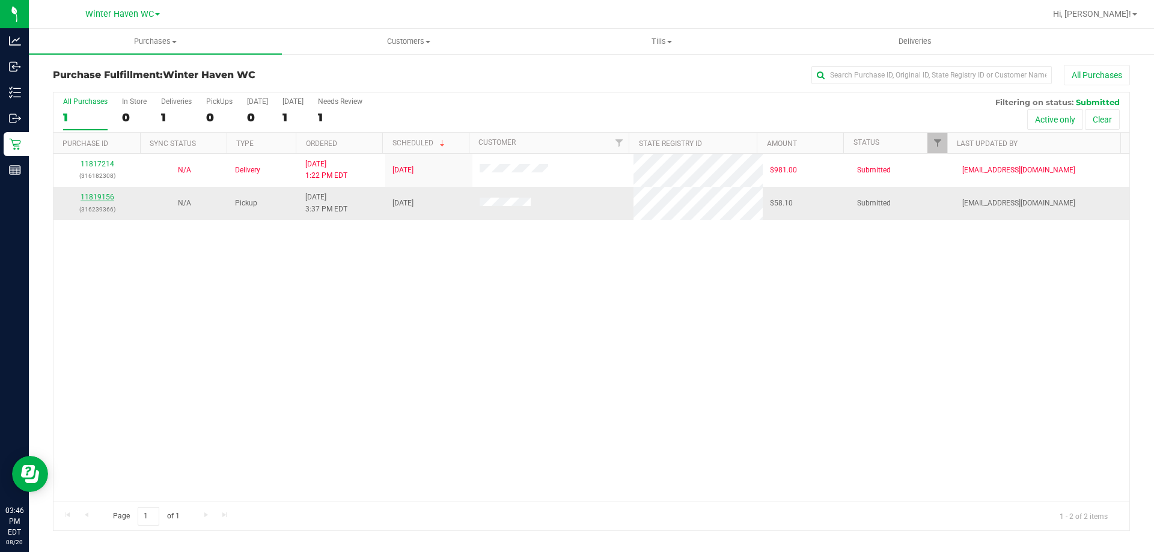
click at [93, 196] on link "11819156" at bounding box center [98, 197] width 34 height 8
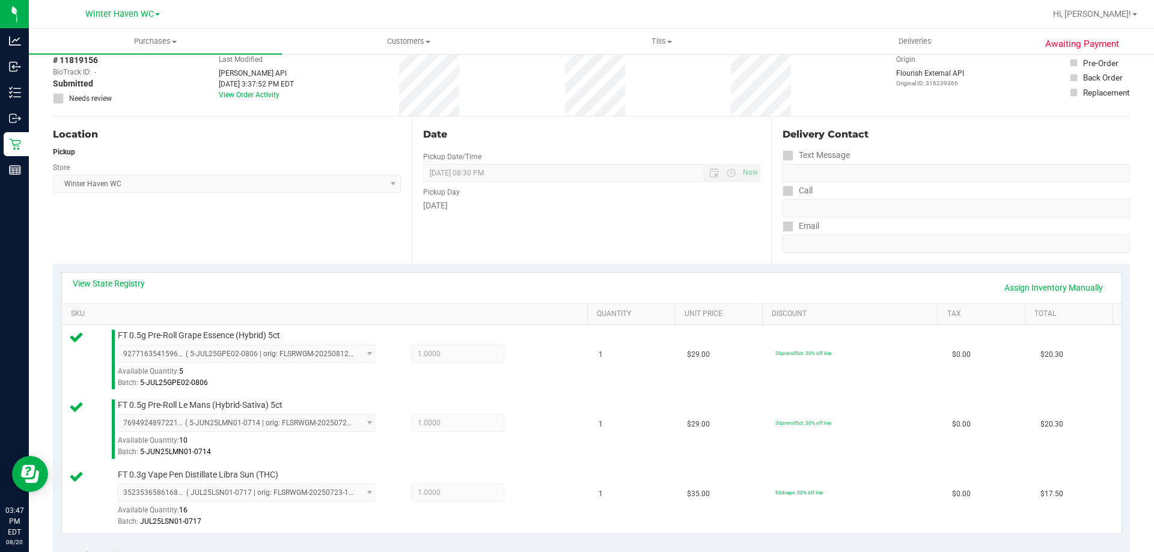
scroll to position [360, 0]
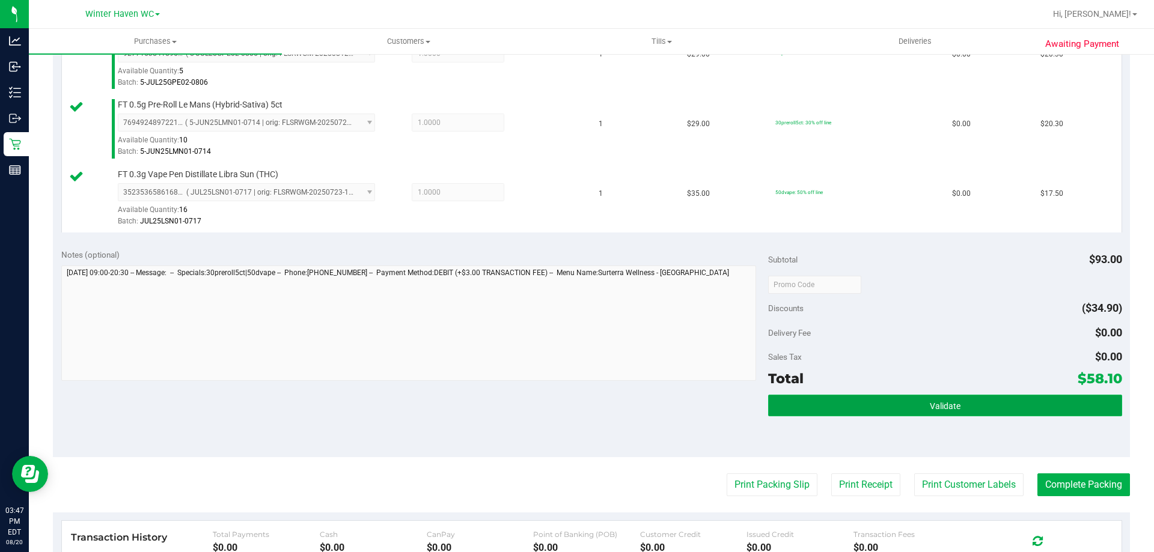
click at [575, 404] on button "Validate" at bounding box center [944, 406] width 353 height 22
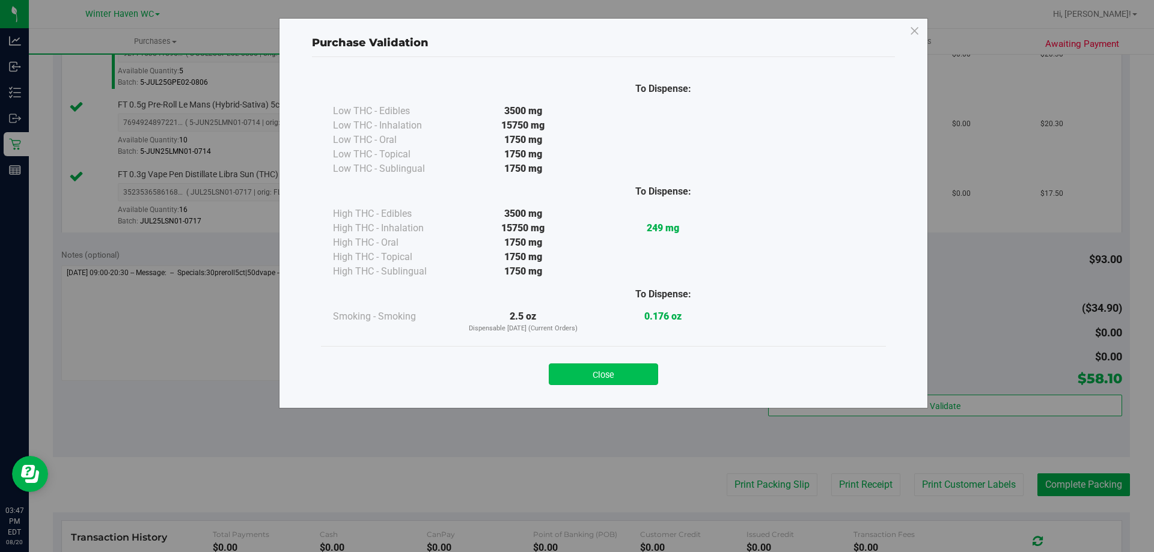
click at [575, 368] on button "Close" at bounding box center [603, 374] width 109 height 22
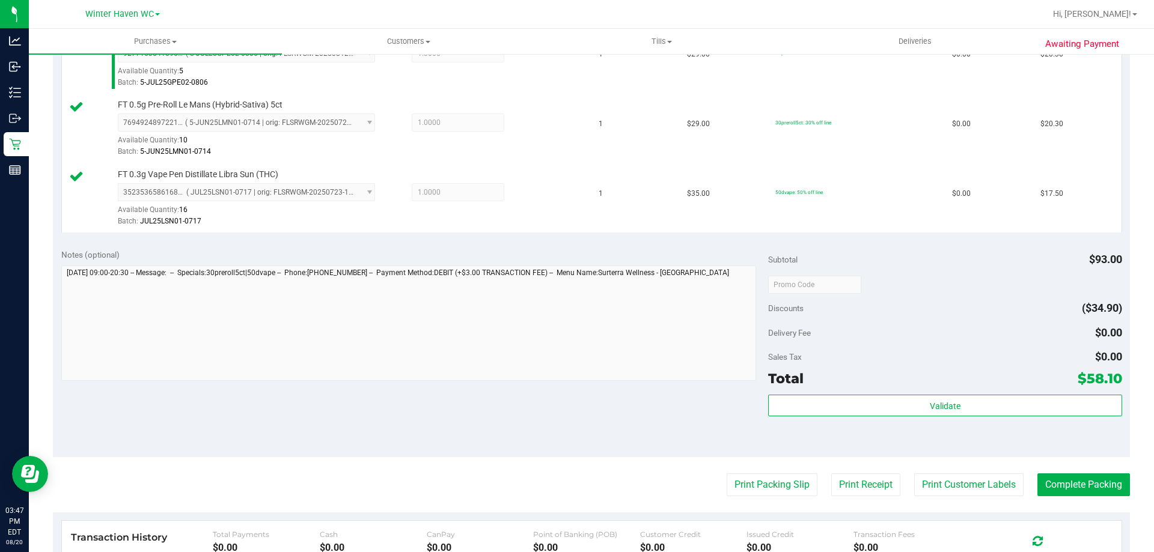
click at [575, 504] on purchase-details "Back Edit Purchase Cancel Purchase View Profile # 11819156 BioTrack ID: - Submi…" at bounding box center [591, 220] width 1077 height 1033
click at [575, 487] on button "Print Packing Slip" at bounding box center [771, 484] width 91 height 23
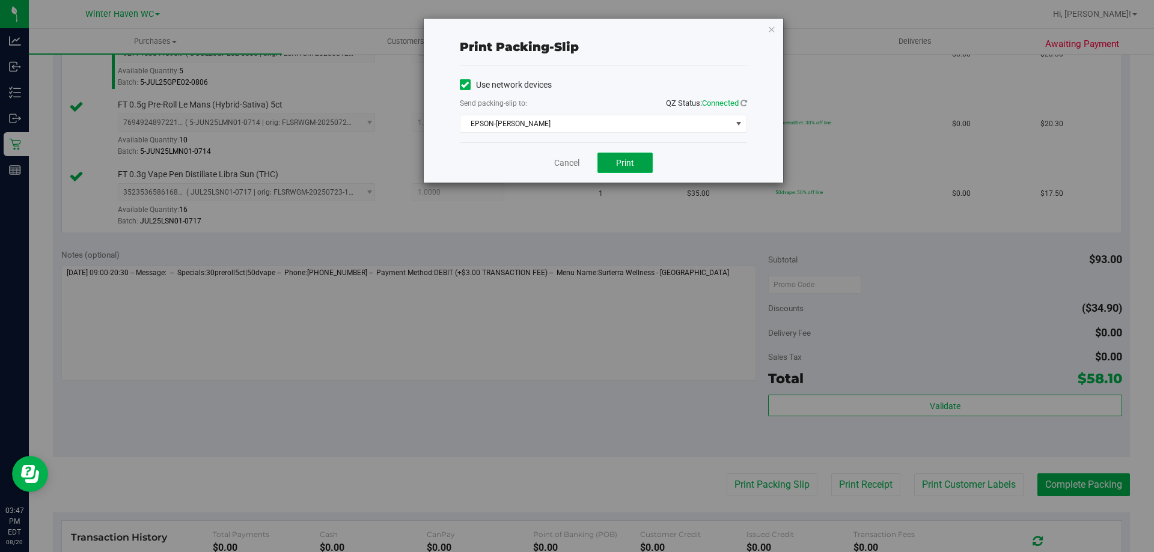
click at [575, 160] on span "Print" at bounding box center [625, 163] width 18 height 10
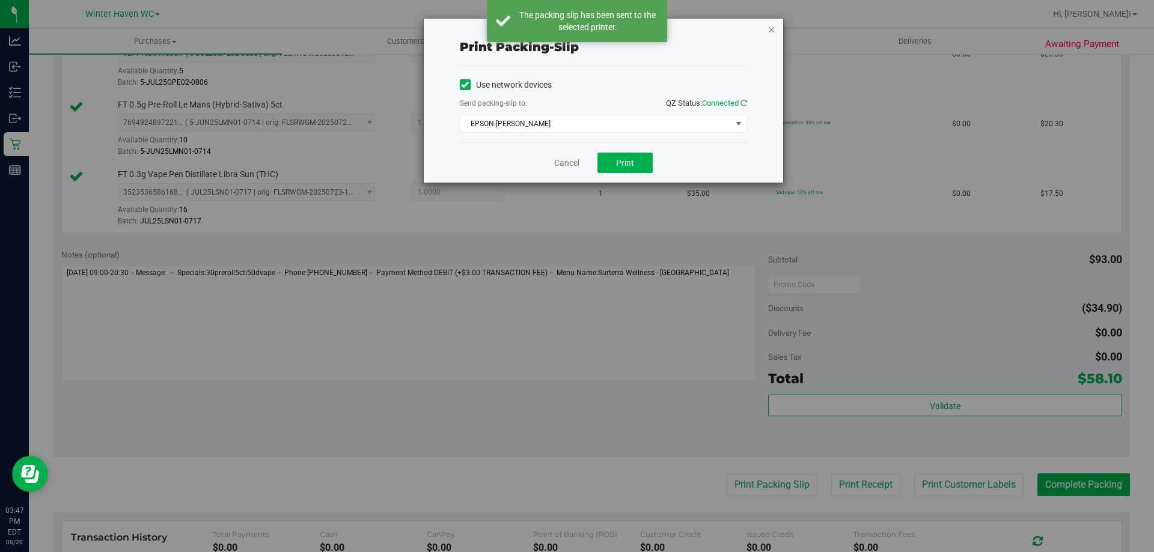
click at [575, 30] on icon "button" at bounding box center [771, 29] width 8 height 14
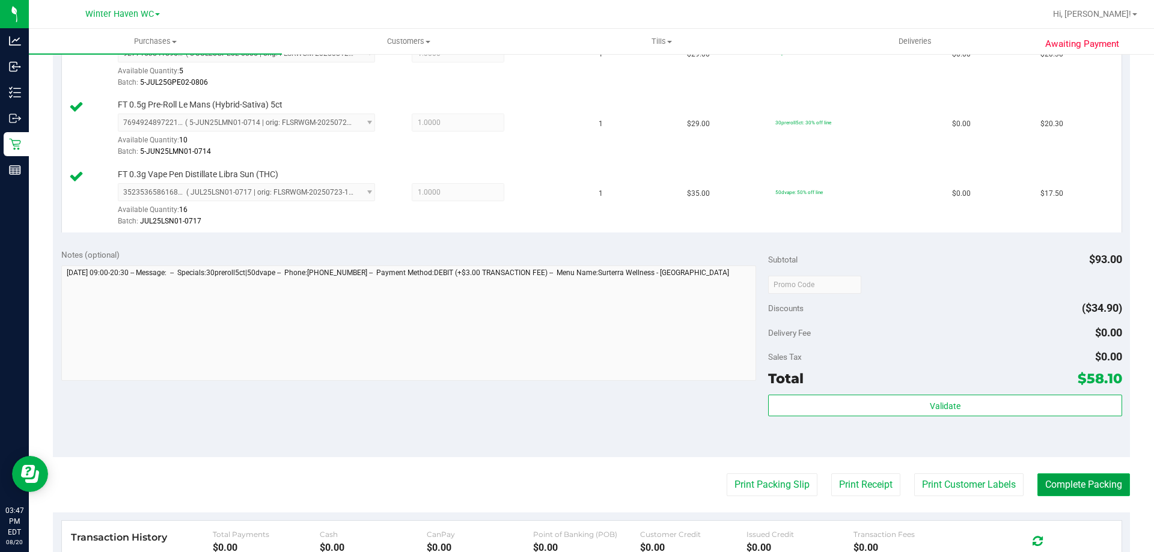
click at [575, 485] on button "Complete Packing" at bounding box center [1083, 484] width 93 height 23
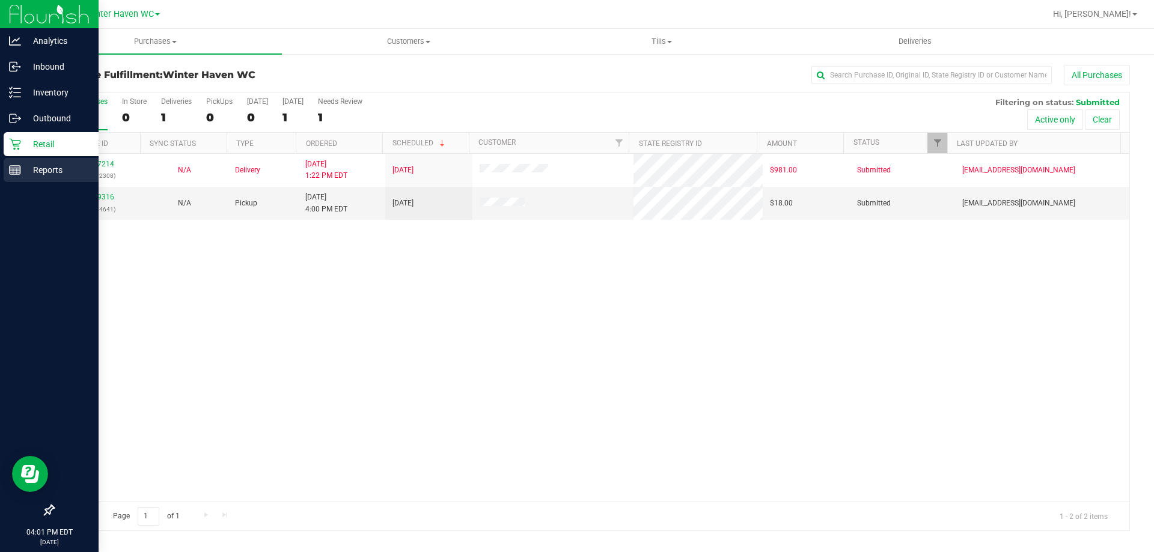
click at [6, 163] on div "Reports" at bounding box center [51, 170] width 95 height 24
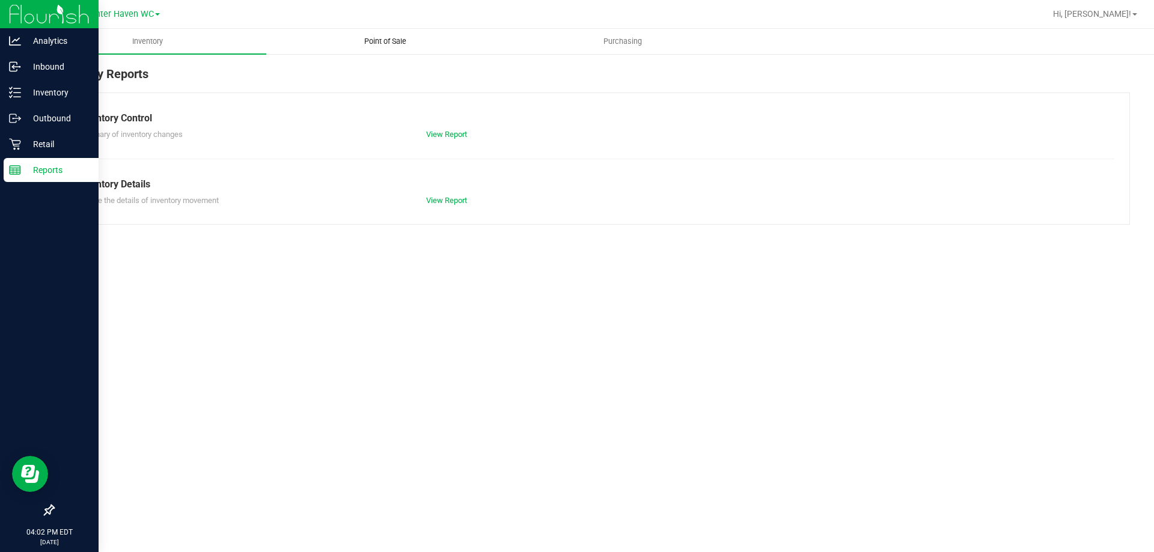
click at [396, 44] on span "Point of Sale" at bounding box center [385, 41] width 74 height 11
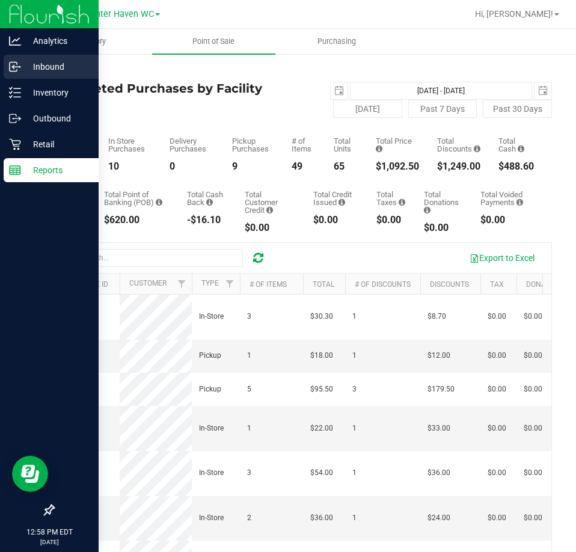
click at [28, 70] on p "Inbound" at bounding box center [57, 66] width 72 height 14
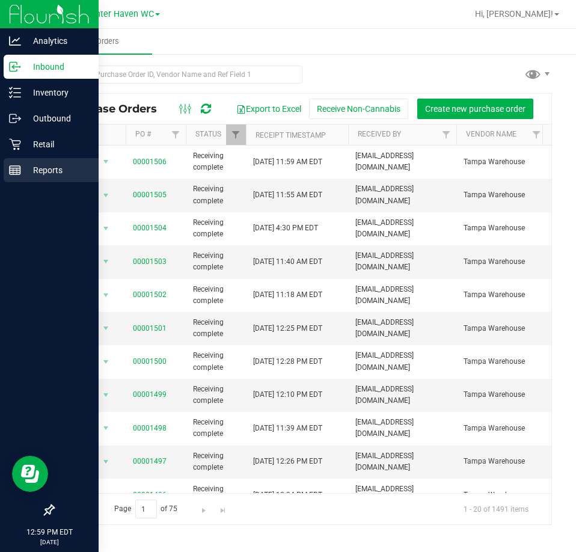
click at [29, 163] on p "Reports" at bounding box center [57, 170] width 72 height 14
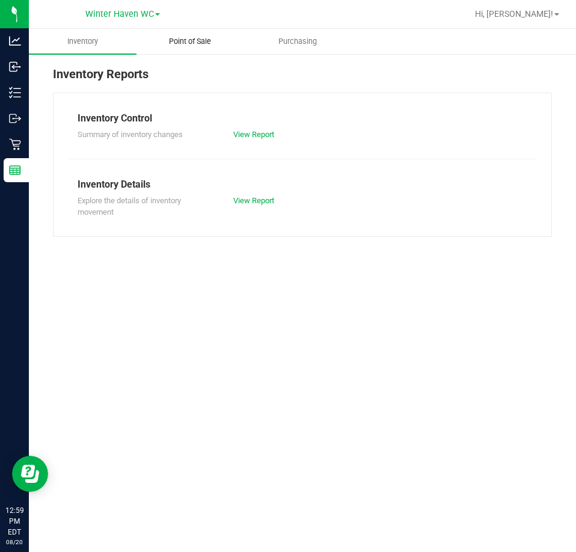
click at [199, 40] on span "Point of Sale" at bounding box center [190, 41] width 74 height 11
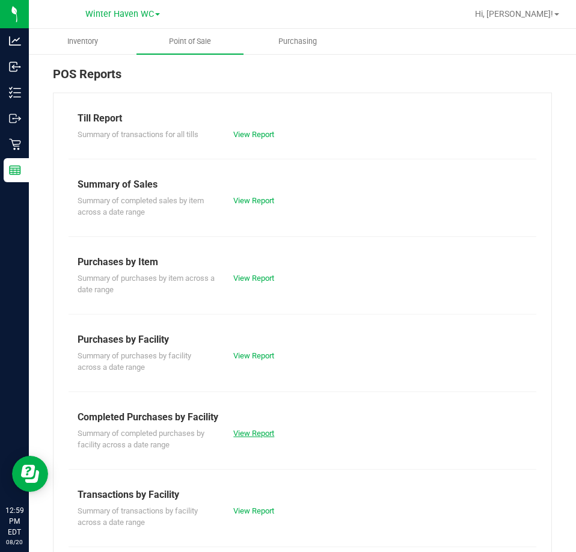
click at [258, 432] on link "View Report" at bounding box center [253, 432] width 41 height 9
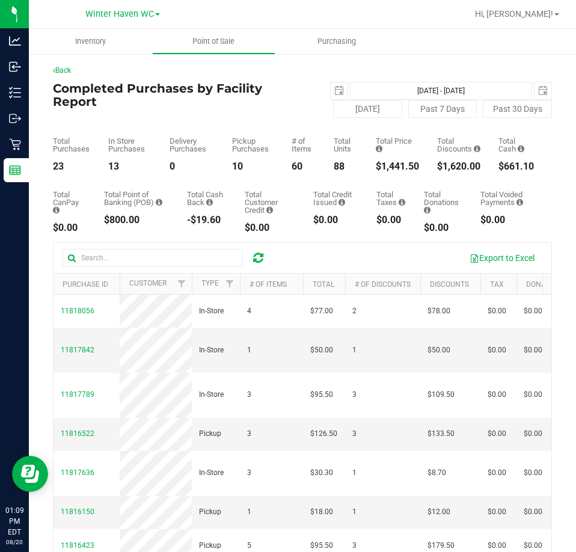
click at [291, 162] on div "60" at bounding box center [303, 167] width 24 height 10
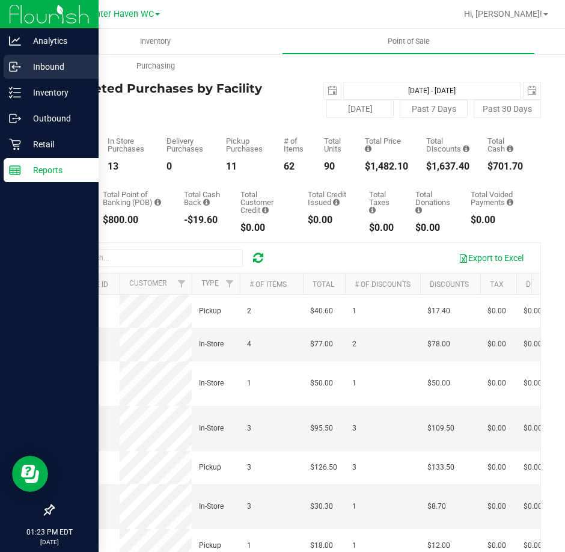
click at [22, 73] on p "Inbound" at bounding box center [57, 66] width 72 height 14
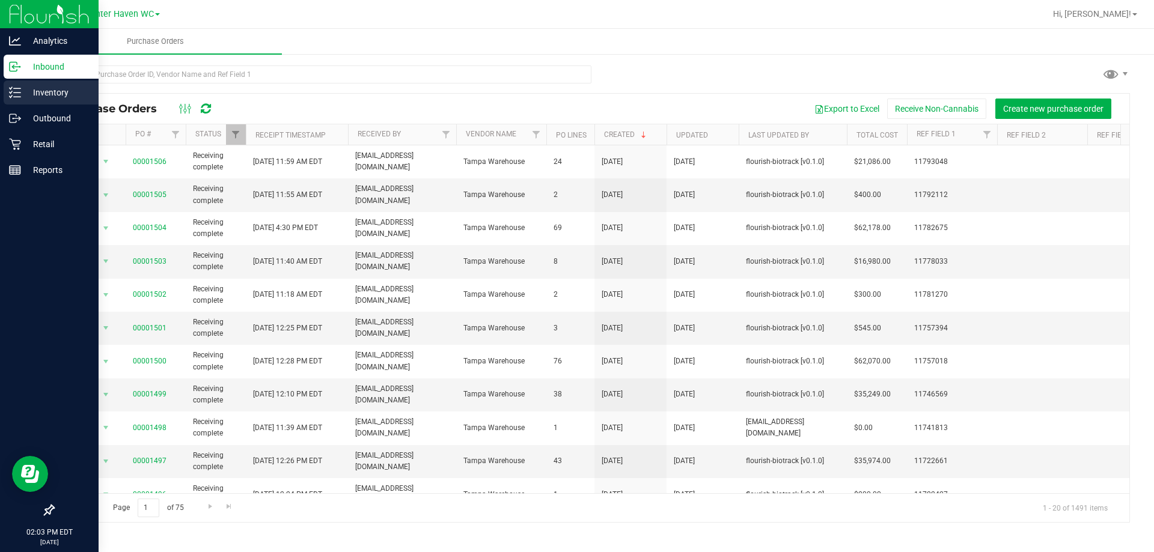
click at [11, 87] on icon at bounding box center [15, 93] width 12 height 12
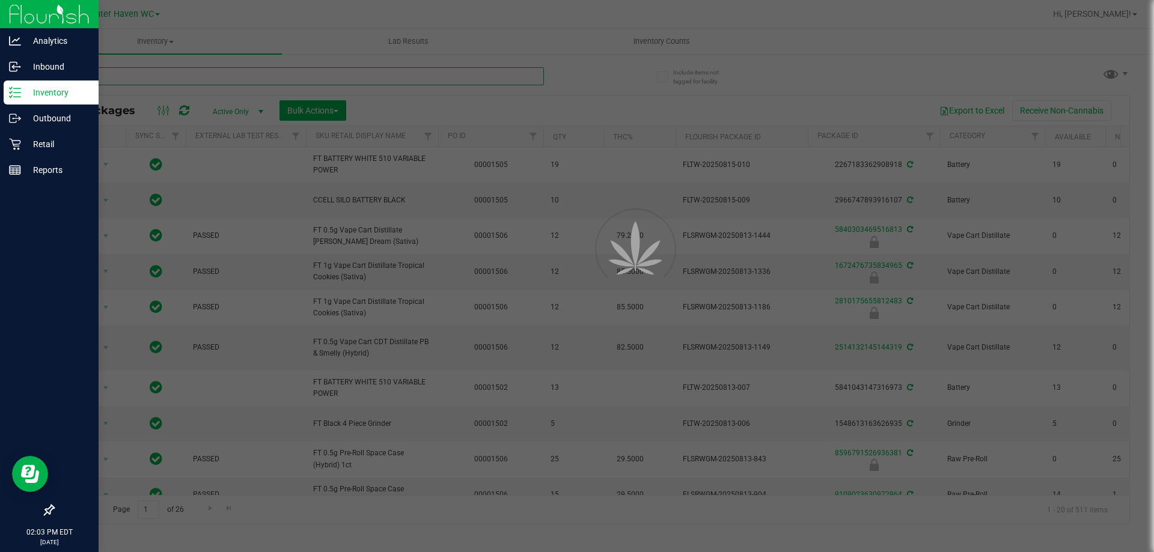
click at [287, 74] on input "text" at bounding box center [298, 76] width 491 height 18
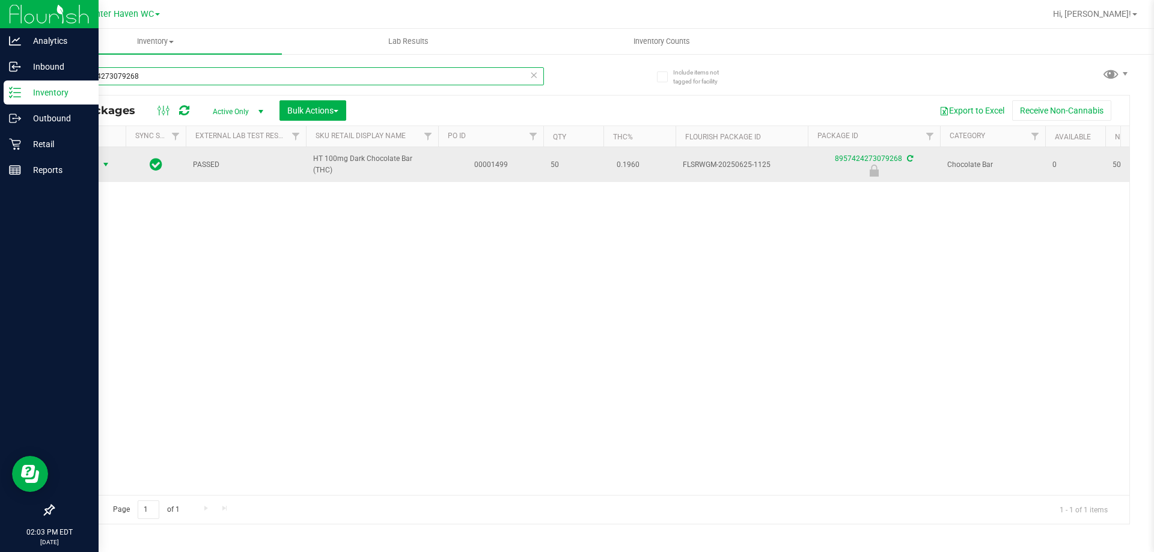
type input "8957424273079268"
click at [84, 168] on span "Action" at bounding box center [81, 164] width 32 height 17
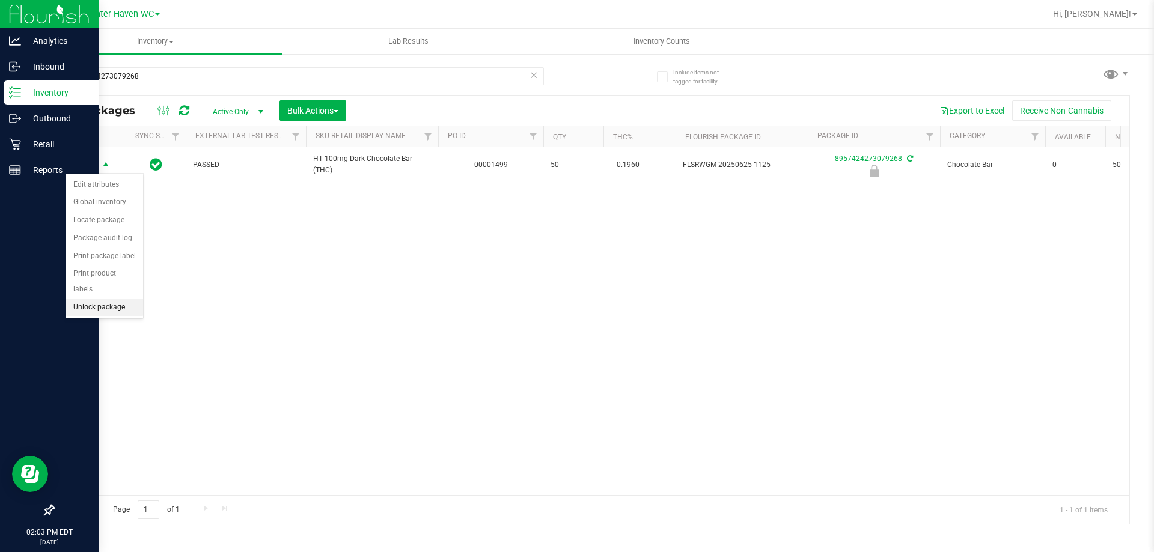
click at [104, 299] on li "Unlock package" at bounding box center [104, 308] width 77 height 18
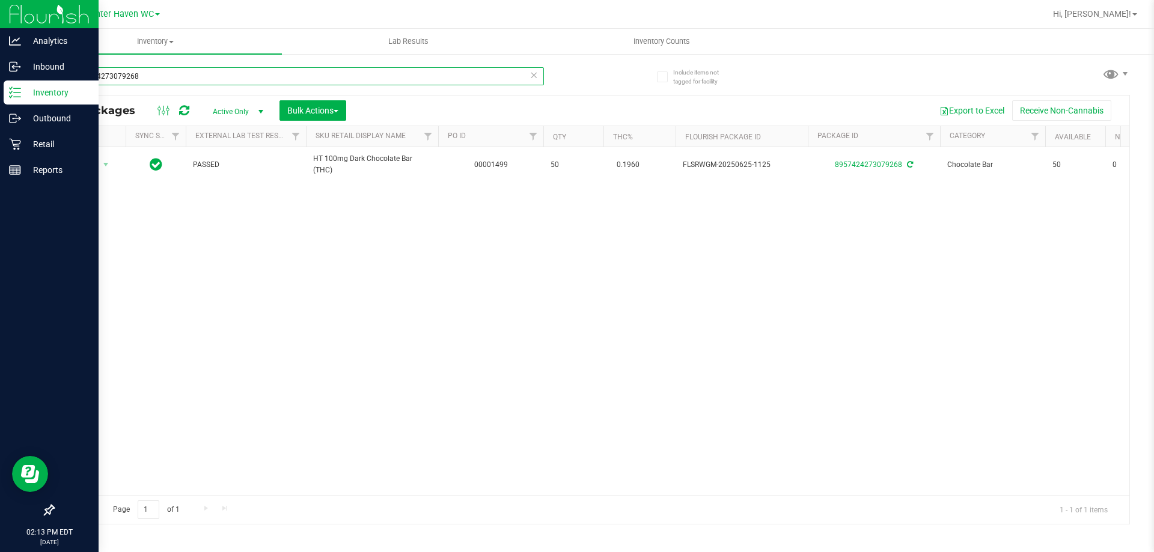
click at [230, 82] on input "8957424273079268" at bounding box center [298, 76] width 491 height 18
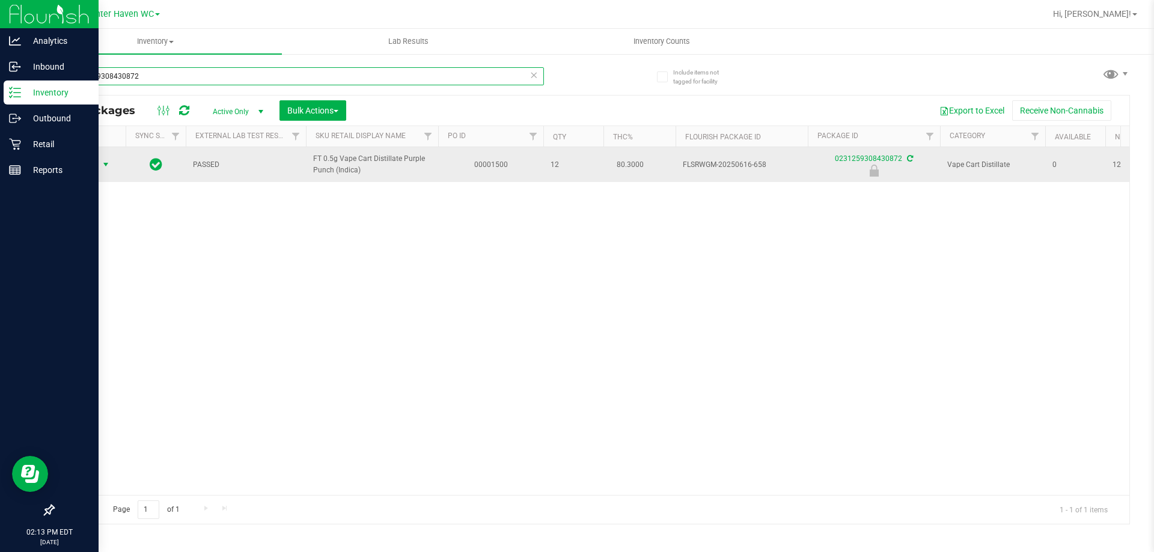
type input "0231259308430872"
click at [101, 165] on span "select" at bounding box center [106, 165] width 10 height 10
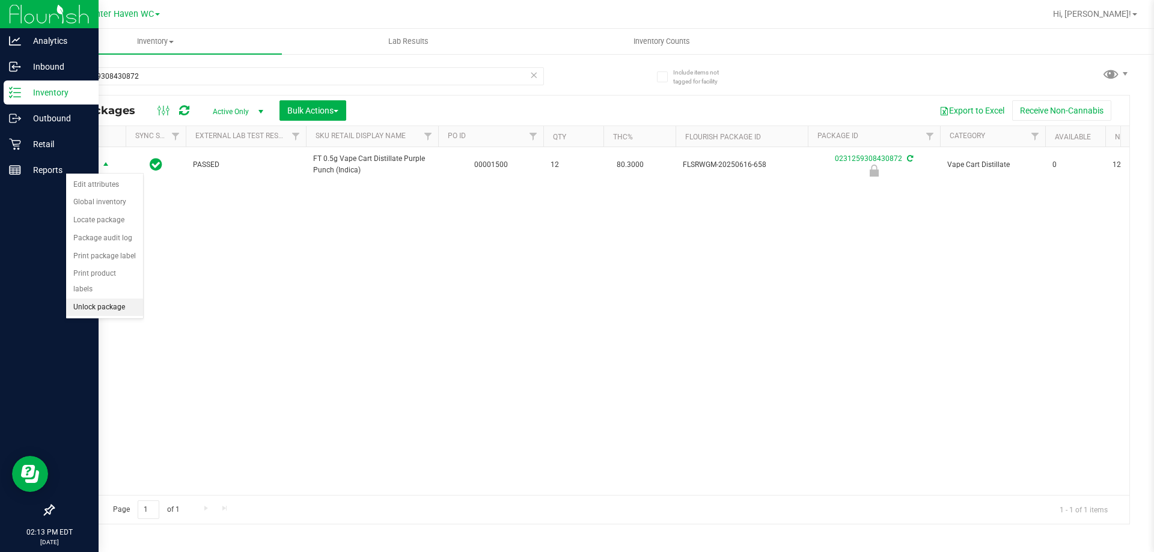
click at [115, 299] on li "Unlock package" at bounding box center [104, 308] width 77 height 18
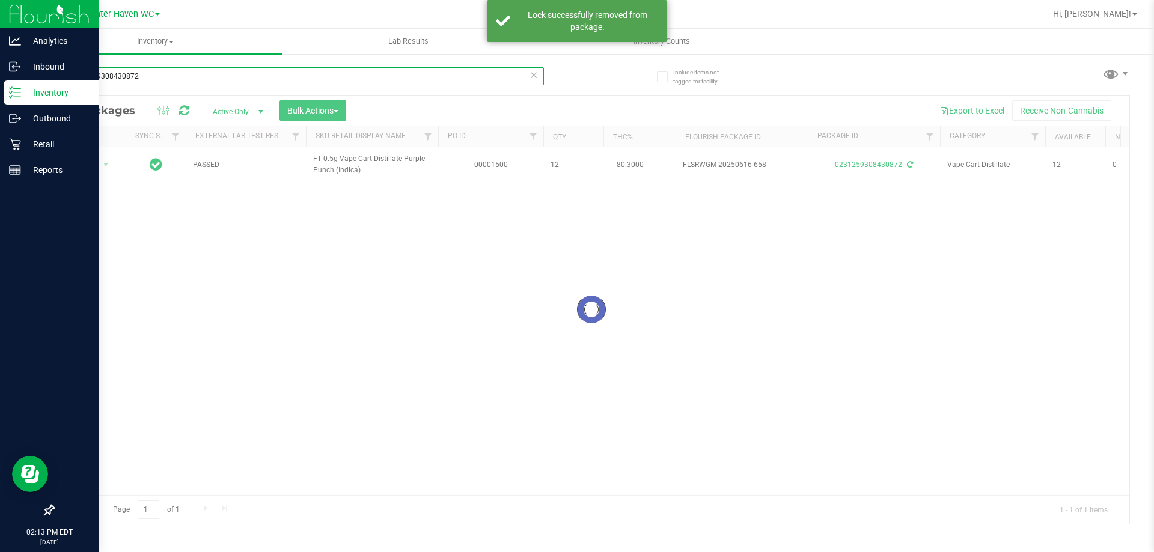
click at [219, 75] on input "0231259308430872" at bounding box center [298, 76] width 491 height 18
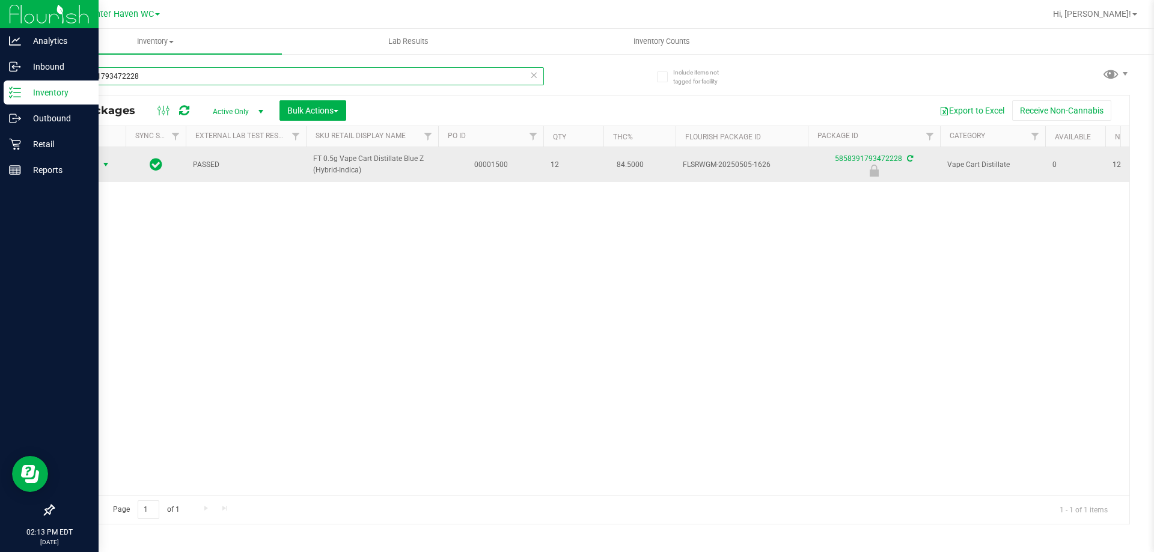
type input "5858391793472228"
click at [96, 161] on span "Action" at bounding box center [81, 164] width 32 height 17
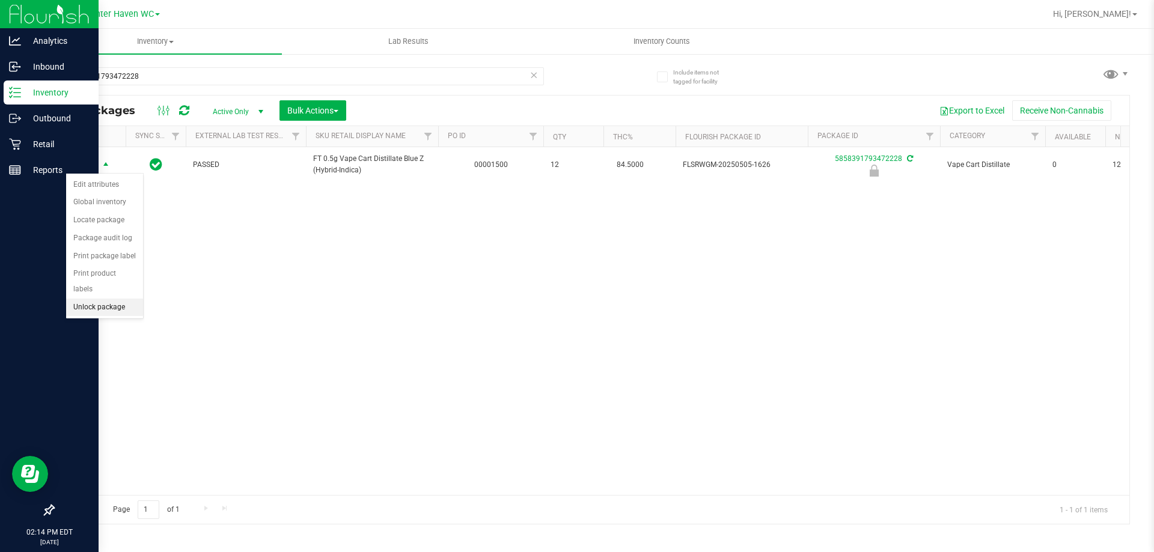
click at [112, 299] on li "Unlock package" at bounding box center [104, 308] width 77 height 18
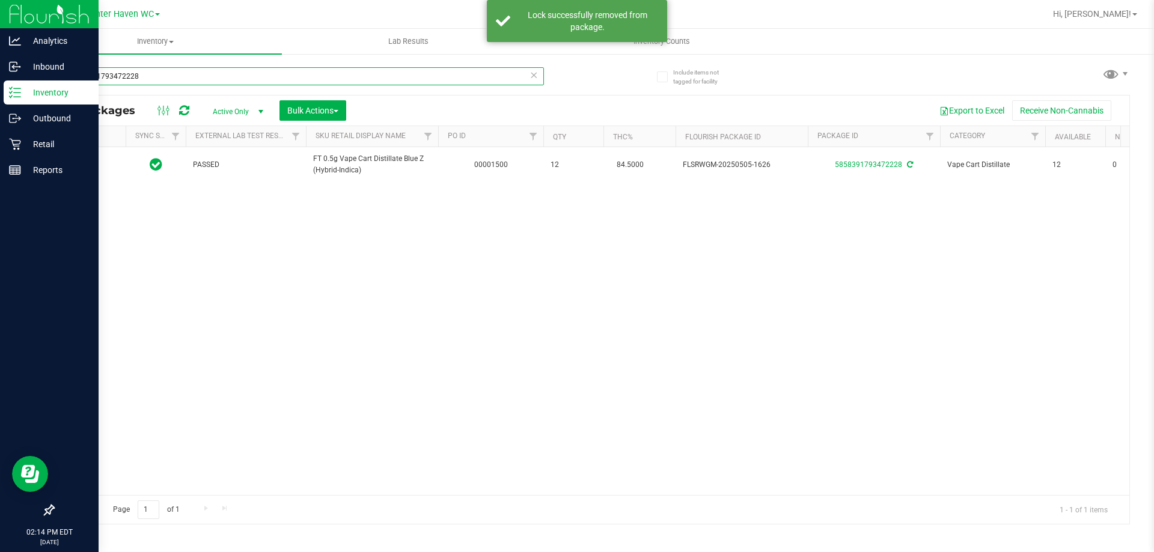
click at [227, 80] on input "5858391793472228" at bounding box center [298, 76] width 491 height 18
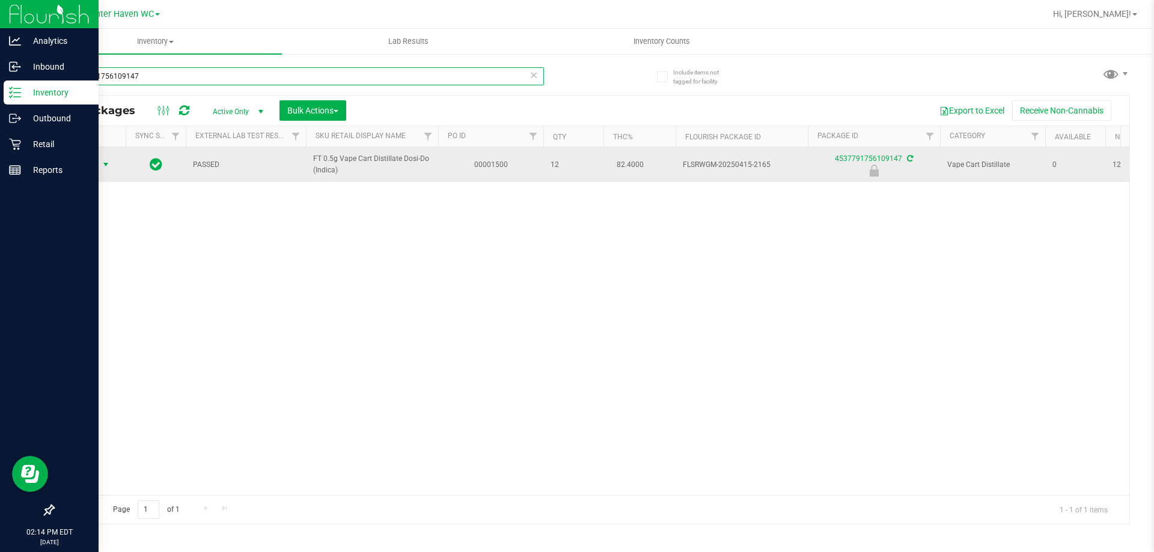
type input "4537791756109147"
click at [95, 168] on span "Action" at bounding box center [81, 164] width 32 height 17
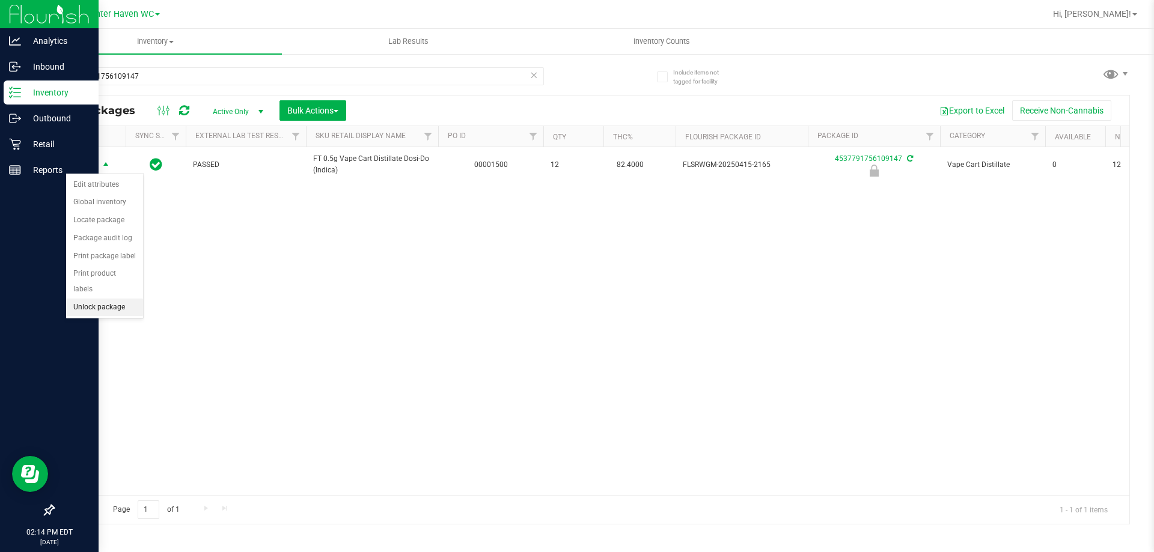
click at [105, 299] on li "Unlock package" at bounding box center [104, 308] width 77 height 18
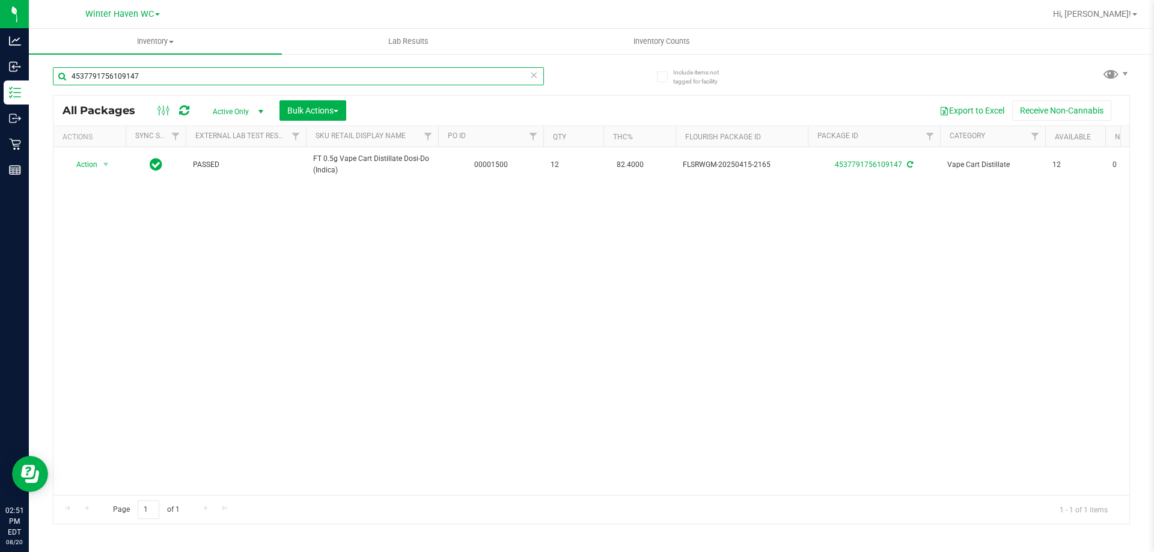
click at [319, 78] on input "4537791756109147" at bounding box center [298, 76] width 491 height 18
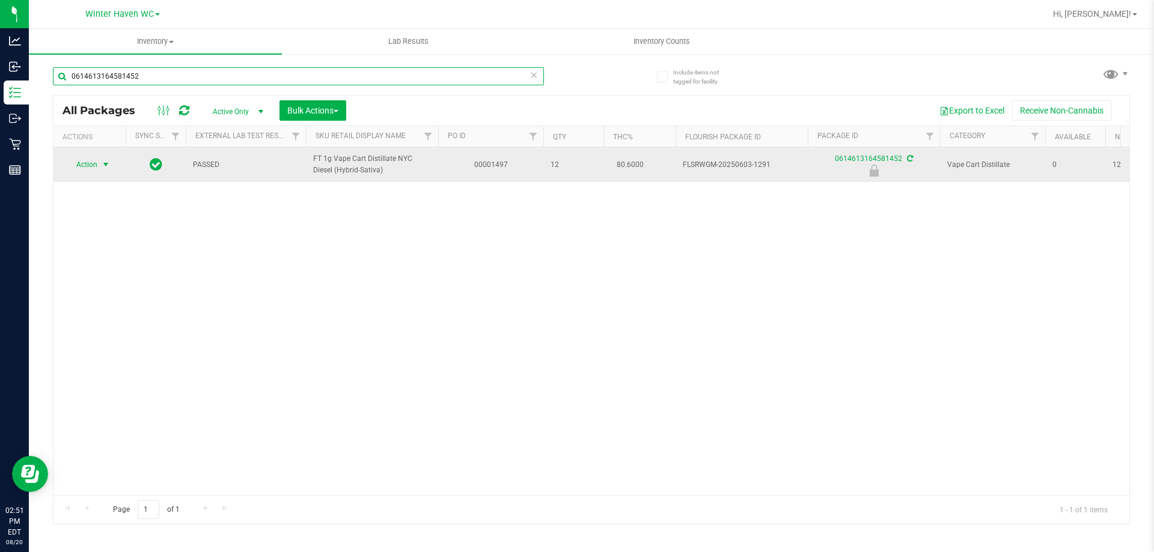
type input "0614613164581452"
click at [97, 164] on span "Action" at bounding box center [81, 164] width 32 height 17
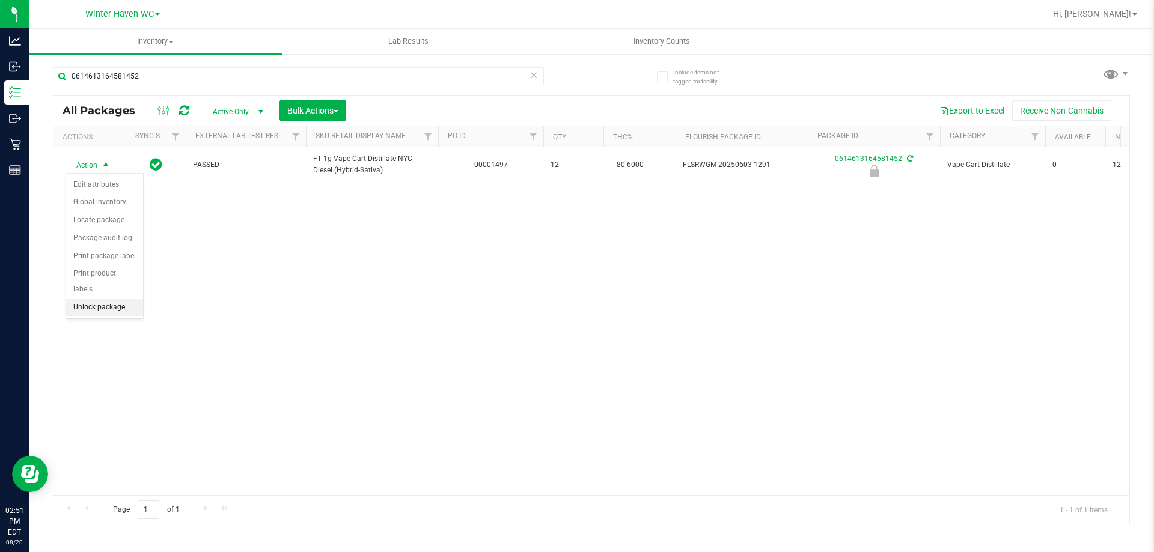
click at [117, 299] on li "Unlock package" at bounding box center [104, 308] width 77 height 18
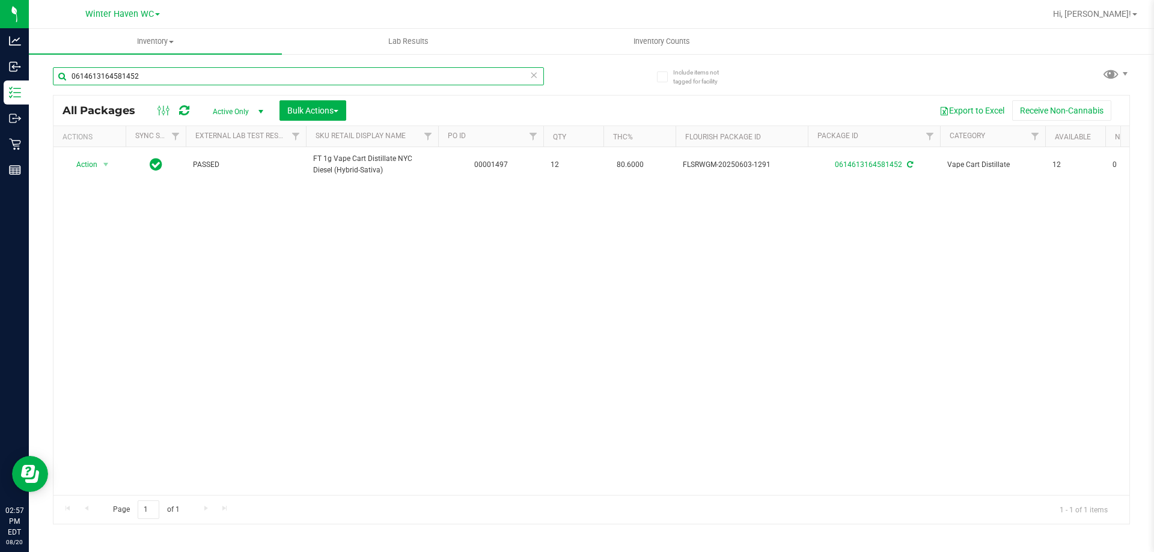
click at [301, 82] on input "0614613164581452" at bounding box center [298, 76] width 491 height 18
type input "1237866574976692"
click at [99, 165] on span "select" at bounding box center [106, 164] width 15 height 17
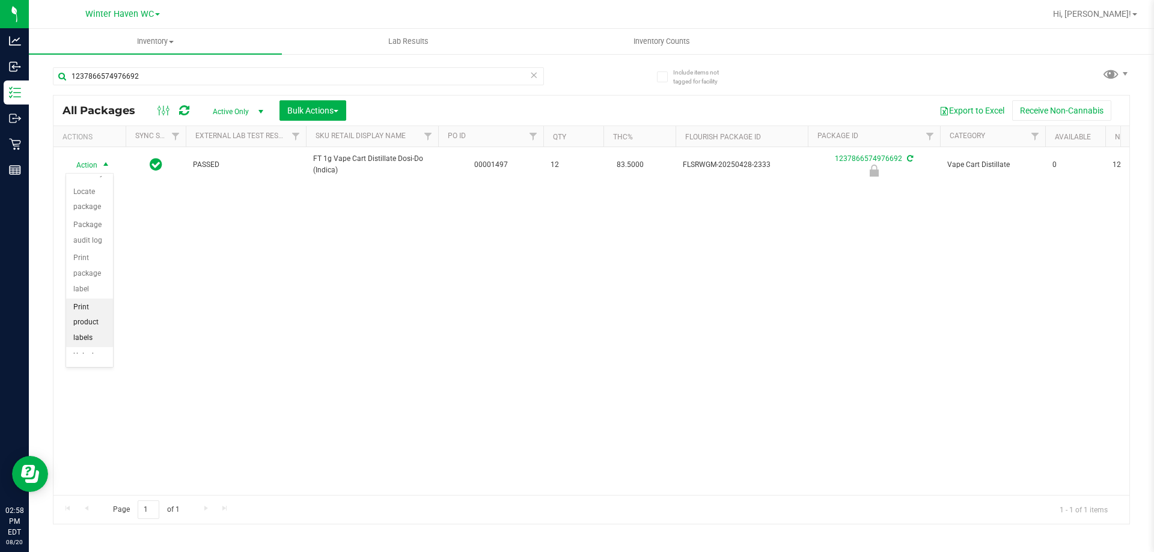
scroll to position [86, 0]
click at [87, 338] on li "Unlock package" at bounding box center [89, 337] width 47 height 33
click at [309, 366] on div "Action Action Adjust qty Create package Edit attributes Global inventory Locate…" at bounding box center [590, 321] width 1075 height 348
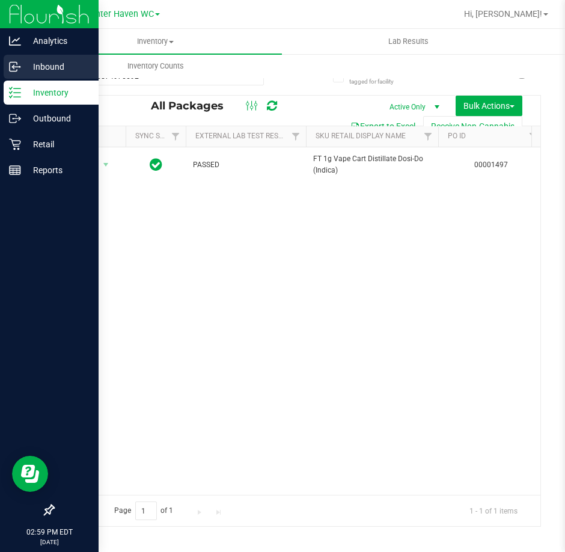
click at [13, 67] on icon at bounding box center [13, 68] width 2 height 2
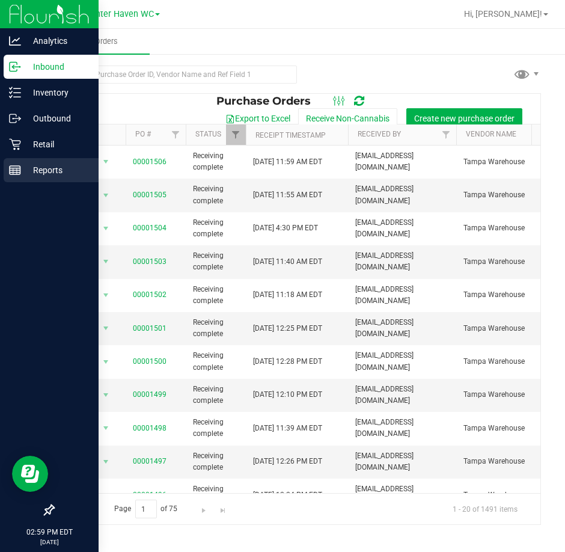
click at [22, 165] on p "Reports" at bounding box center [57, 170] width 72 height 14
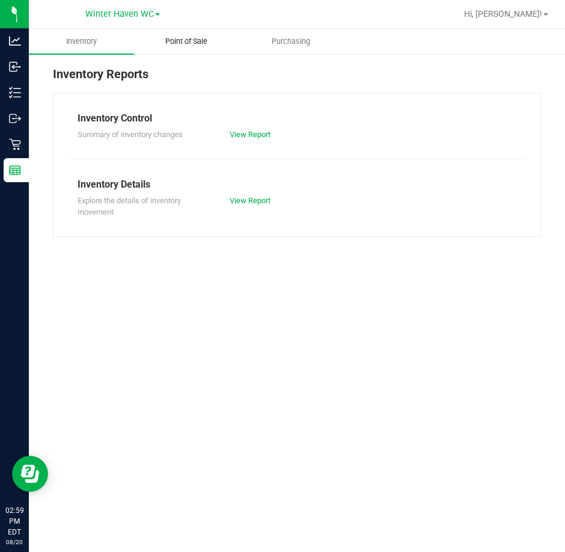
click at [187, 42] on span "Point of Sale" at bounding box center [186, 41] width 74 height 11
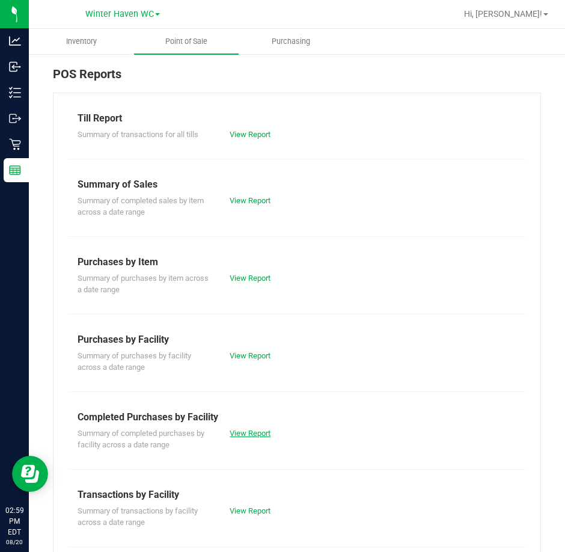
click at [247, 430] on link "View Report" at bounding box center [250, 432] width 41 height 9
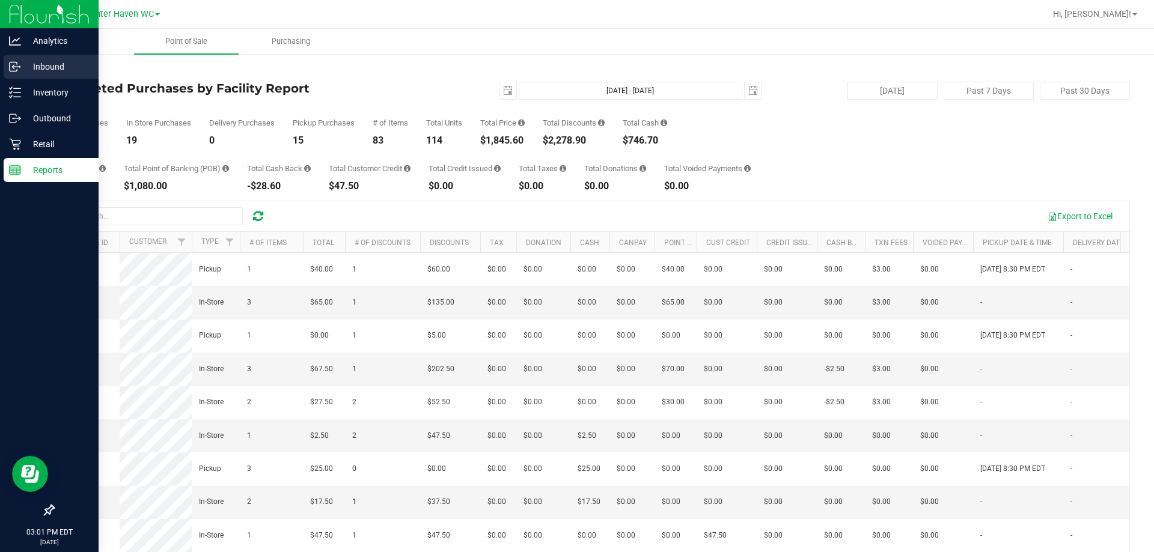
click at [16, 68] on icon at bounding box center [15, 67] width 12 height 12
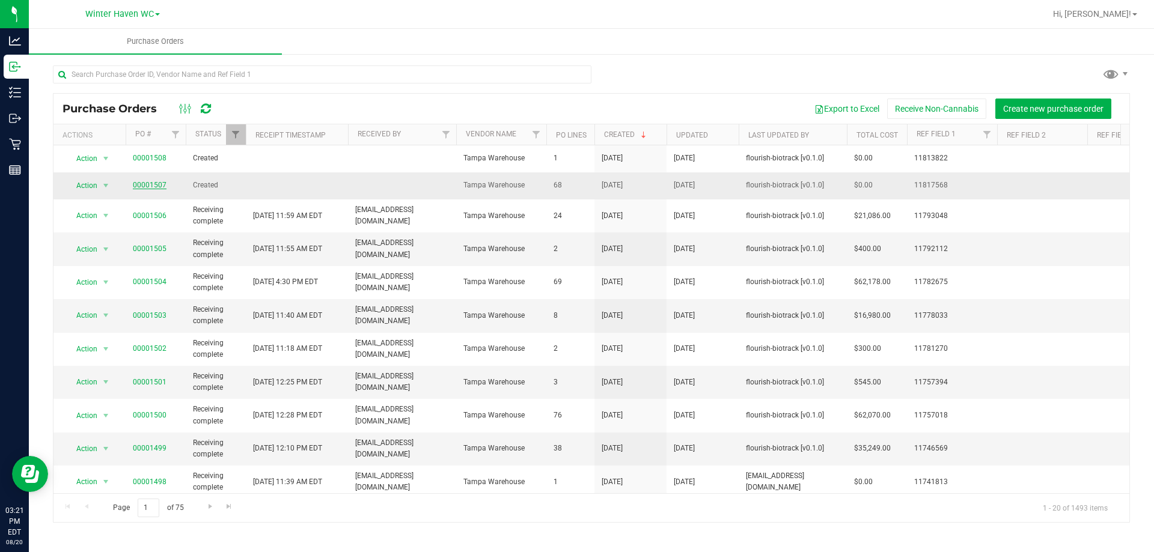
click at [144, 183] on link "00001507" at bounding box center [150, 185] width 34 height 8
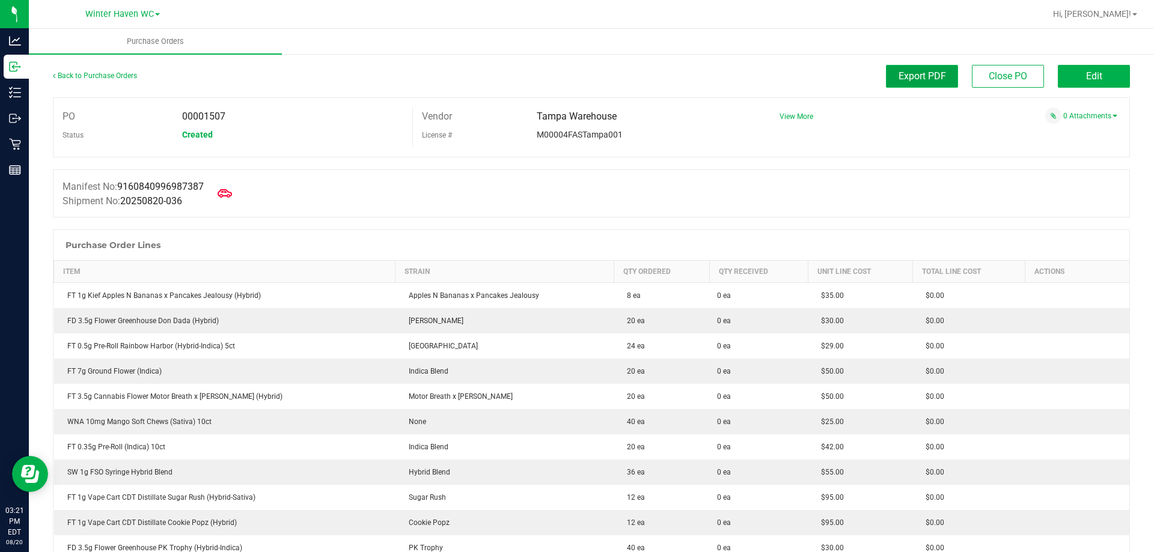
click at [925, 78] on span "Export PDF" at bounding box center [921, 75] width 47 height 11
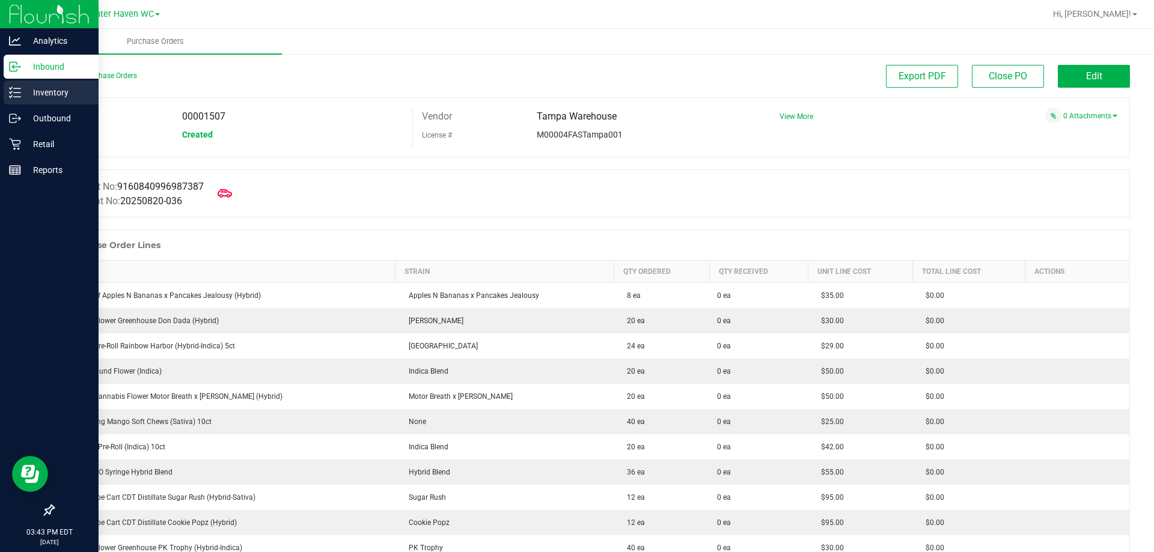
click at [23, 94] on p "Inventory" at bounding box center [57, 92] width 72 height 14
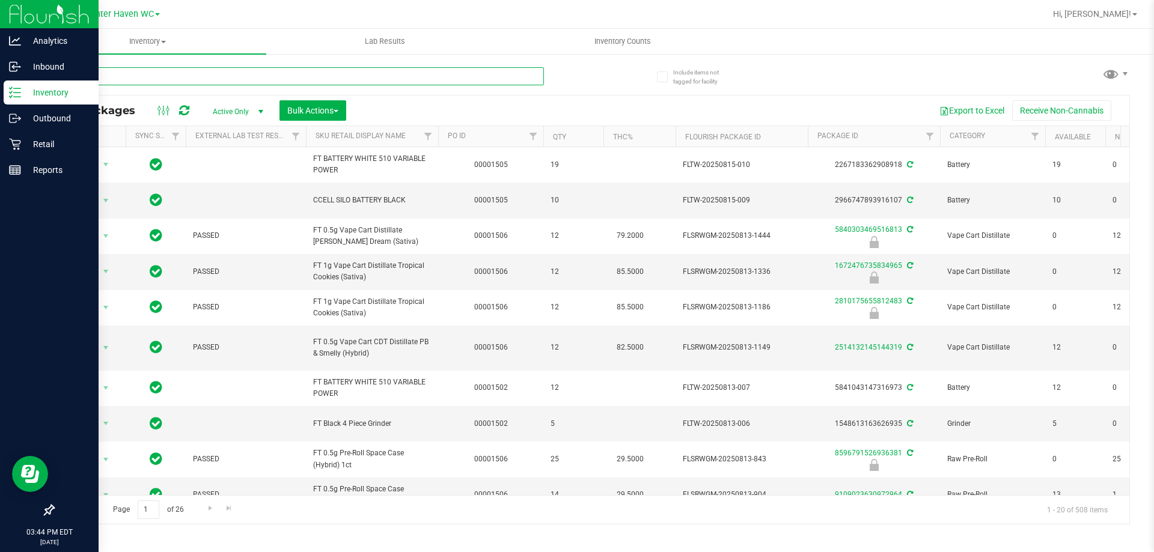
click at [365, 74] on input "text" at bounding box center [298, 76] width 491 height 18
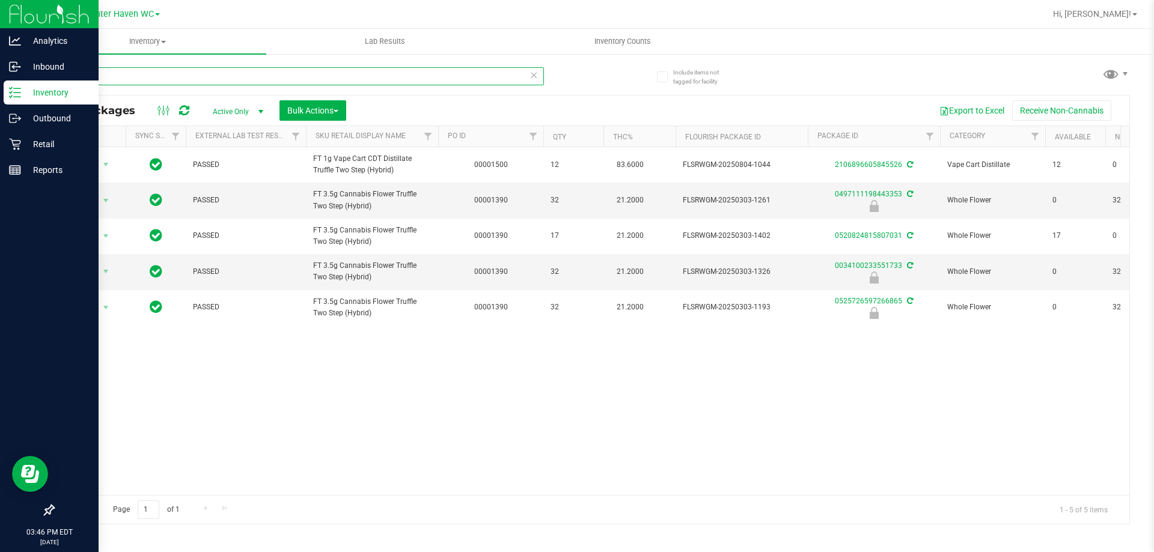
type input "t12"
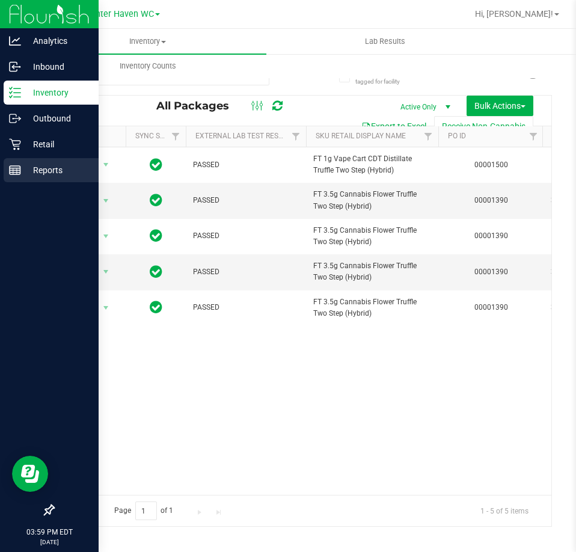
click at [23, 165] on p "Reports" at bounding box center [57, 170] width 72 height 14
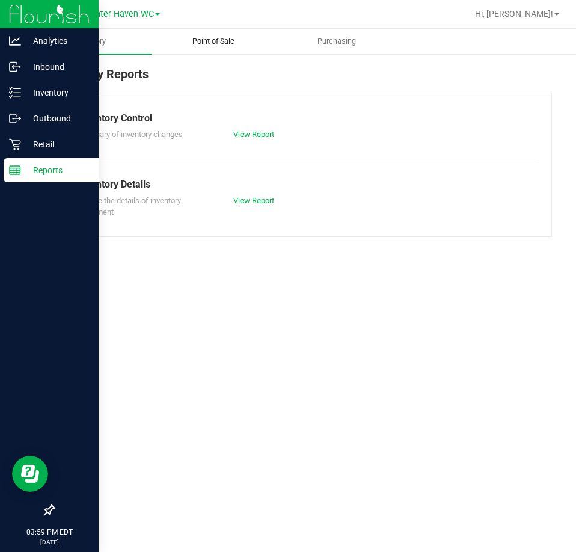
click at [194, 42] on span "Point of Sale" at bounding box center [213, 41] width 74 height 11
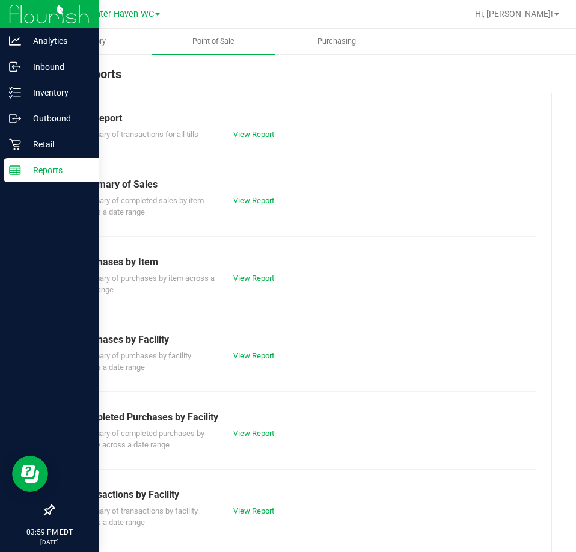
click at [263, 123] on div "Till Report" at bounding box center [302, 118] width 449 height 14
click at [256, 124] on div "Till Report" at bounding box center [302, 118] width 449 height 14
click at [256, 130] on link "View Report" at bounding box center [253, 134] width 41 height 9
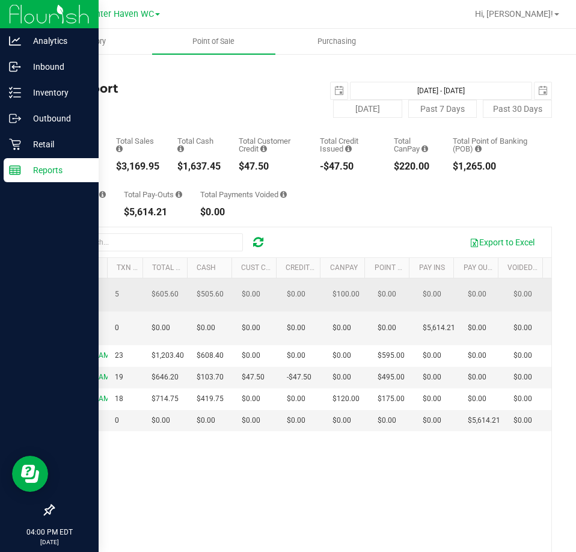
click at [76, 286] on span "Delivery Till 1" at bounding box center [79, 294] width 37 height 20
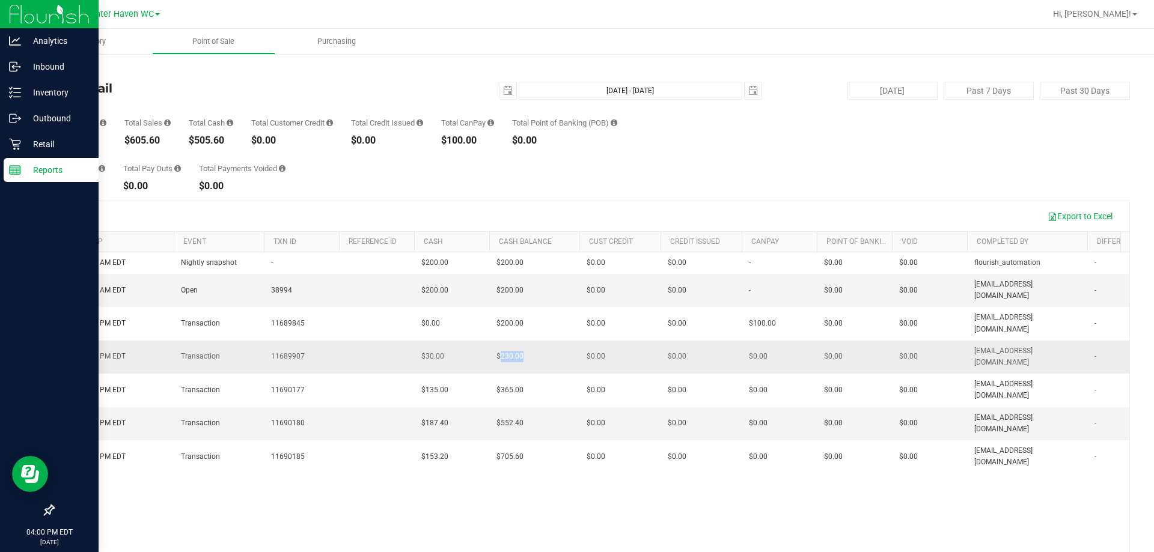
drag, startPoint x: 523, startPoint y: 327, endPoint x: 502, endPoint y: 326, distance: 21.0
click at [502, 341] on td "$230.00" at bounding box center [534, 357] width 90 height 33
drag, startPoint x: 441, startPoint y: 322, endPoint x: 420, endPoint y: 326, distance: 21.3
click at [420, 341] on td "$30.00" at bounding box center [451, 357] width 75 height 33
click at [27, 144] on p "Retail" at bounding box center [57, 144] width 72 height 14
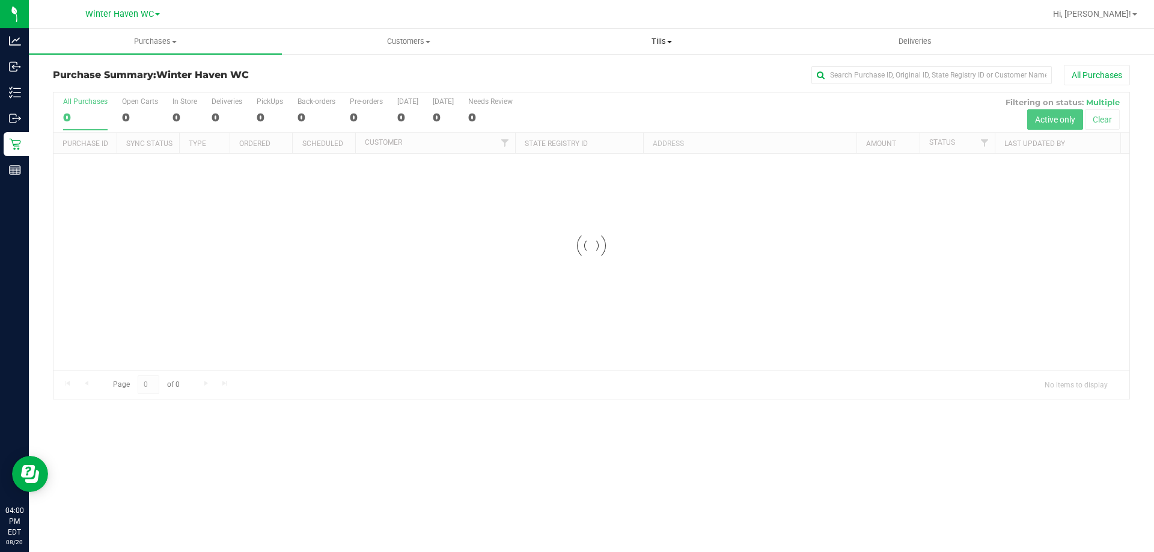
click at [670, 36] on span "Tills" at bounding box center [661, 41] width 252 height 11
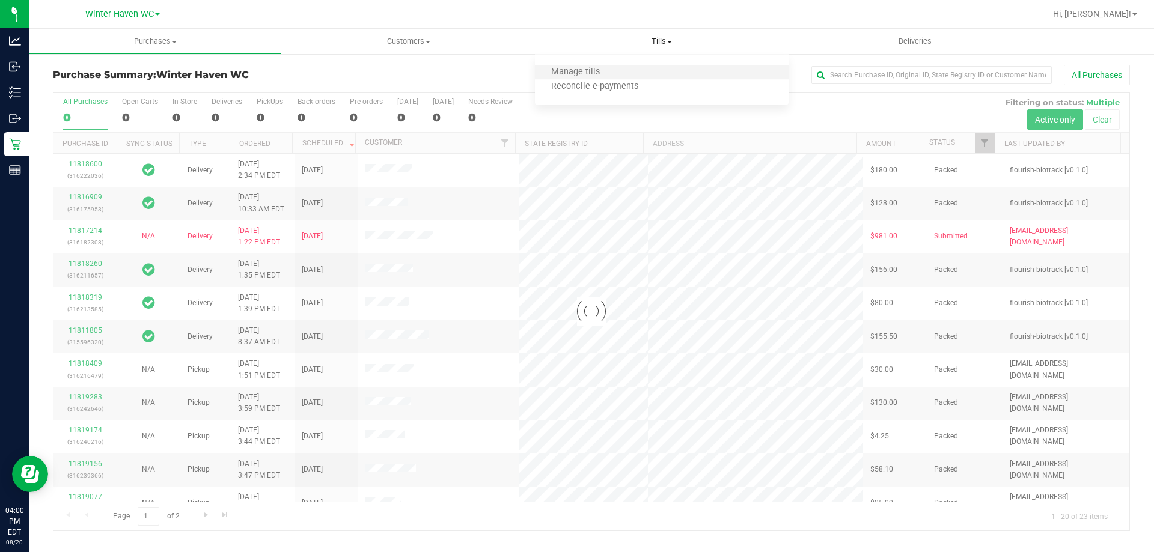
click at [641, 67] on li "Manage tills" at bounding box center [661, 72] width 253 height 14
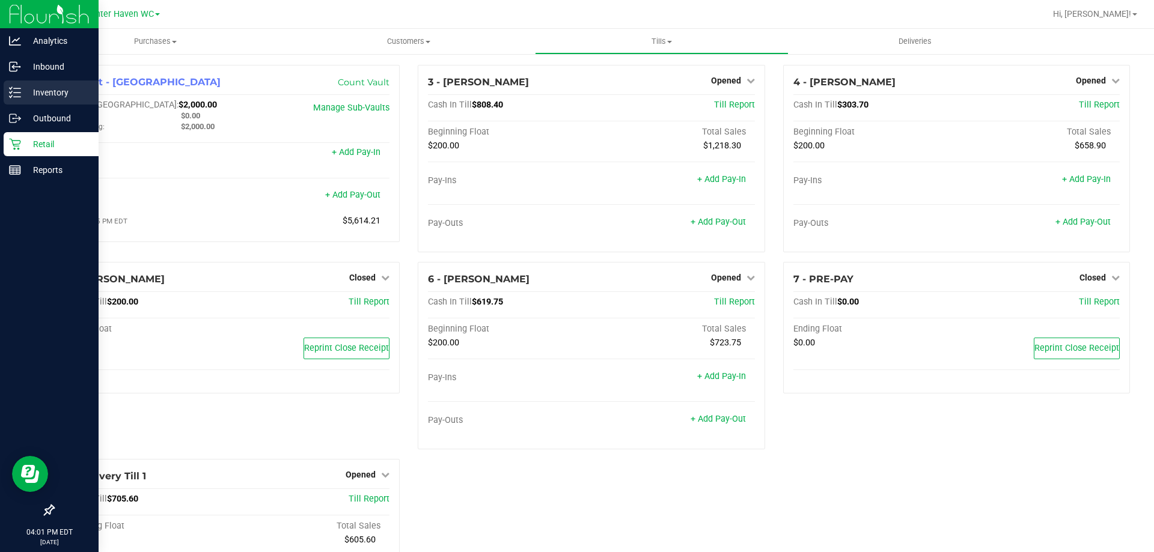
click at [49, 93] on p "Inventory" at bounding box center [57, 92] width 72 height 14
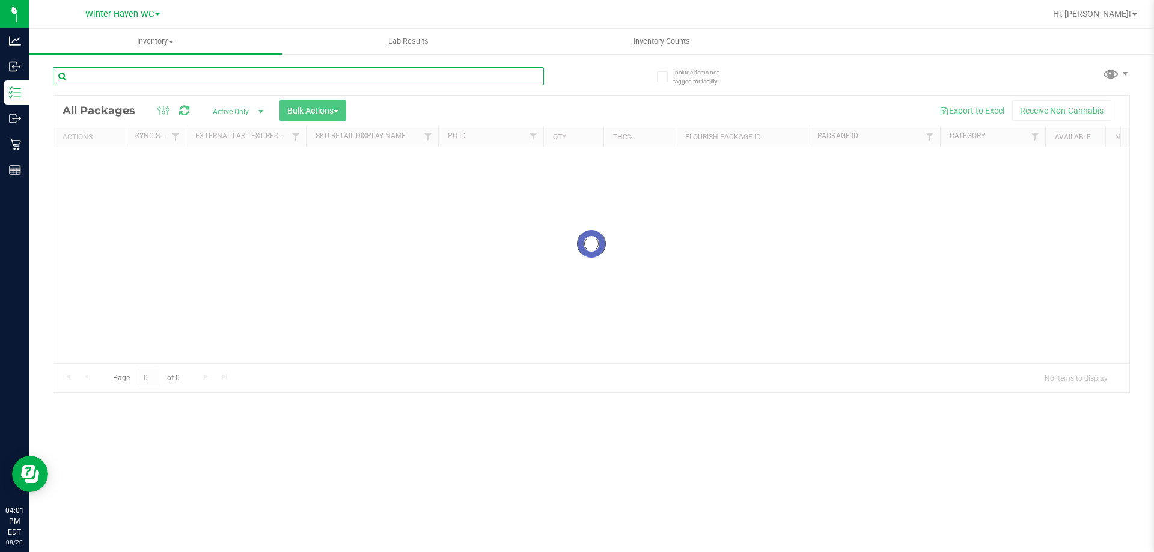
click at [401, 78] on div "Inventory All packages All inventory Waste log Create inventory Lab Results Inv…" at bounding box center [591, 290] width 1125 height 523
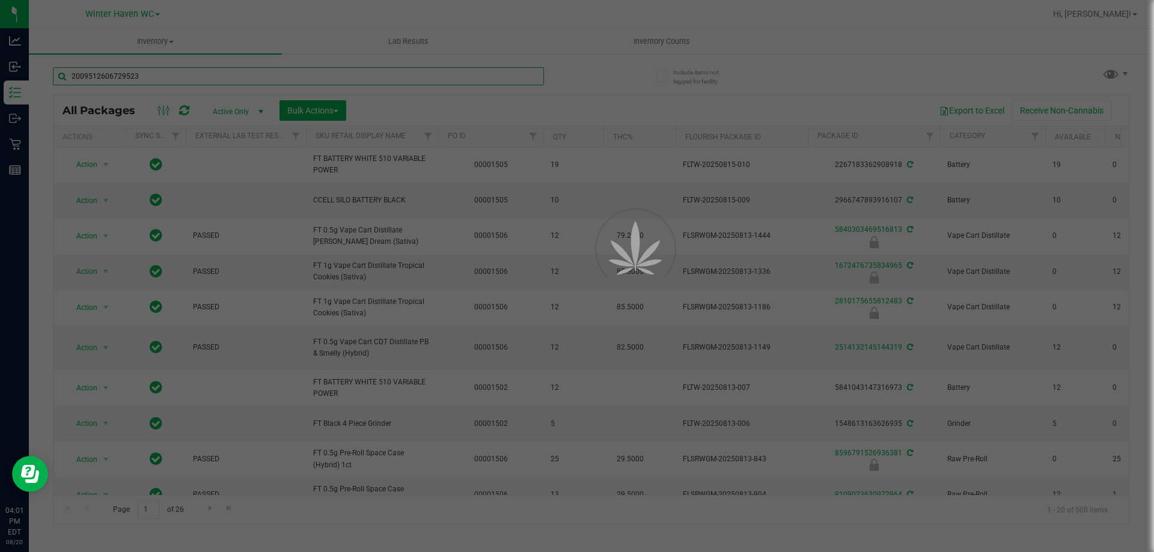
type input "2009512606729523"
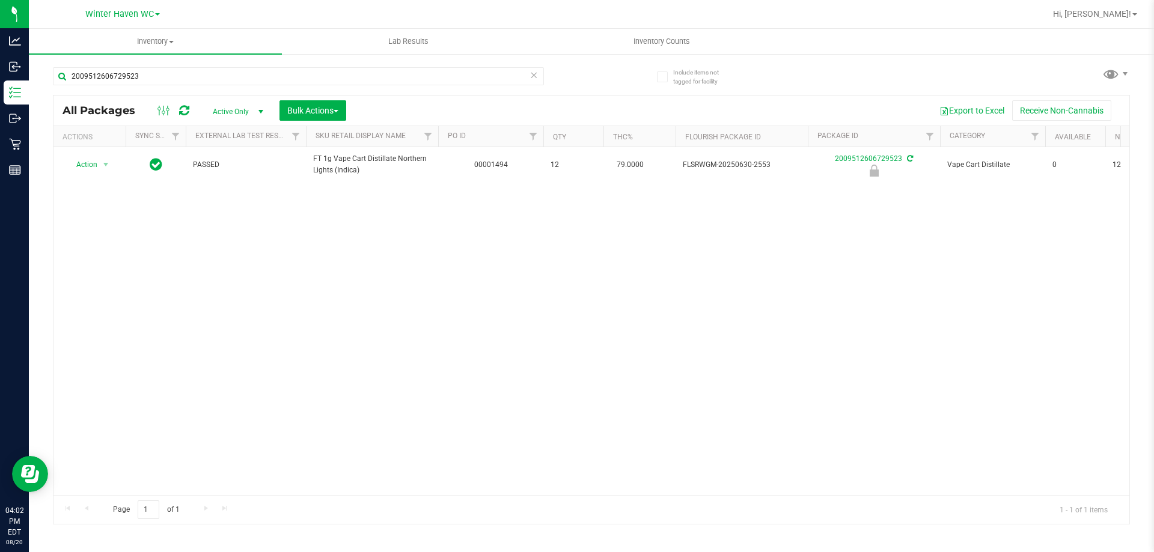
click at [93, 145] on th "Actions" at bounding box center [89, 136] width 72 height 21
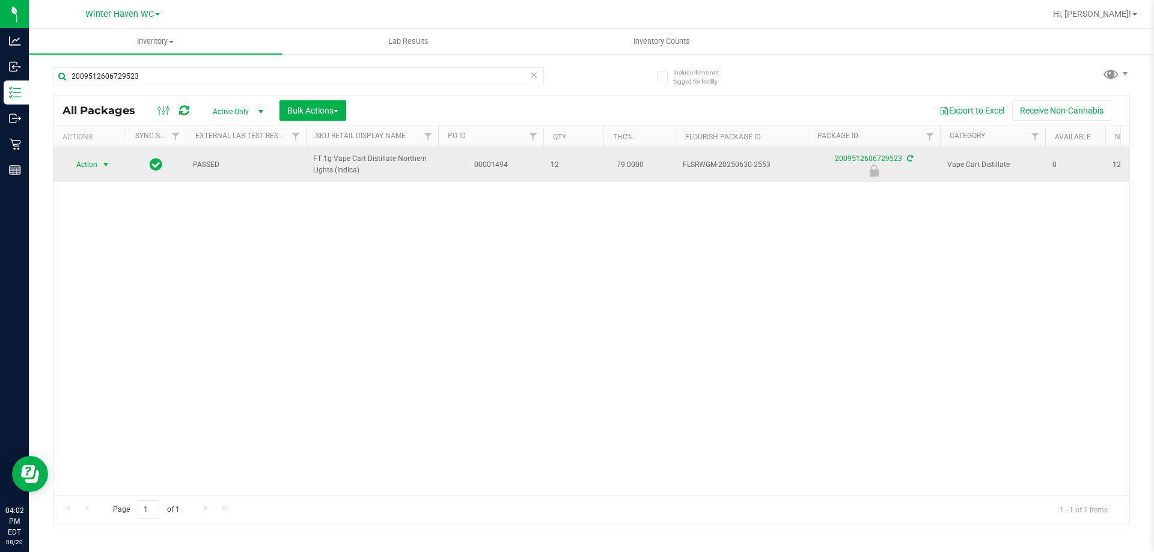
click at [94, 160] on span "Action" at bounding box center [81, 164] width 32 height 17
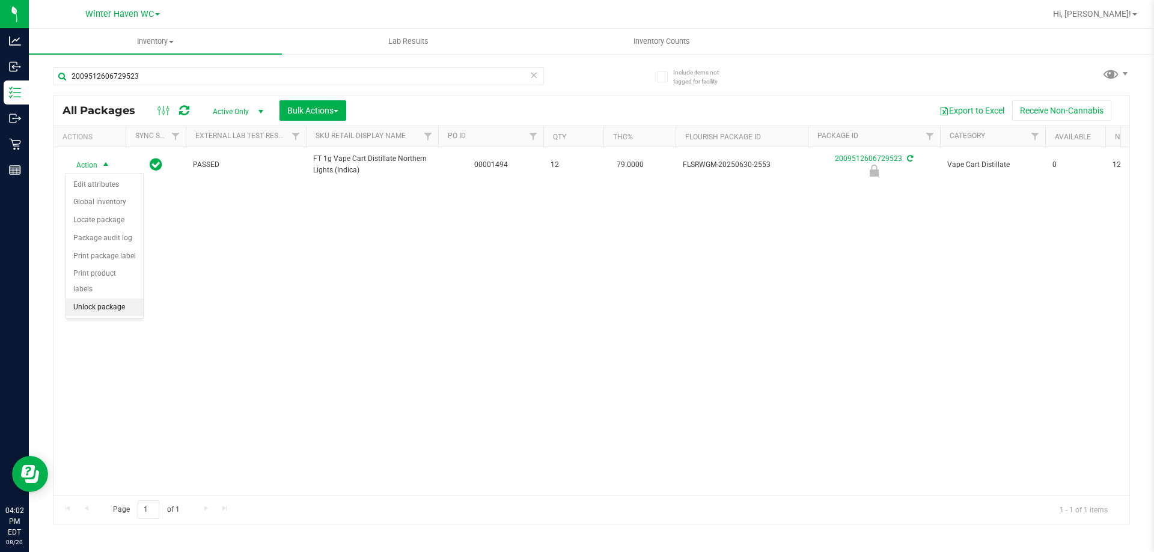
click at [115, 299] on li "Unlock package" at bounding box center [104, 308] width 77 height 18
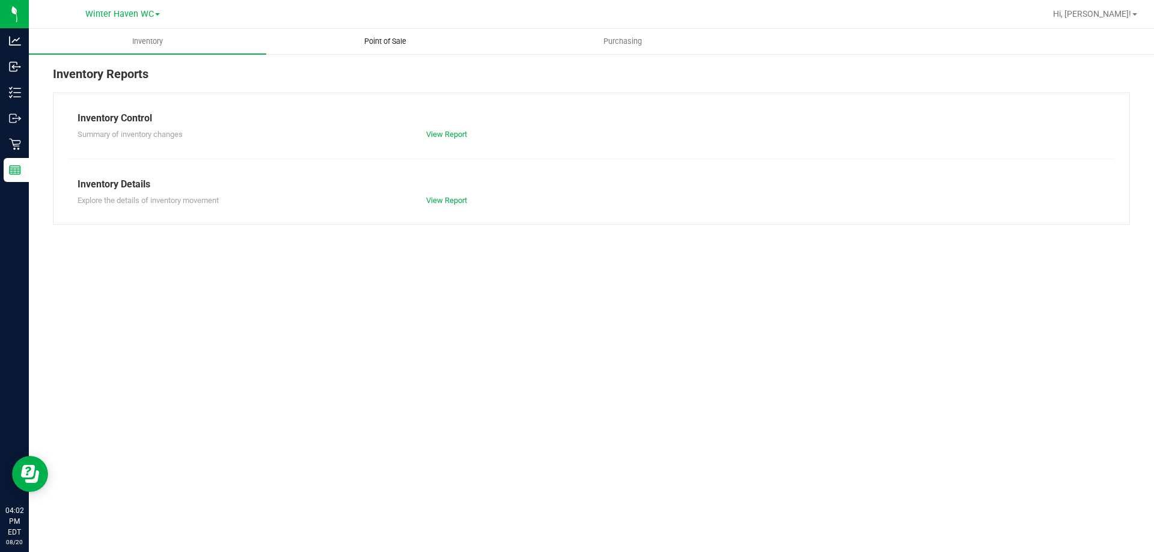
click at [376, 52] on uib-tab-heading "Point of Sale" at bounding box center [385, 41] width 236 height 24
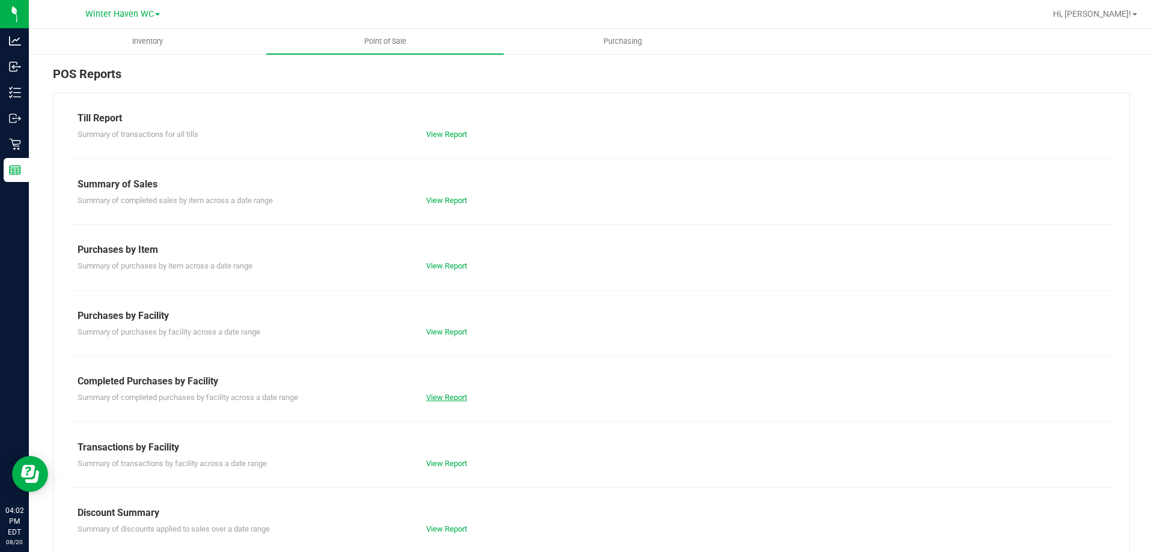
click at [457, 399] on link "View Report" at bounding box center [446, 397] width 41 height 9
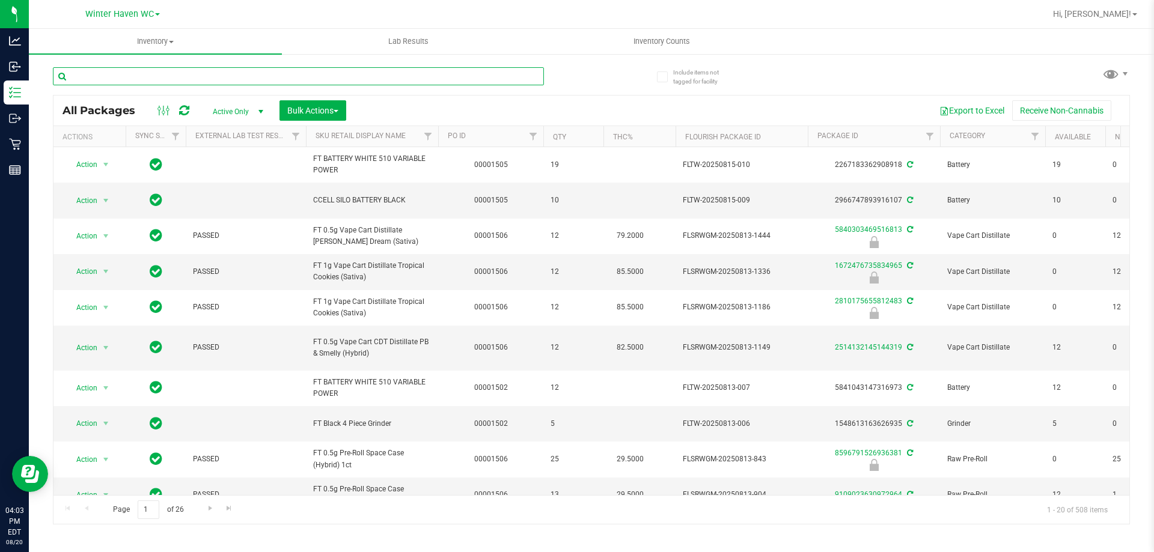
click at [342, 71] on input "text" at bounding box center [298, 76] width 491 height 18
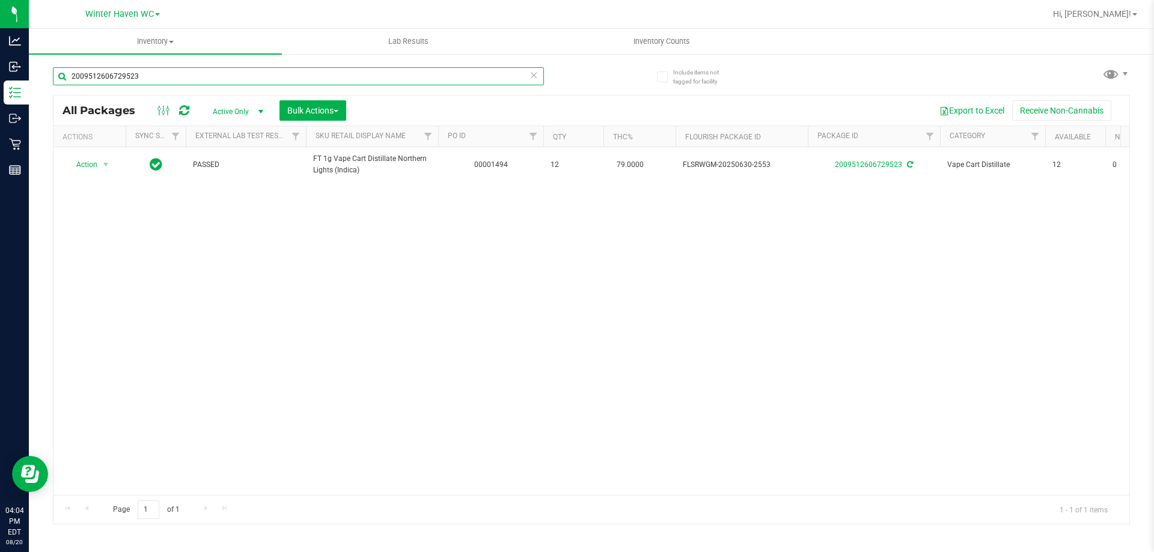
click at [435, 81] on input "2009512606729523" at bounding box center [298, 76] width 491 height 18
type input "1082706886571039"
click at [97, 165] on div at bounding box center [90, 163] width 58 height 11
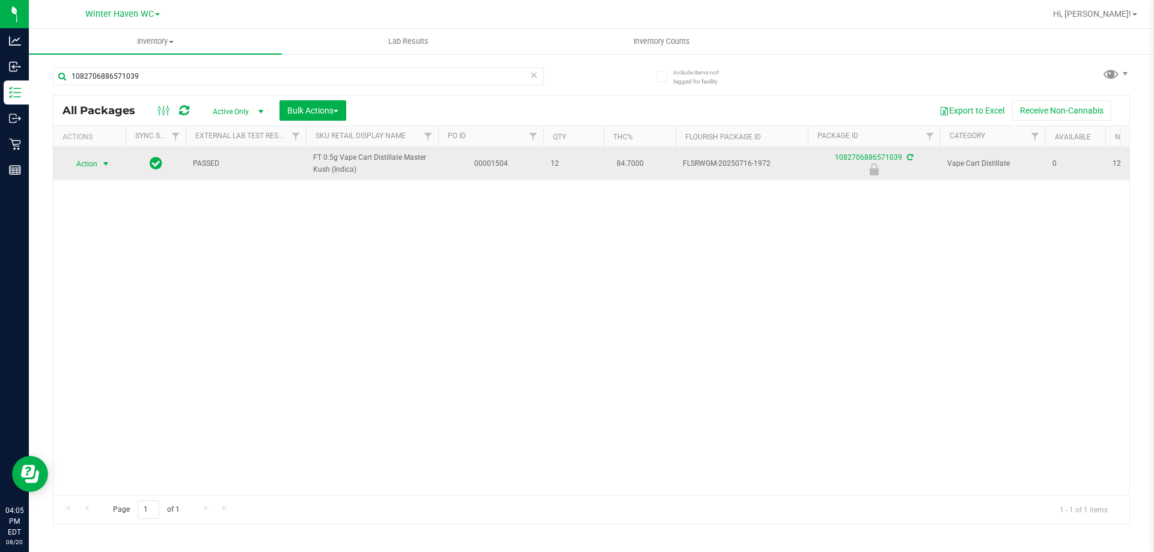
click at [92, 156] on span "Action" at bounding box center [81, 164] width 32 height 17
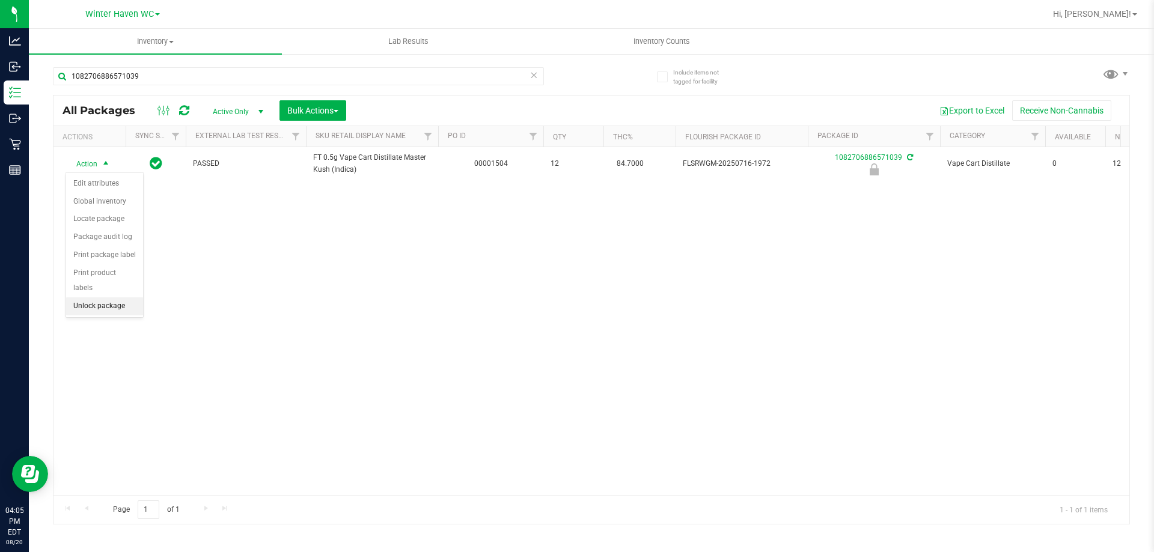
click at [105, 297] on li "Unlock package" at bounding box center [104, 306] width 77 height 18
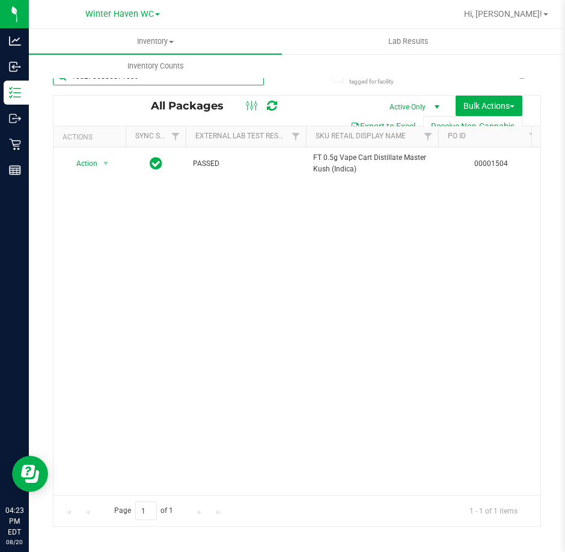
click at [214, 84] on input "1082706886571039" at bounding box center [158, 76] width 211 height 18
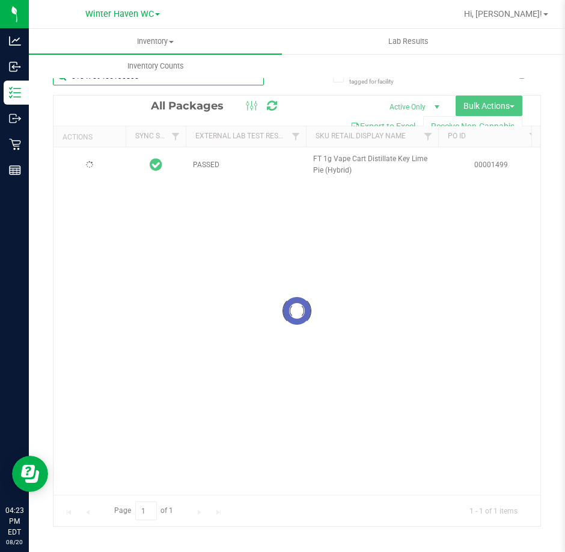
type input "6154759406136805"
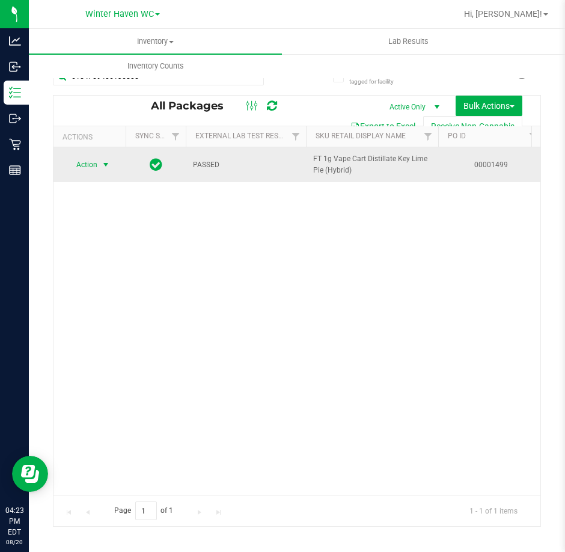
click at [81, 158] on span "Action" at bounding box center [81, 164] width 32 height 17
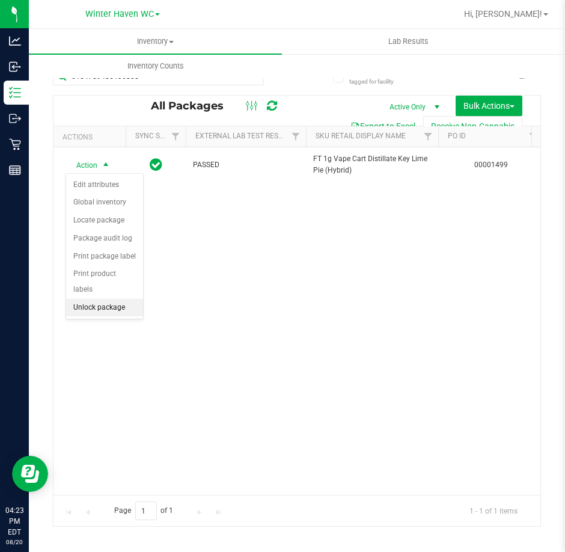
click at [114, 299] on li "Unlock package" at bounding box center [104, 308] width 77 height 18
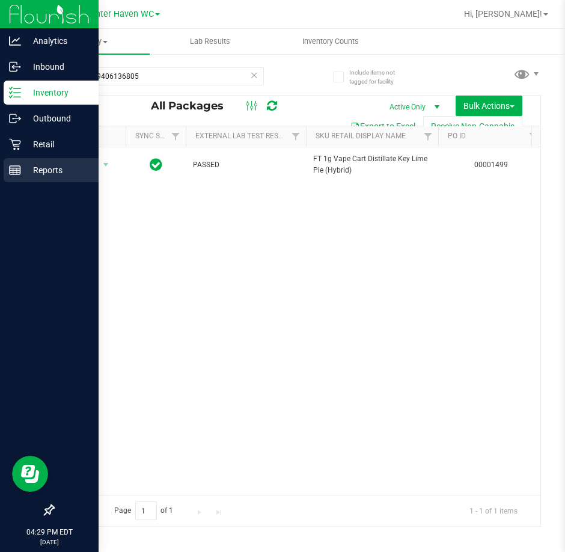
click at [19, 166] on rect at bounding box center [15, 170] width 11 height 8
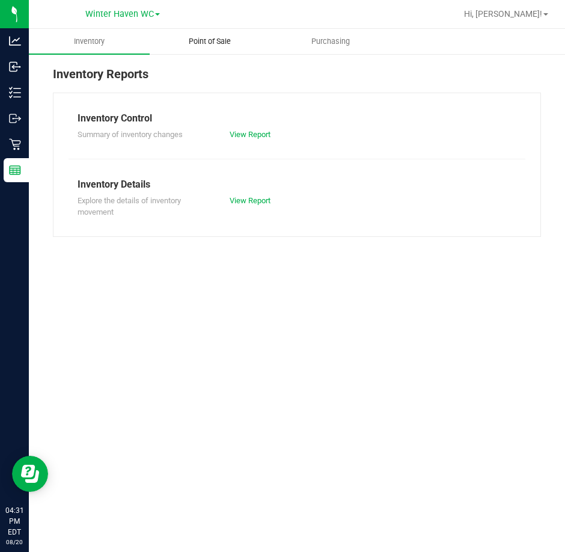
click at [223, 44] on span "Point of Sale" at bounding box center [209, 41] width 74 height 11
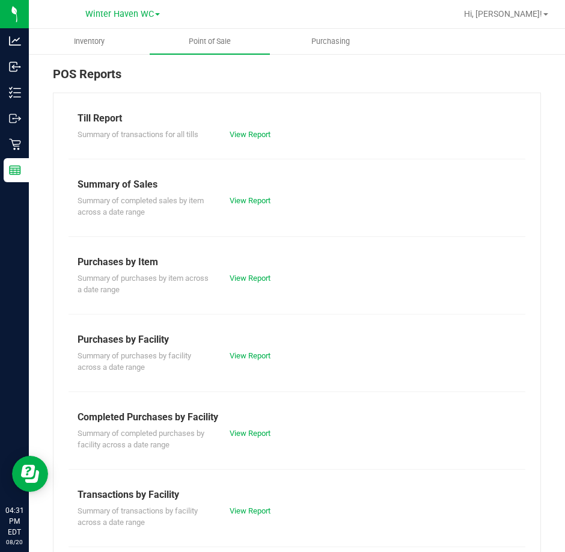
click at [256, 438] on div "View Report" at bounding box center [258, 433] width 76 height 12
click at [257, 427] on div "View Report" at bounding box center [258, 433] width 76 height 12
click at [255, 429] on link "View Report" at bounding box center [250, 432] width 41 height 9
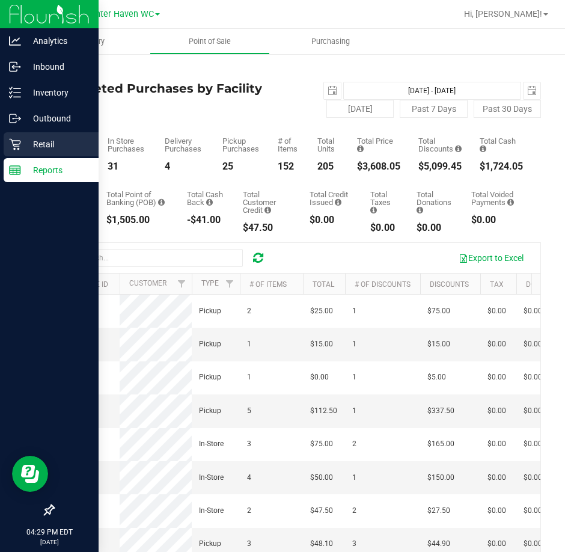
click at [41, 137] on p "Retail" at bounding box center [57, 144] width 72 height 14
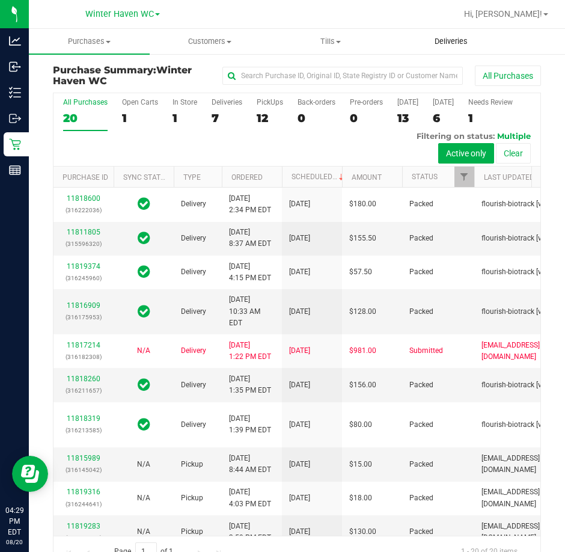
click at [444, 36] on span "Deliveries" at bounding box center [450, 41] width 65 height 11
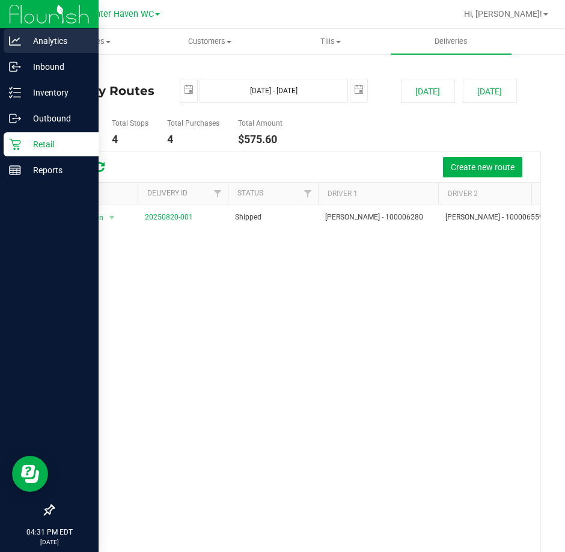
click at [31, 35] on p "Analytics" at bounding box center [57, 41] width 72 height 14
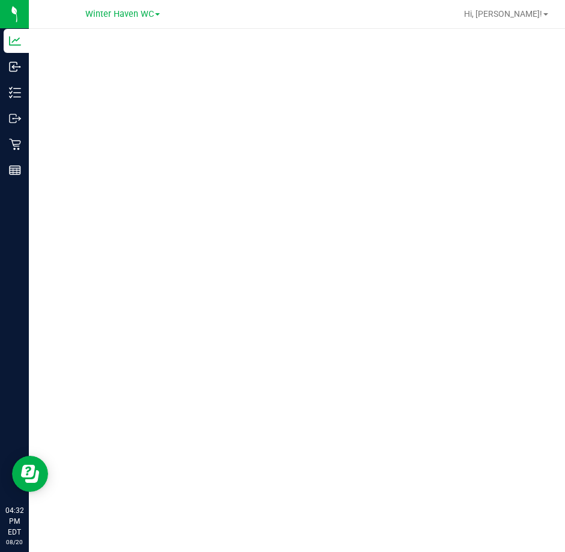
click at [79, 533] on div at bounding box center [297, 286] width 536 height 515
drag, startPoint x: 531, startPoint y: 15, endPoint x: 532, endPoint y: 21, distance: 6.1
click at [531, 14] on span "Hi, [PERSON_NAME]!" at bounding box center [503, 14] width 78 height 10
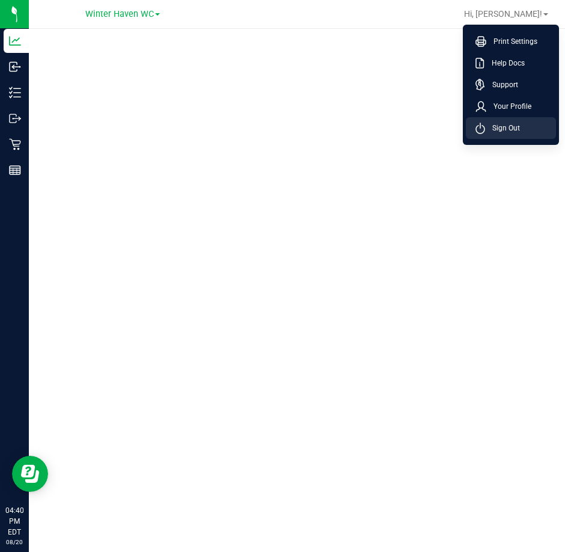
click at [517, 124] on span "Sign Out" at bounding box center [502, 128] width 35 height 12
